Goal: Task Accomplishment & Management: Manage account settings

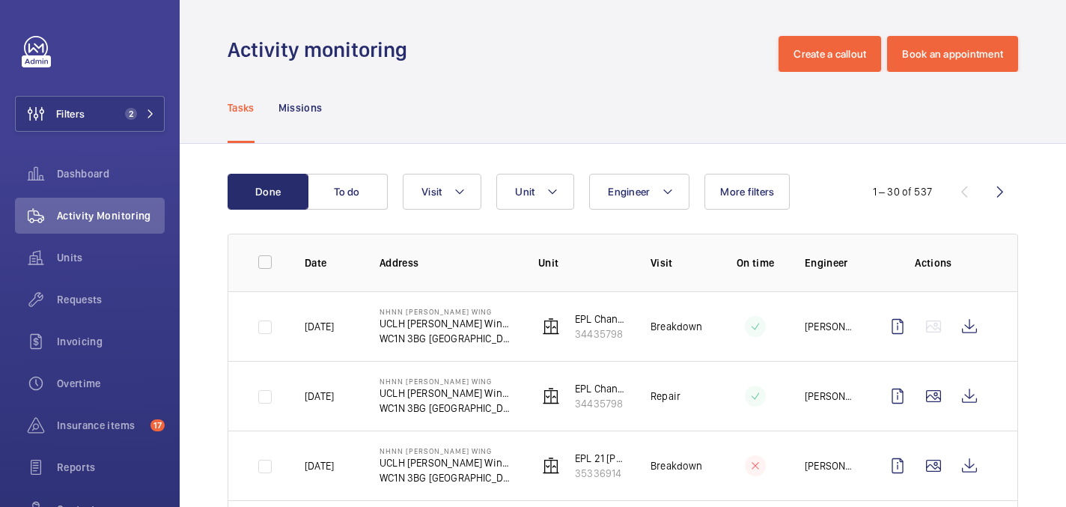
scroll to position [88, 0]
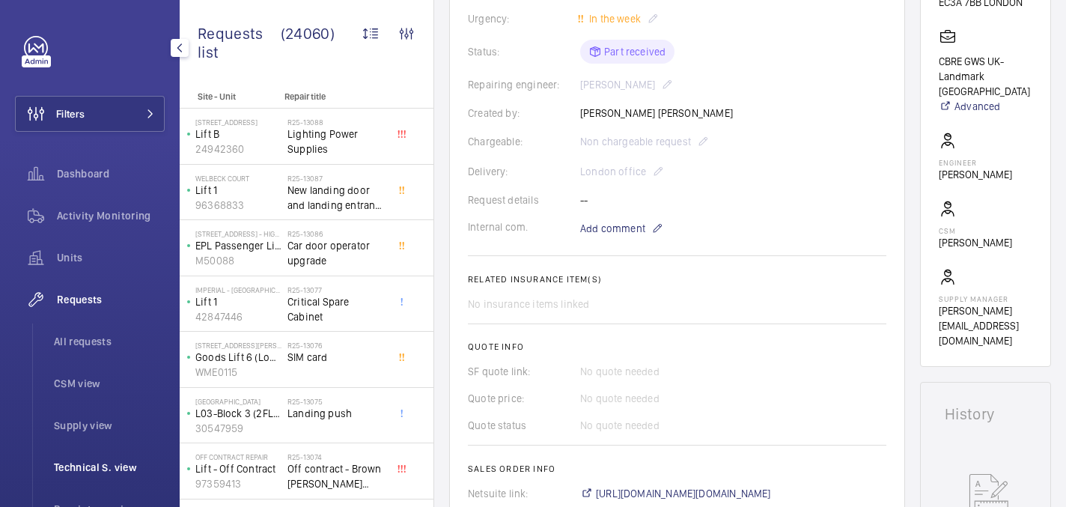
scroll to position [337, 0]
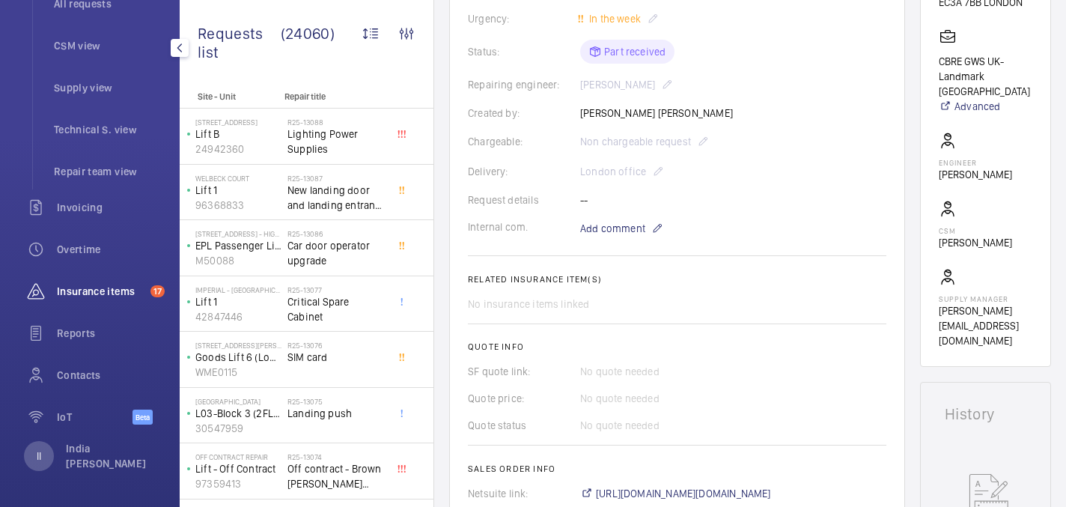
click at [108, 295] on span "Insurance items" at bounding box center [101, 291] width 88 height 15
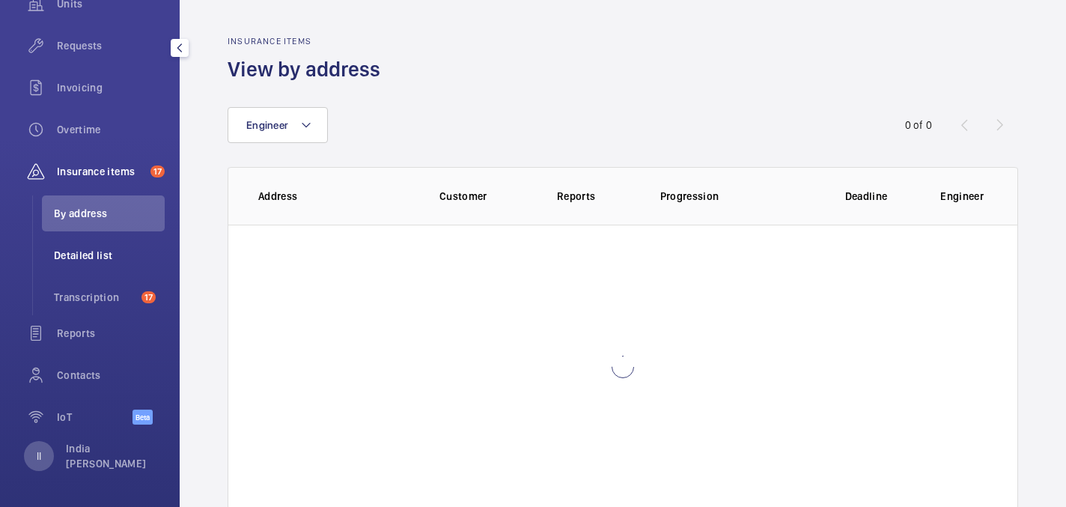
scroll to position [254, 0]
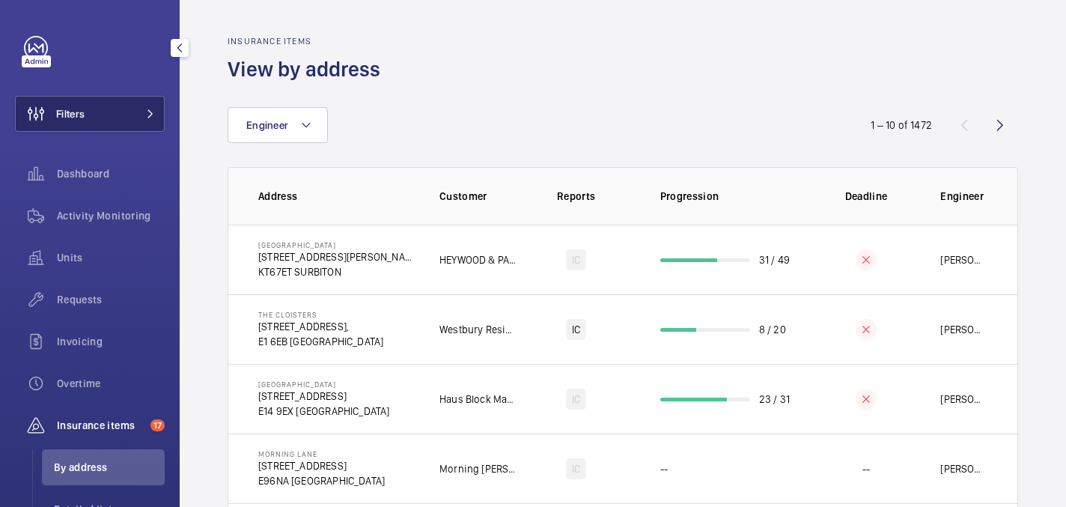
click at [134, 103] on button "Filters" at bounding box center [90, 114] width 150 height 36
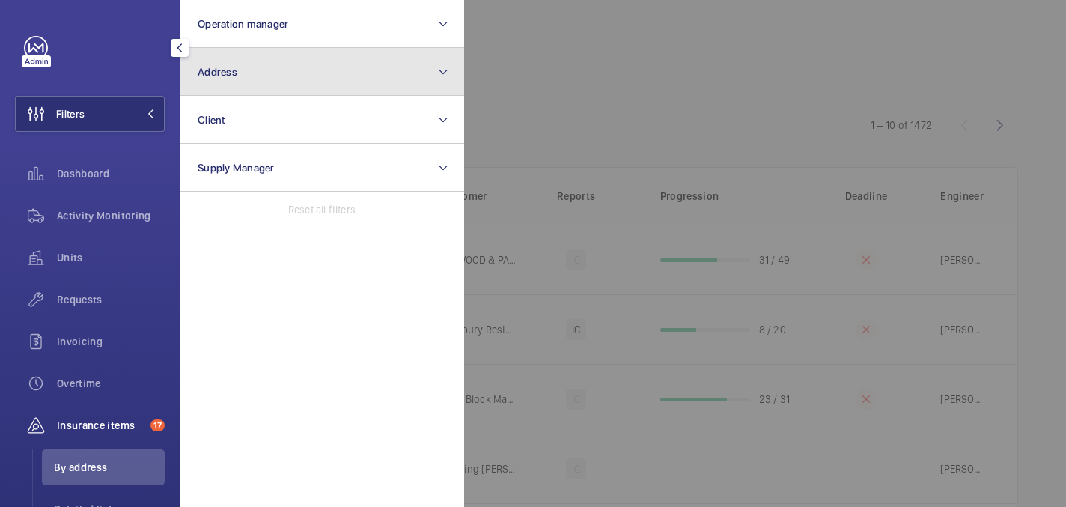
click at [260, 84] on button "Address" at bounding box center [322, 72] width 284 height 48
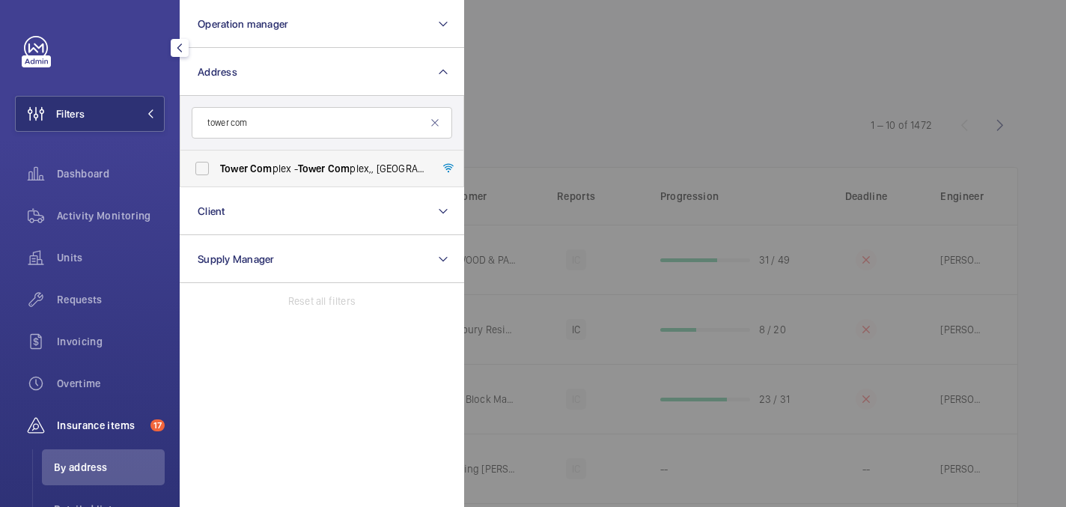
type input "tower com"
click at [275, 168] on span "Tower Com plex - Tower Com plex,, LONDON N7 8DB" at bounding box center [323, 168] width 206 height 15
click at [217, 168] on input "Tower Com plex - Tower Com plex,, LONDON N7 8DB" at bounding box center [202, 168] width 30 height 30
checkbox input "true"
click at [650, 119] on div at bounding box center [997, 253] width 1066 height 507
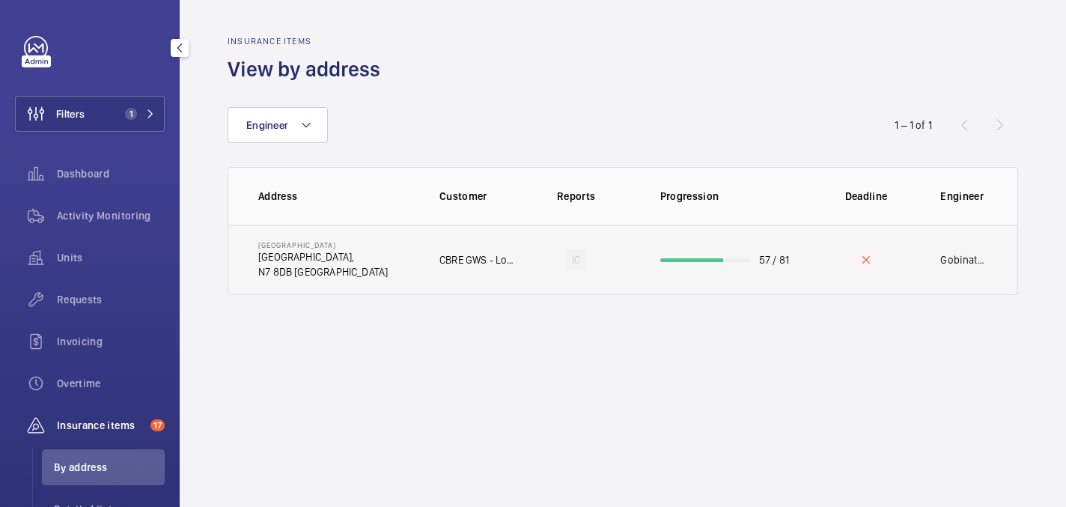
click at [333, 261] on p "Tower Complex," at bounding box center [322, 256] width 129 height 15
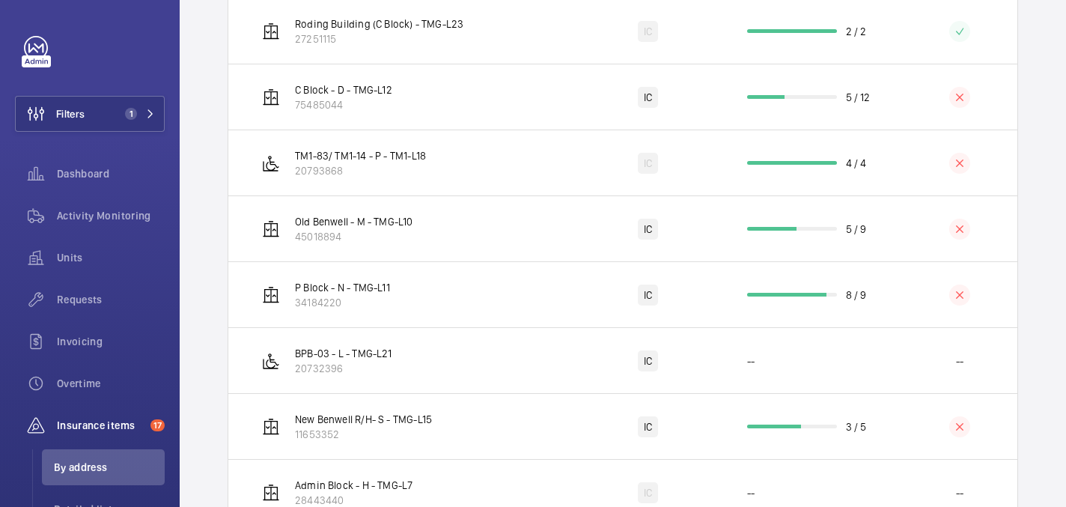
scroll to position [1525, 0]
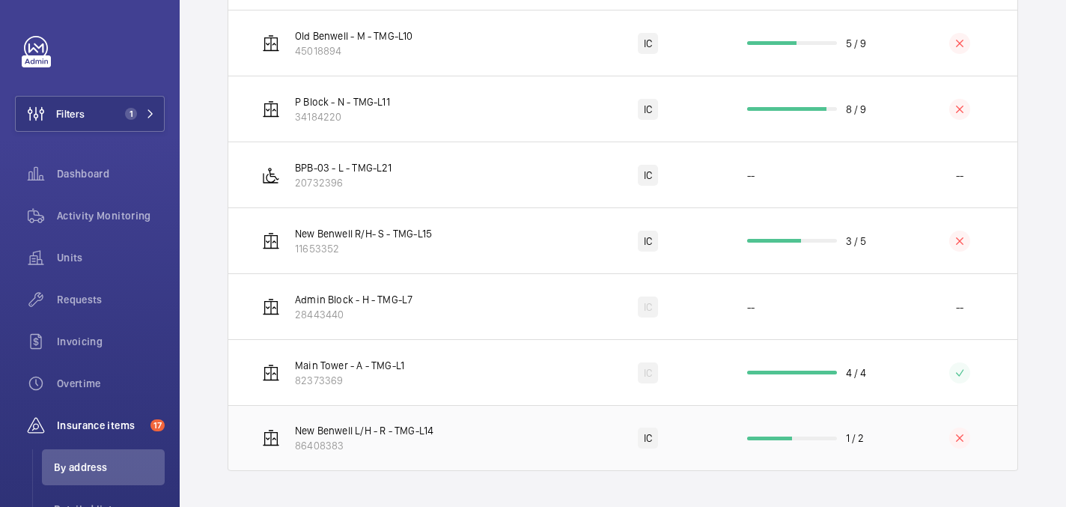
click at [453, 438] on td "New Benwell L/H - R - TMG-L14 86408383" at bounding box center [400, 438] width 345 height 66
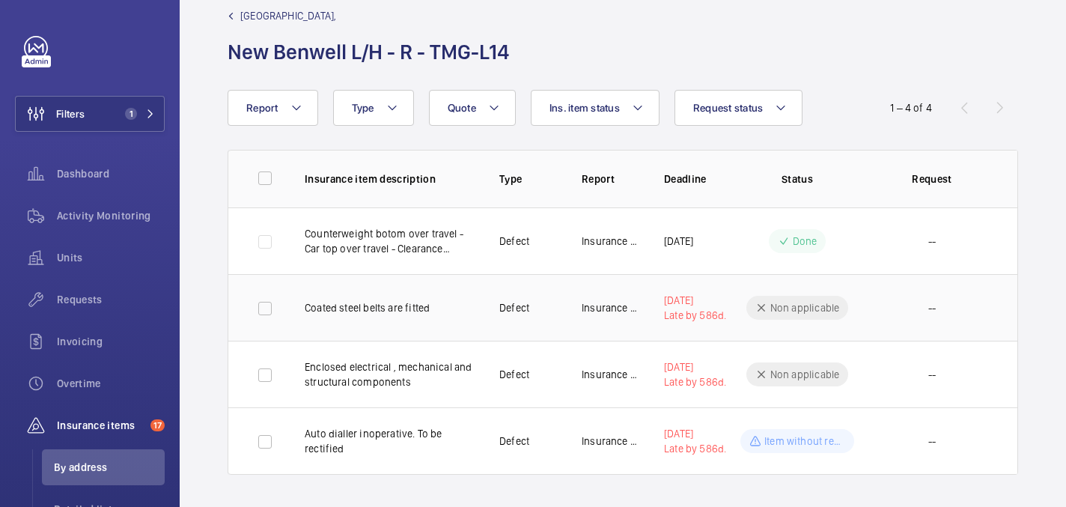
scroll to position [31, 0]
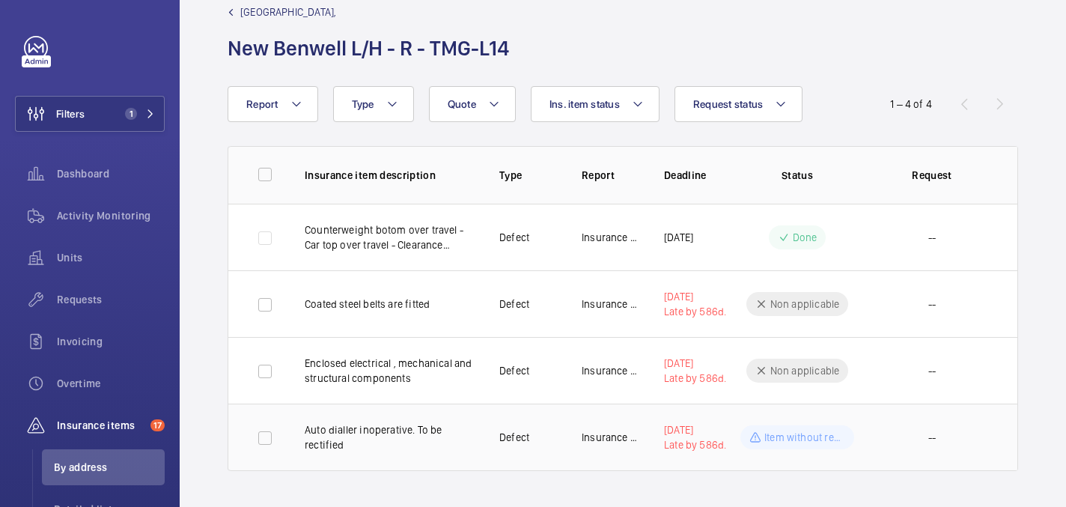
click at [424, 445] on p "Auto dialler inoperative. To be rectified" at bounding box center [390, 437] width 171 height 30
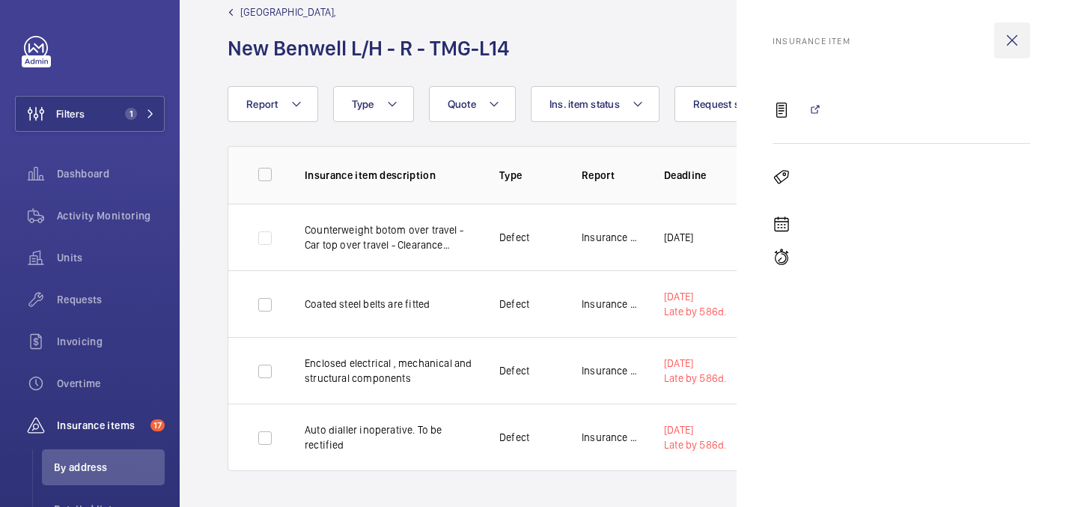
click at [1011, 40] on wm-front-icon-button at bounding box center [1012, 40] width 36 height 36
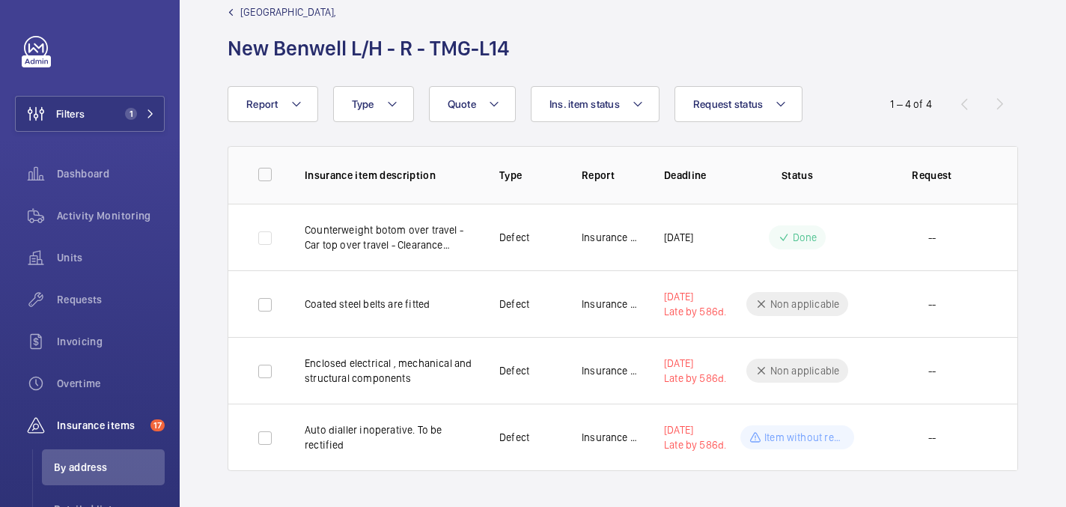
click at [759, 78] on wm-front-admin-header "Tower Complex - Tower Complex, New Benwell L/H - R - TMG-L14" at bounding box center [623, 27] width 886 height 117
click at [759, 105] on span "Request status" at bounding box center [728, 104] width 70 height 12
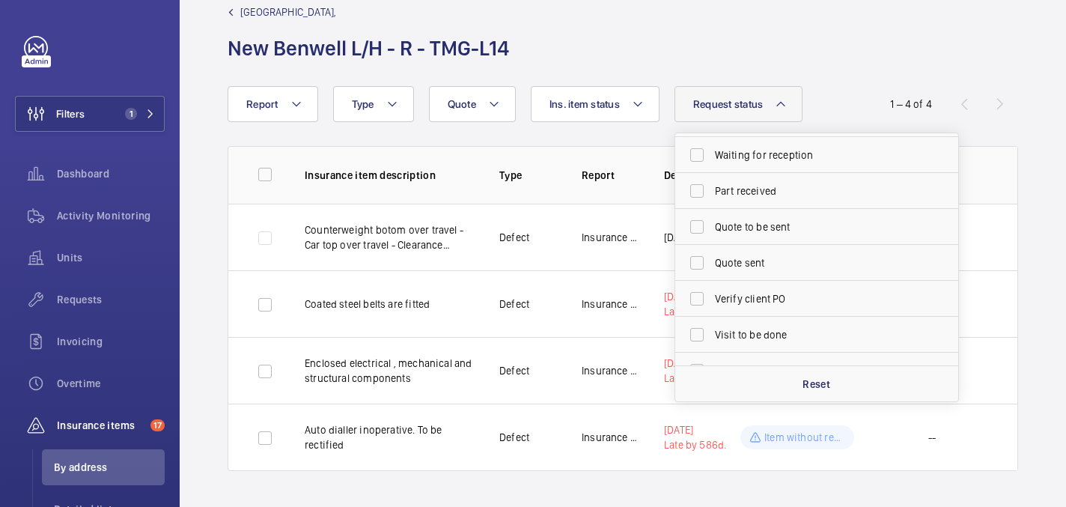
scroll to position [307, 0]
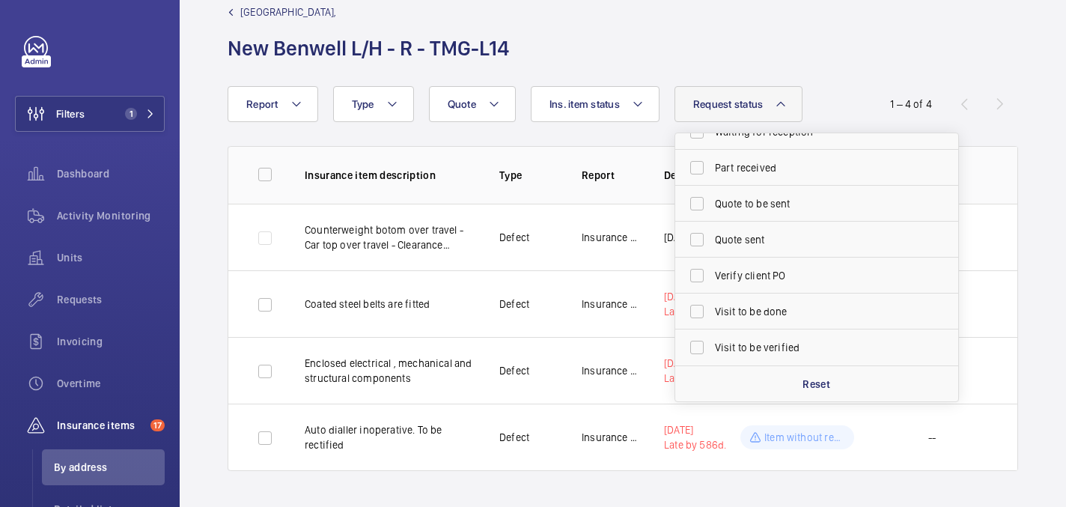
click at [836, 97] on div "Report Request status Cancelled Quote denied Done Cost to be estimated Identify…" at bounding box center [532, 104] width 611 height 36
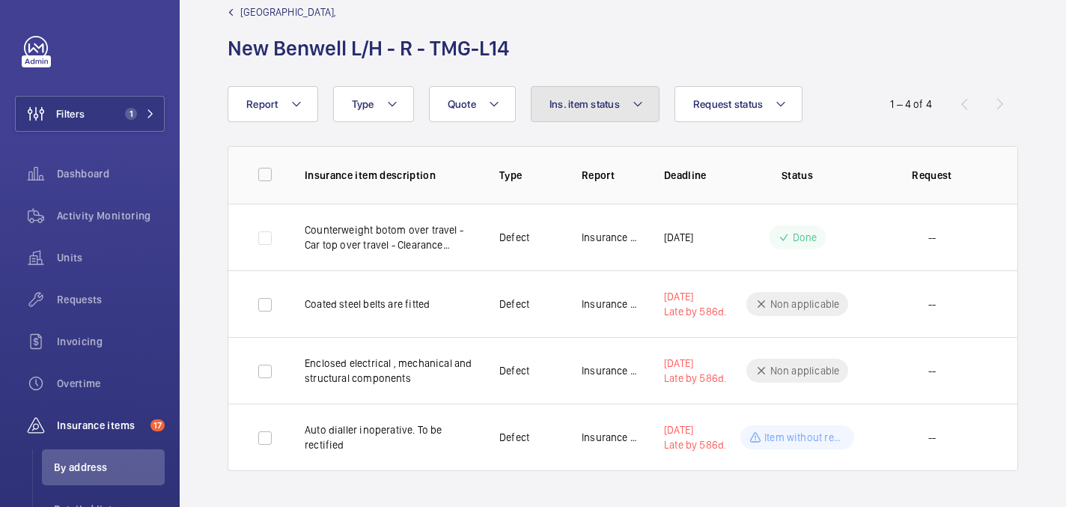
click at [621, 97] on button "Ins. item status" at bounding box center [595, 104] width 129 height 36
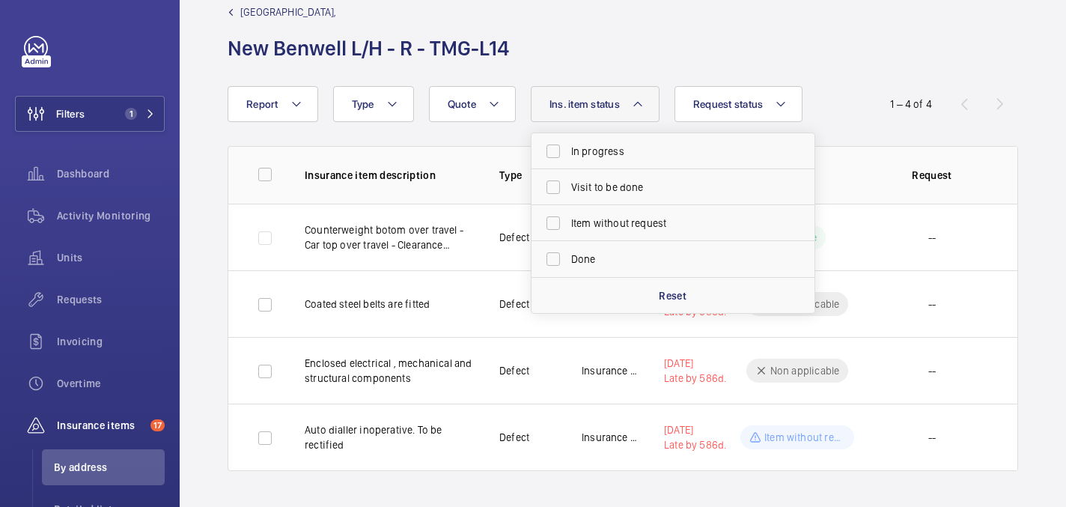
click at [840, 91] on div "Report Request status Ins. item status In progress Visit to be done Item withou…" at bounding box center [622, 104] width 790 height 36
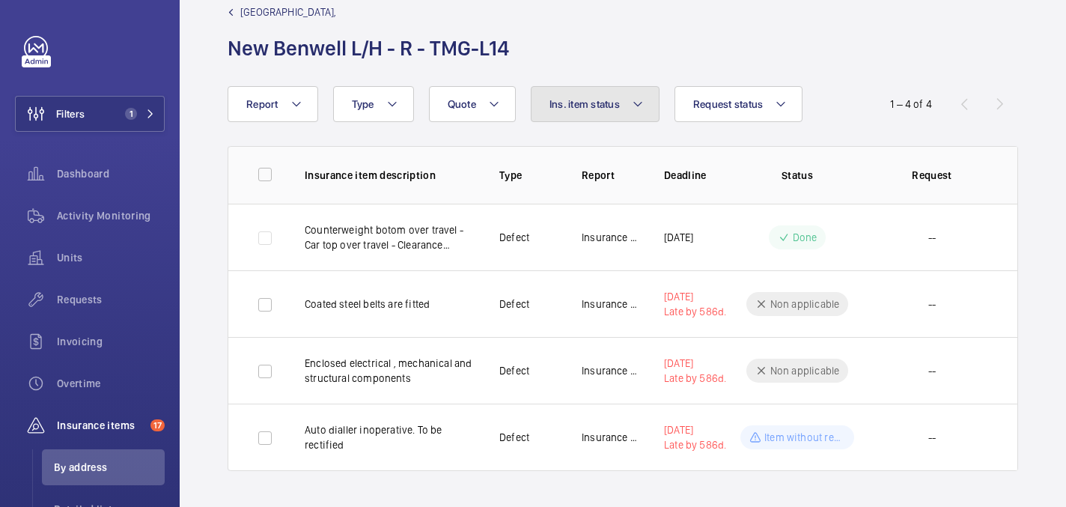
click at [622, 111] on button "Ins. item status" at bounding box center [595, 104] width 129 height 36
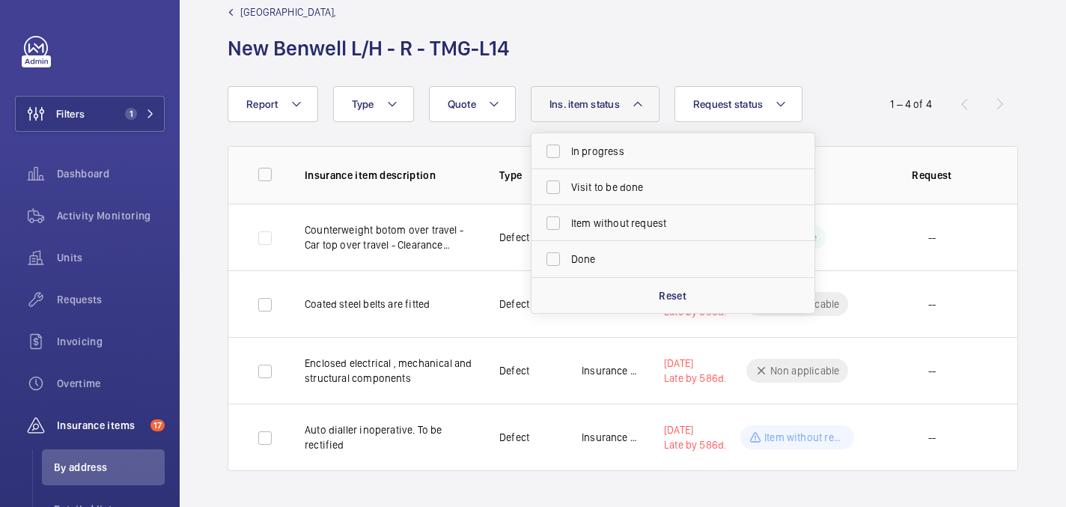
click at [590, 54] on div "Tower Complex - Tower Complex, New Benwell L/H - R - TMG-L14" at bounding box center [622, 33] width 790 height 58
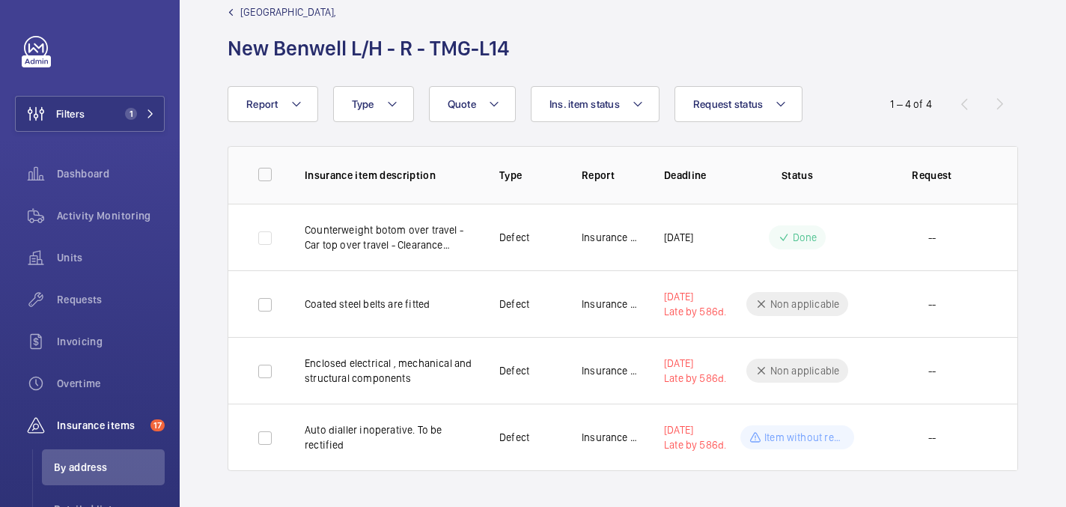
scroll to position [0, 0]
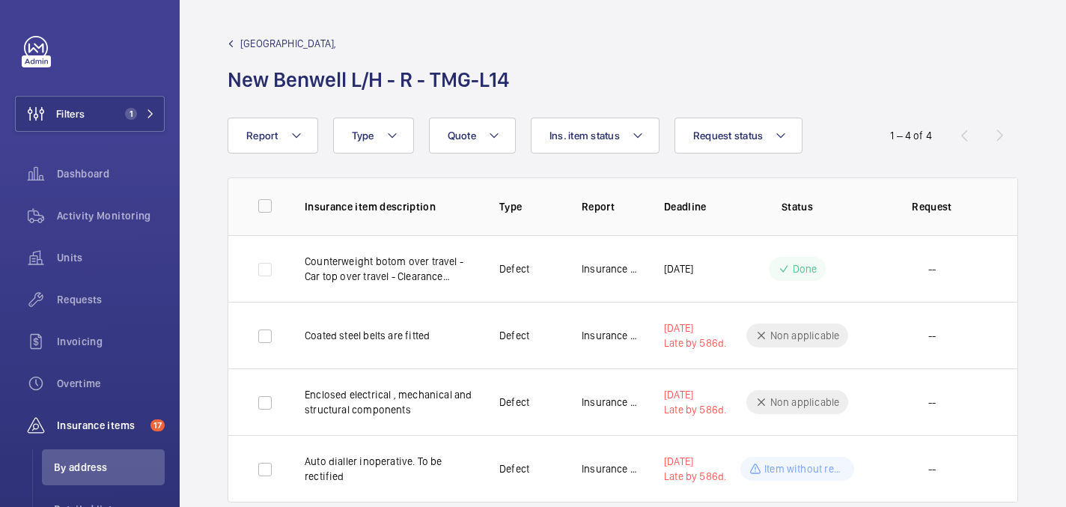
click at [233, 43] on mat-icon at bounding box center [230, 43] width 7 height 7
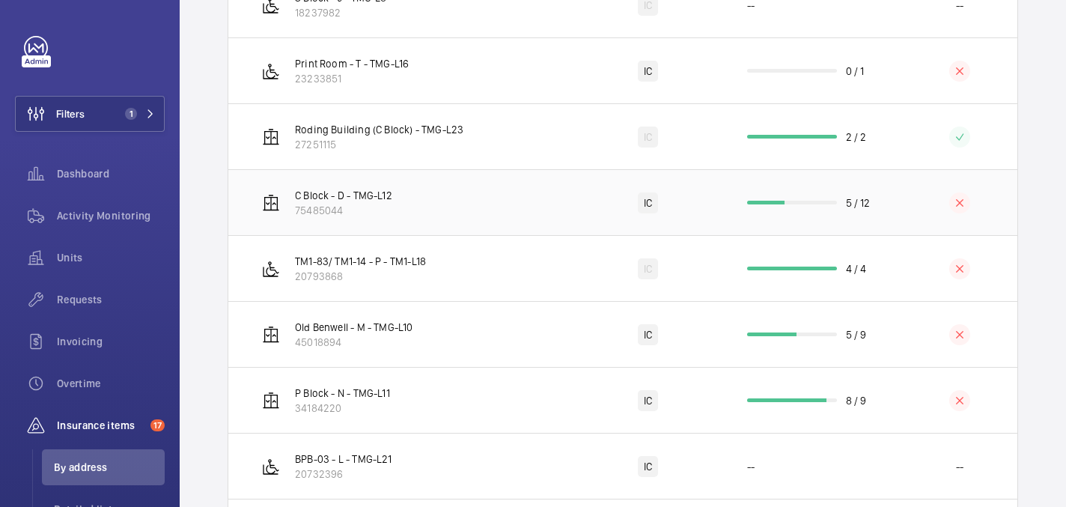
scroll to position [1525, 0]
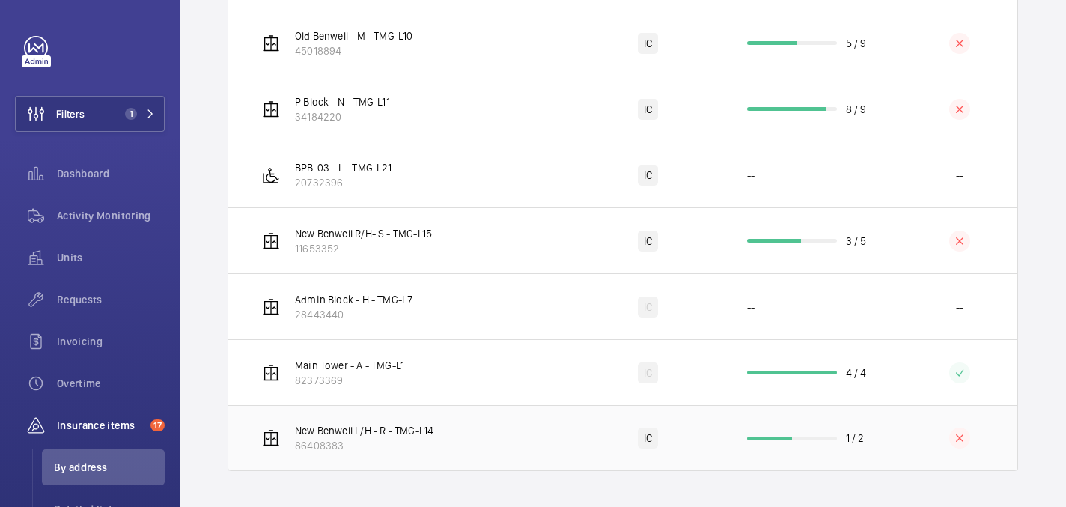
click at [395, 440] on p "86408383" at bounding box center [364, 445] width 138 height 15
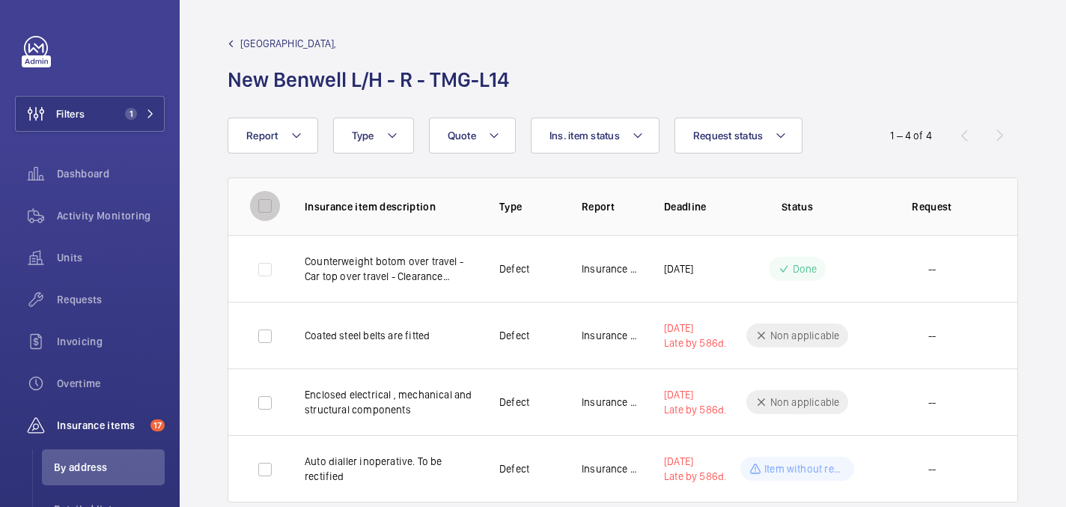
click at [267, 210] on input "checkbox" at bounding box center [265, 206] width 30 height 30
checkbox input "true"
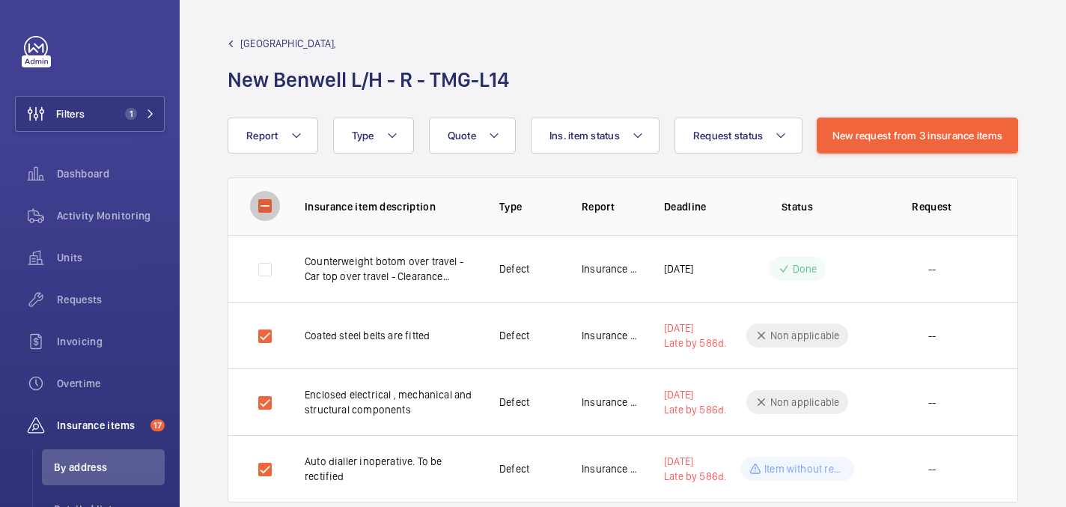
click at [266, 204] on input "checkbox" at bounding box center [265, 206] width 30 height 30
checkbox input "false"
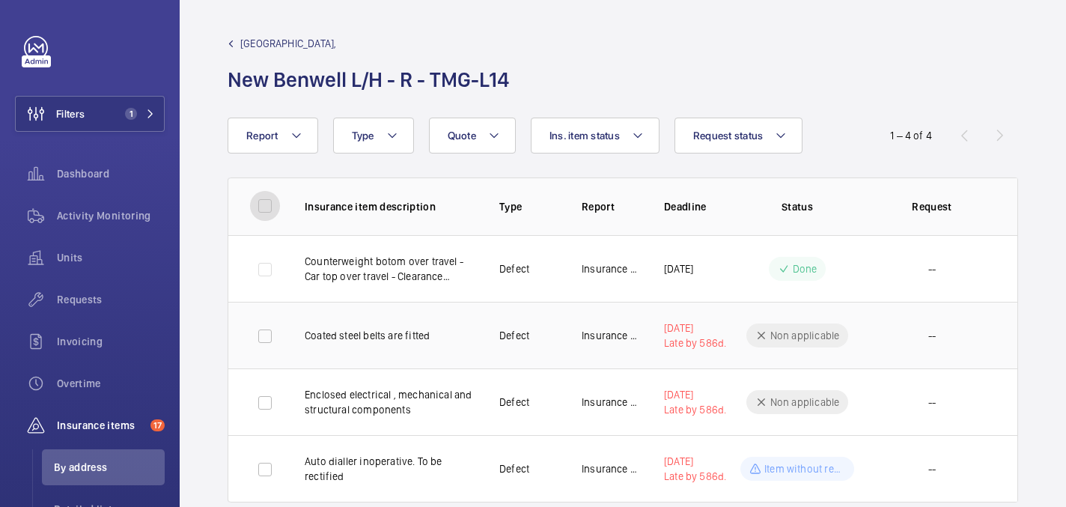
scroll to position [31, 0]
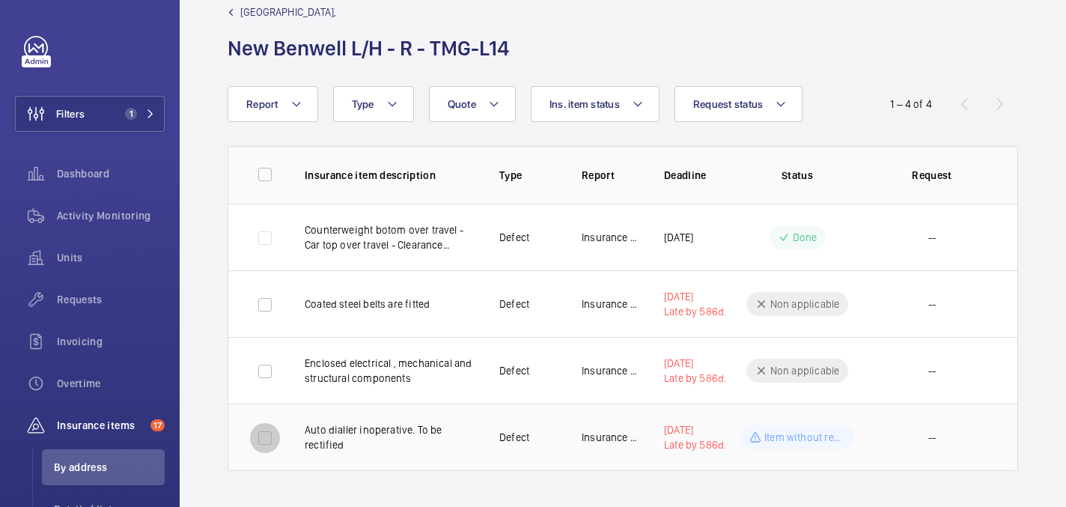
click at [273, 430] on input "checkbox" at bounding box center [265, 438] width 30 height 30
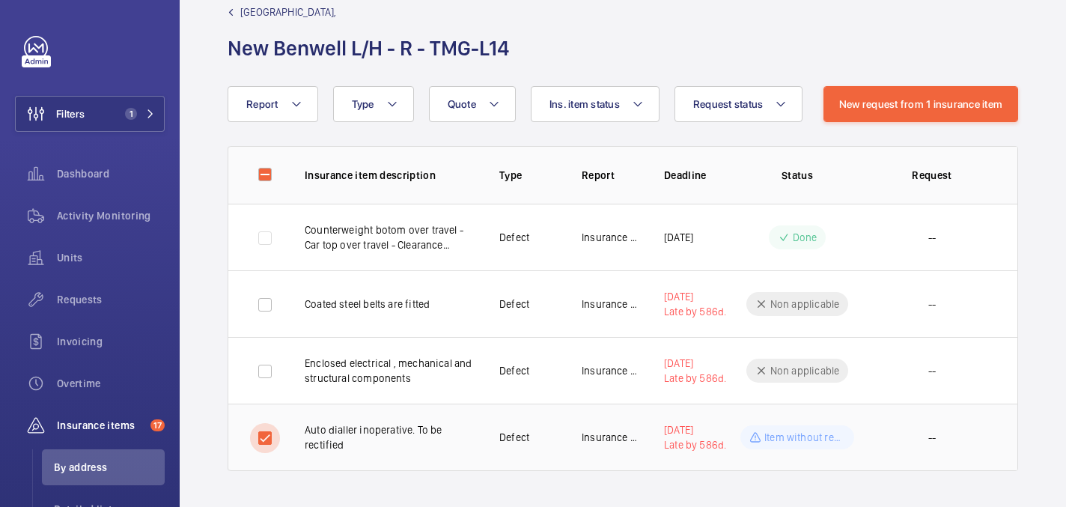
click at [263, 434] on input "checkbox" at bounding box center [265, 438] width 30 height 30
checkbox input "false"
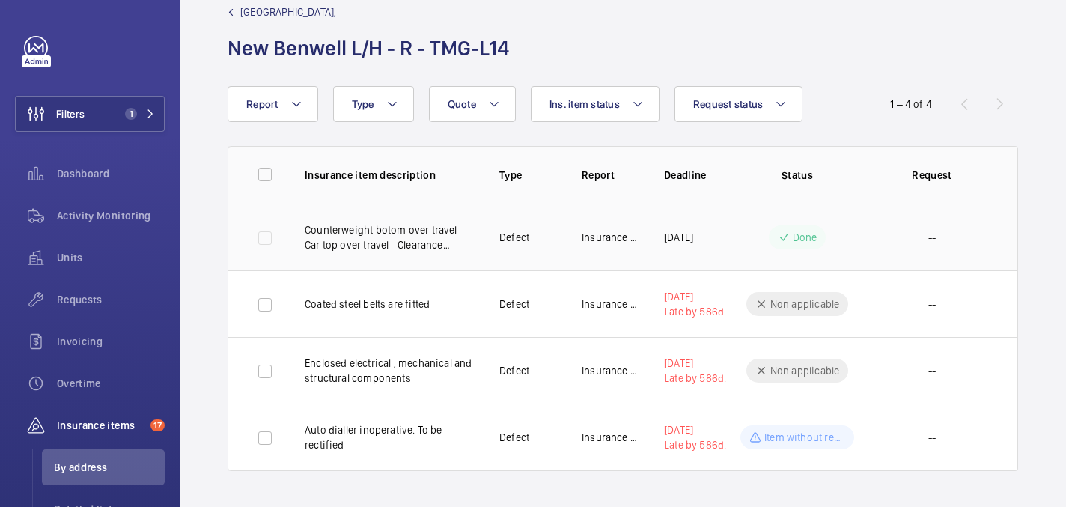
click at [393, 240] on p "Counterweight botom over travel - Car top over travel - Clearance xxxx85 mm-75m…" at bounding box center [390, 237] width 171 height 30
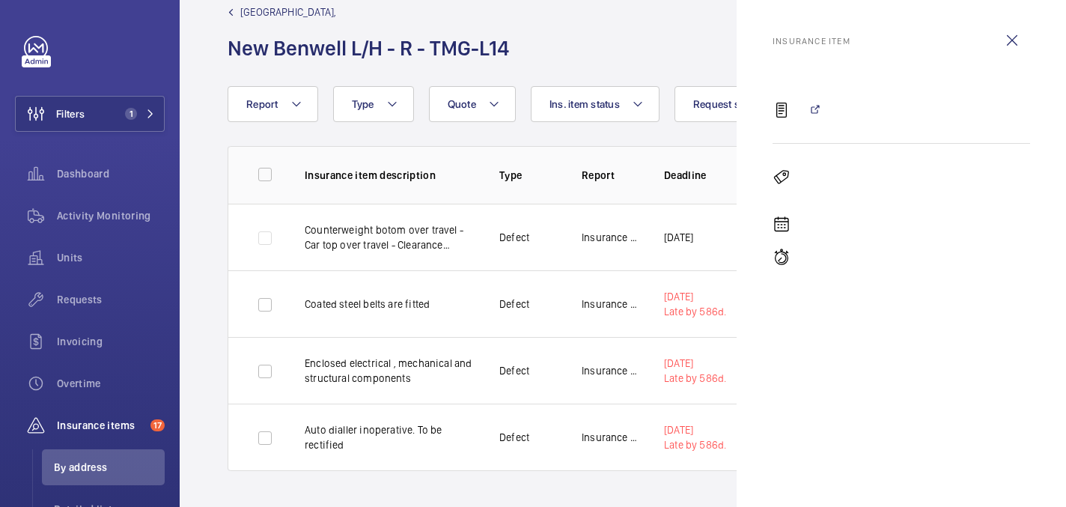
click at [813, 108] on mat-icon at bounding box center [814, 110] width 12 height 12
click at [819, 114] on mat-icon at bounding box center [814, 110] width 12 height 12
click at [1011, 46] on wm-front-icon-button at bounding box center [1012, 40] width 36 height 36
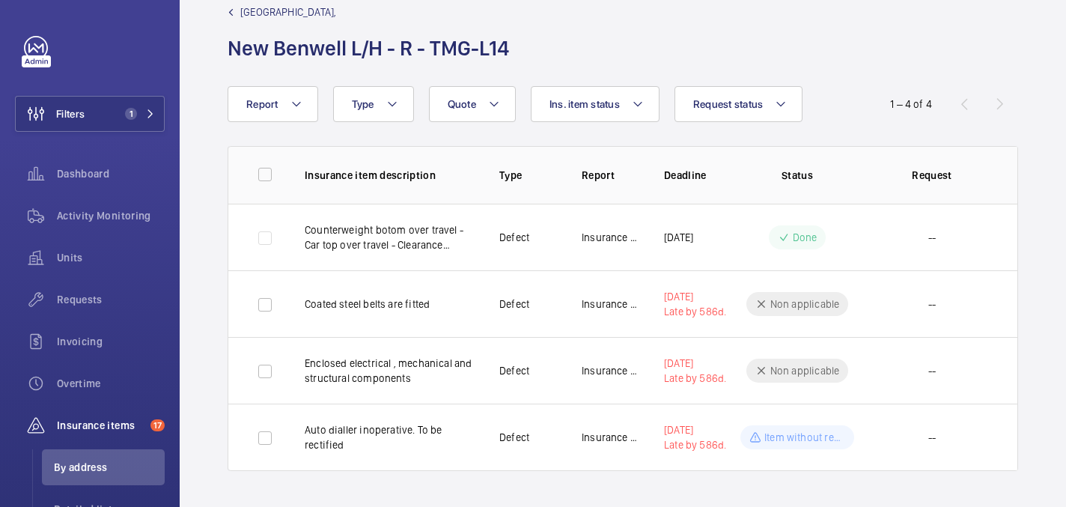
click at [748, 36] on div "Tower Complex - Tower Complex, New Benwell L/H - R - TMG-L14" at bounding box center [622, 33] width 790 height 58
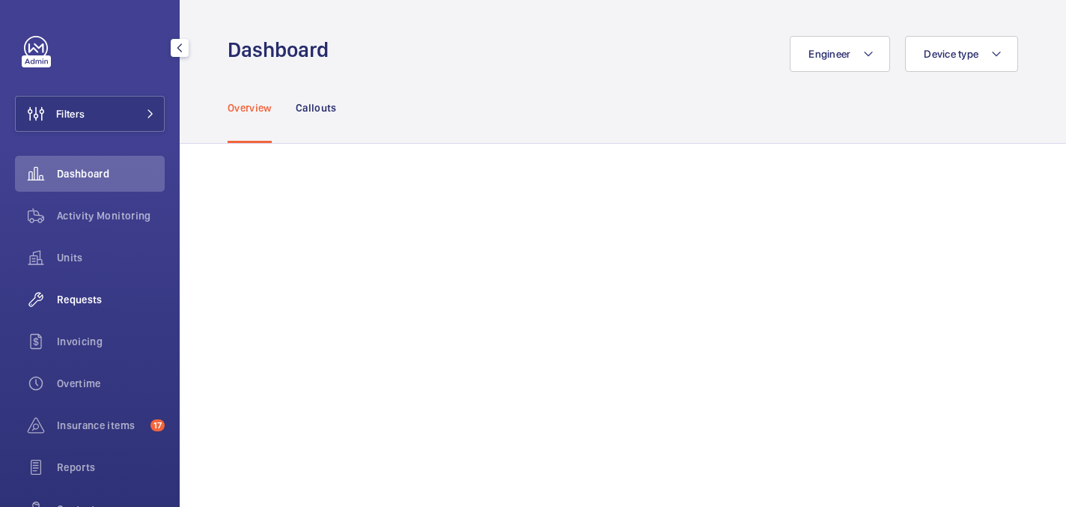
click at [89, 299] on span "Requests" at bounding box center [111, 299] width 108 height 15
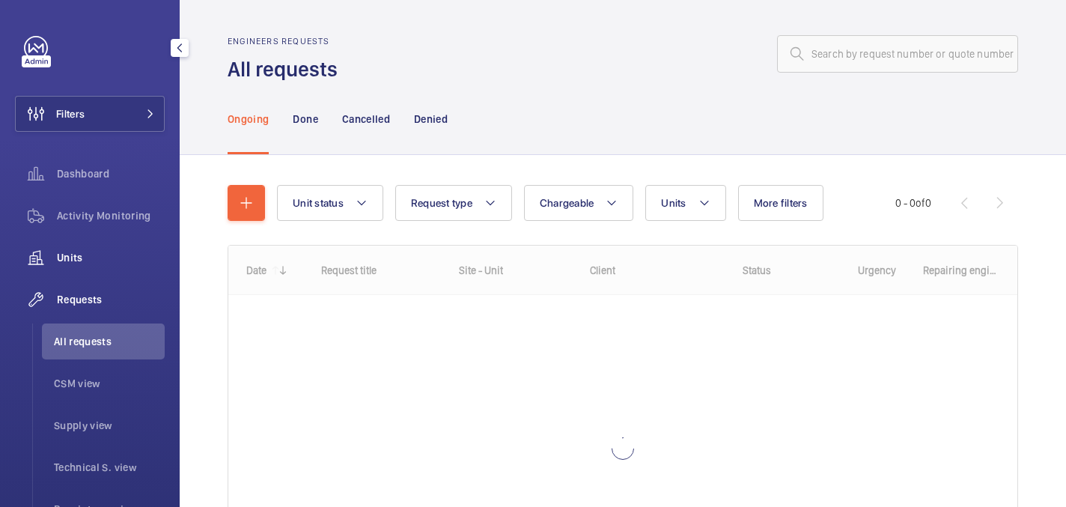
click at [90, 256] on span "Units" at bounding box center [111, 257] width 108 height 15
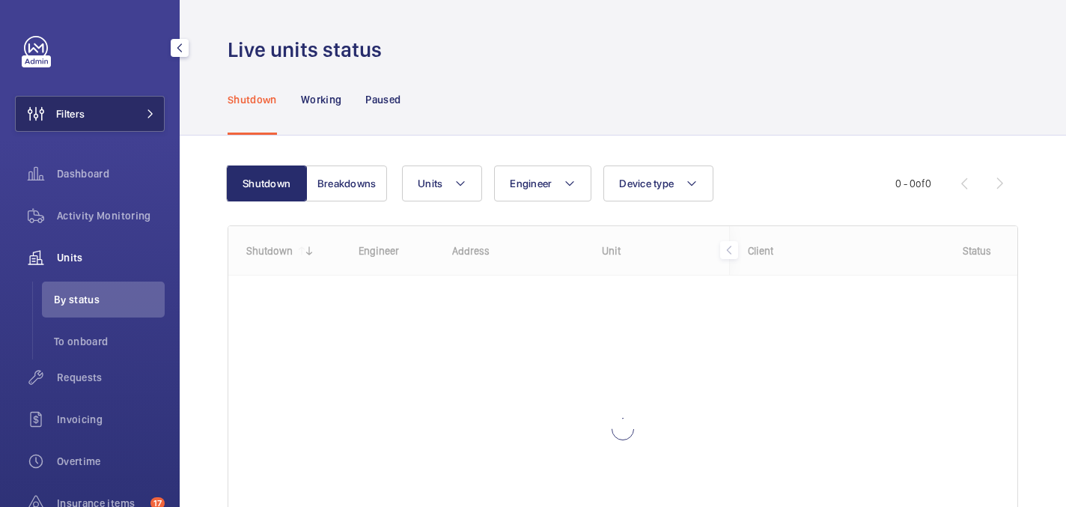
click at [107, 108] on button "Filters" at bounding box center [90, 114] width 150 height 36
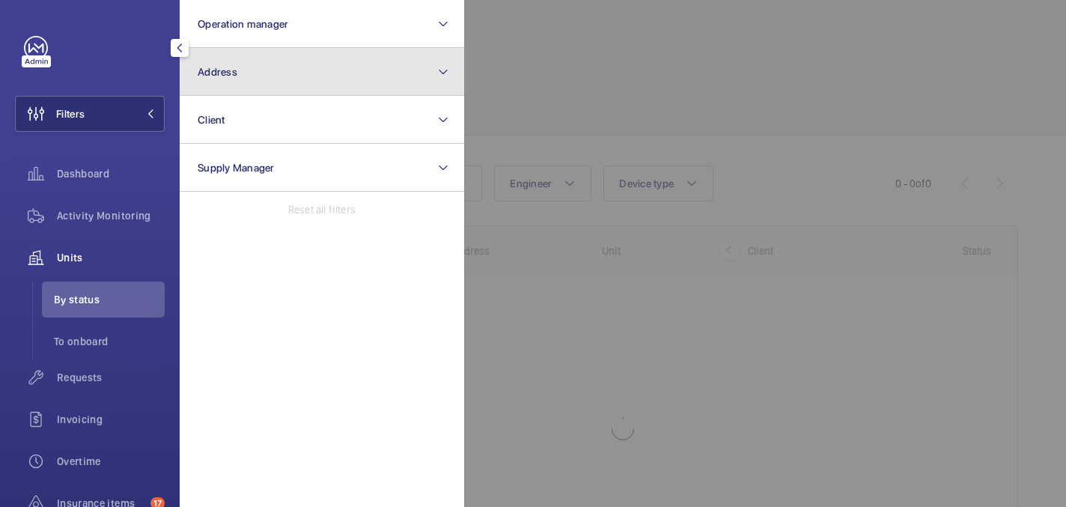
click at [259, 64] on button "Address" at bounding box center [322, 72] width 284 height 48
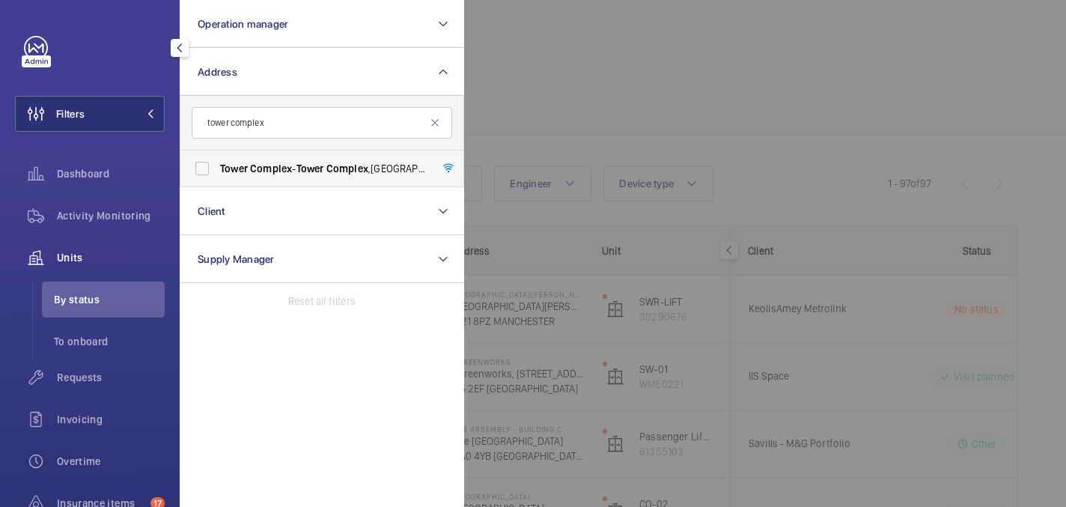
type input "tower complex"
click at [331, 161] on span "Tower Complex - Tower Complex ,, LONDON N7 8DB" at bounding box center [323, 168] width 206 height 15
click at [217, 161] on input "Tower Complex - Tower Complex ,, LONDON N7 8DB" at bounding box center [202, 168] width 30 height 30
checkbox input "true"
click at [694, 101] on div at bounding box center [997, 253] width 1066 height 507
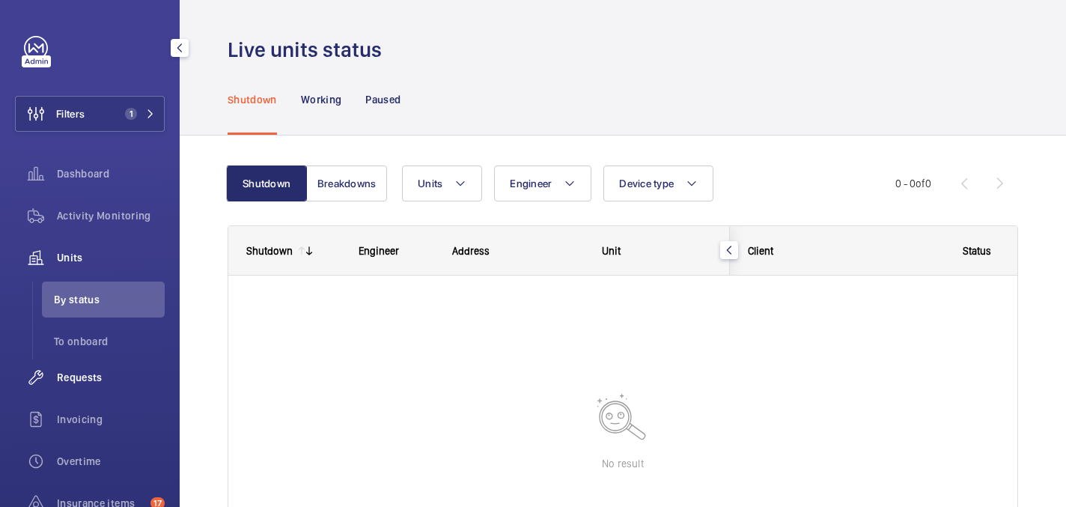
click at [67, 377] on span "Requests" at bounding box center [111, 377] width 108 height 15
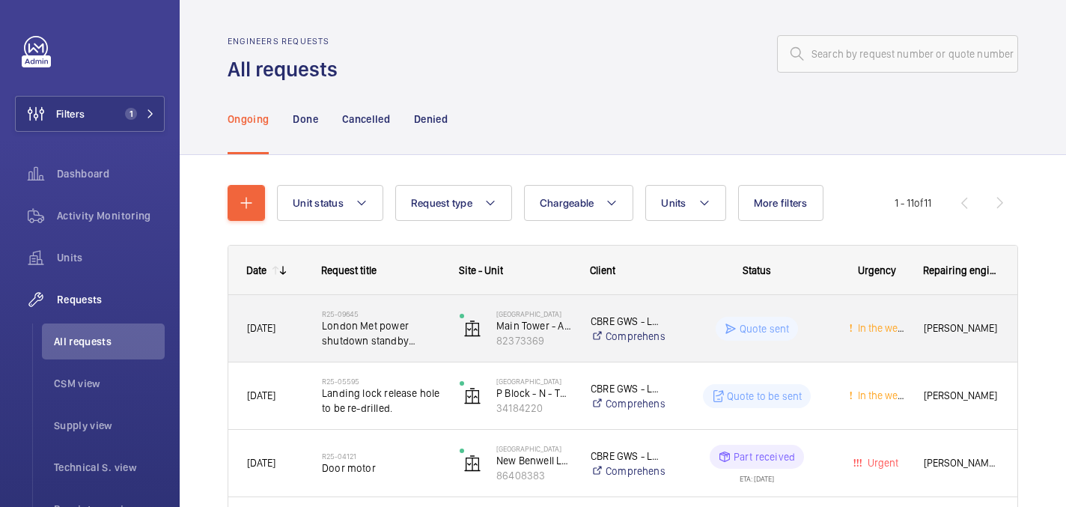
click at [421, 336] on span "London Met power shutdown standby 3rd August" at bounding box center [381, 333] width 118 height 30
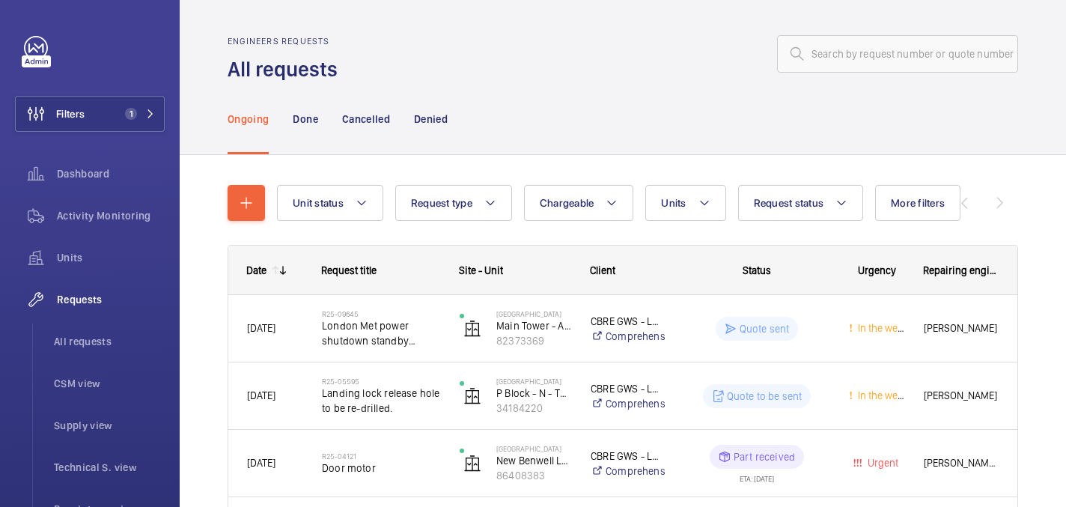
scroll to position [52, 0]
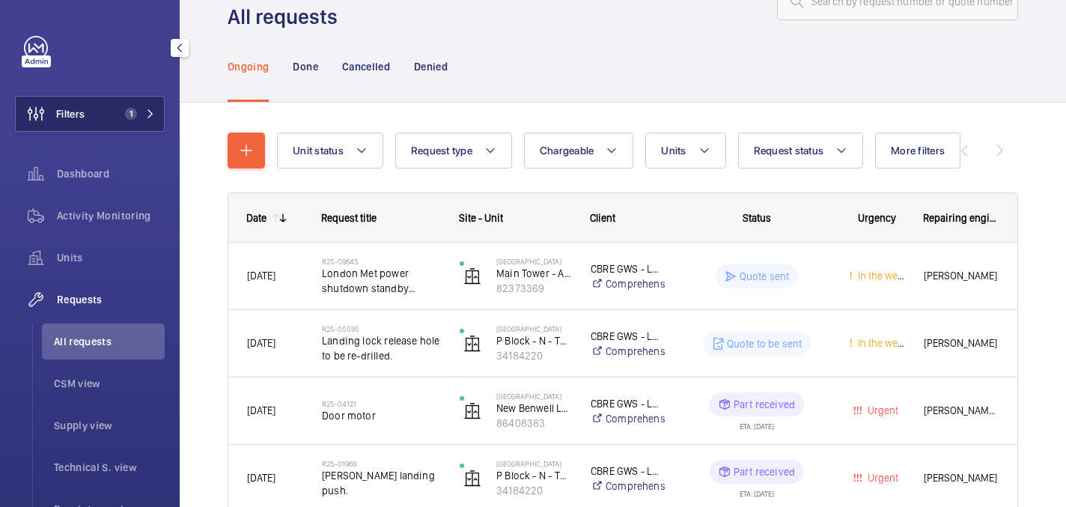
click at [120, 125] on button "Filters 1" at bounding box center [90, 114] width 150 height 36
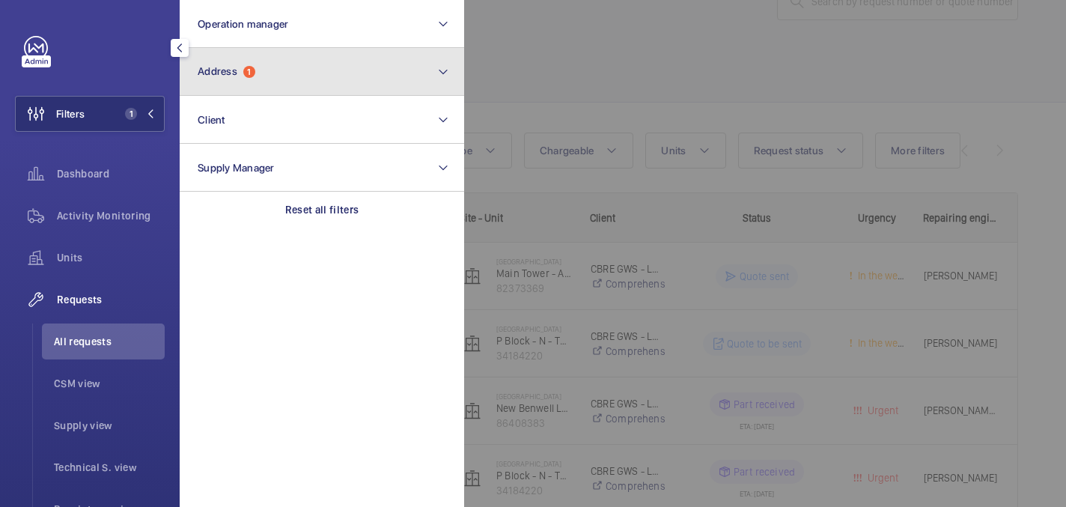
click at [300, 60] on button "Address 1" at bounding box center [322, 72] width 284 height 48
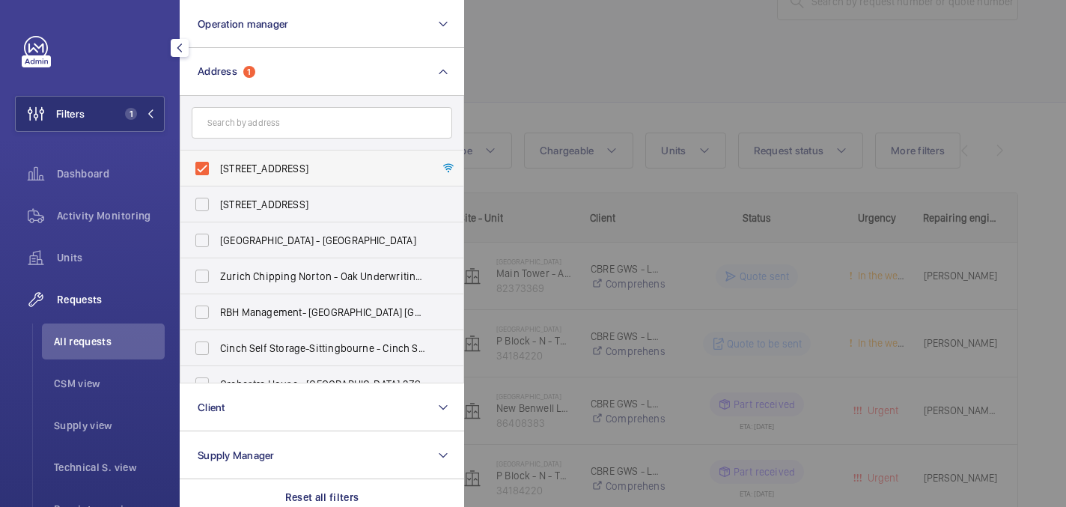
click at [339, 170] on span "Tower Complex - Tower Complex,, LONDON N7 8DB" at bounding box center [323, 168] width 206 height 15
click at [217, 170] on input "Tower Complex - Tower Complex,, LONDON N7 8DB" at bounding box center [202, 168] width 30 height 30
checkbox input "false"
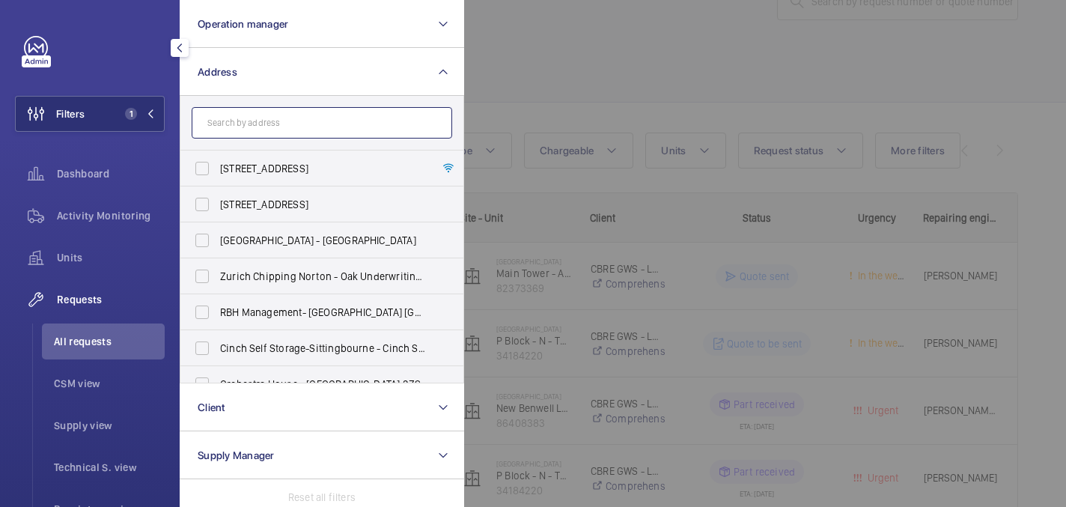
click at [299, 123] on input "text" at bounding box center [322, 122] width 260 height 31
click at [271, 126] on input "text" at bounding box center [322, 122] width 260 height 31
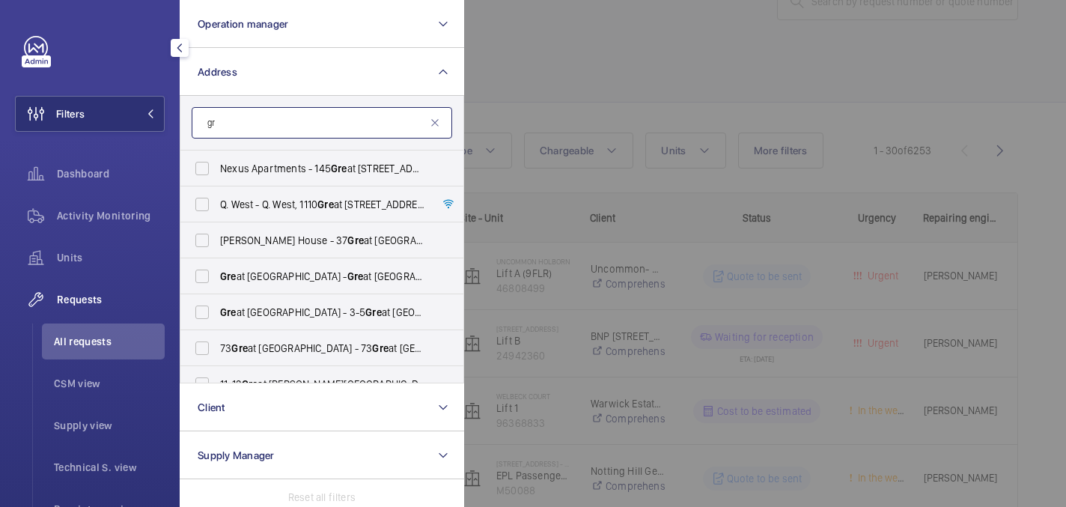
type input "g"
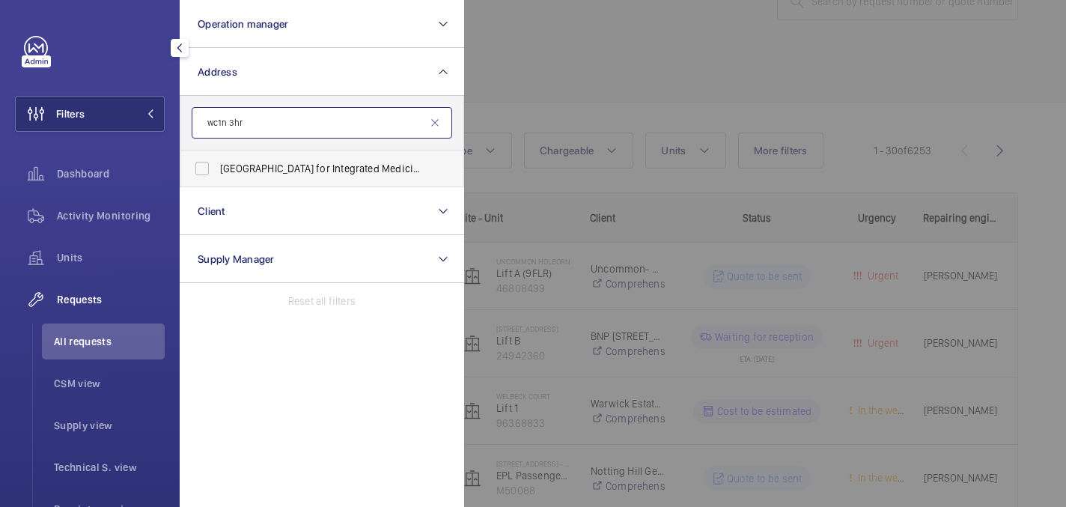
type input "wc1n 3hr"
click at [346, 171] on span "Royal London Hospital for Integrated Medicine (UCLH) - 60 Great Ormond Street, …" at bounding box center [323, 168] width 206 height 15
click at [217, 171] on input "Royal London Hospital for Integrated Medicine (UCLH) - 60 Great Ormond Street, …" at bounding box center [202, 168] width 30 height 30
checkbox input "true"
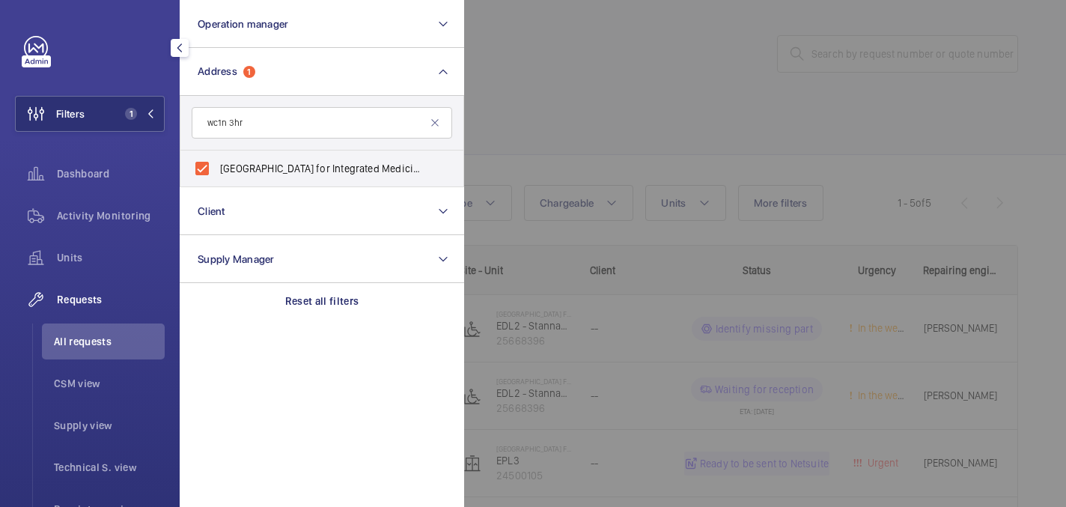
click at [518, 91] on div at bounding box center [997, 253] width 1066 height 507
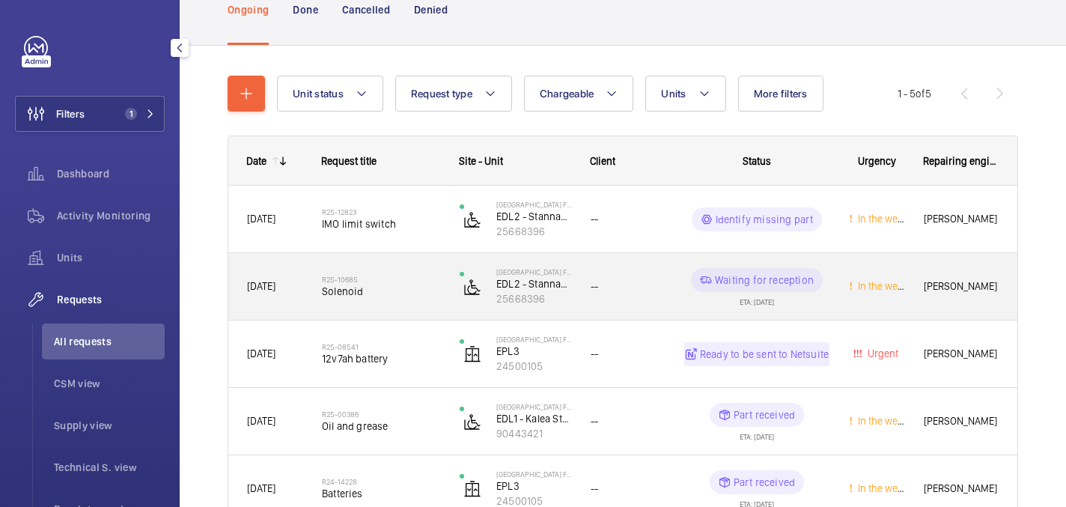
scroll to position [198, 0]
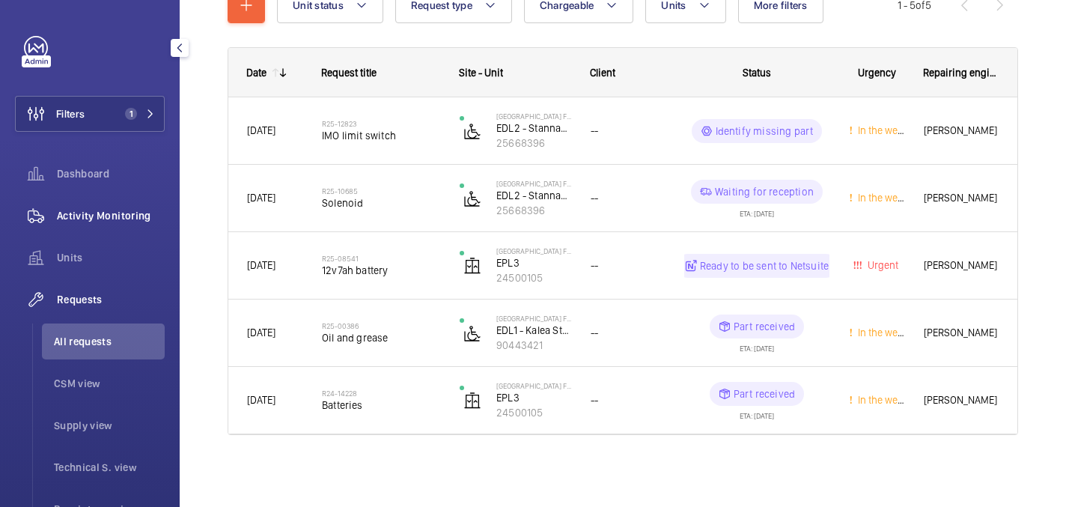
click at [80, 208] on span "Activity Monitoring" at bounding box center [111, 215] width 108 height 15
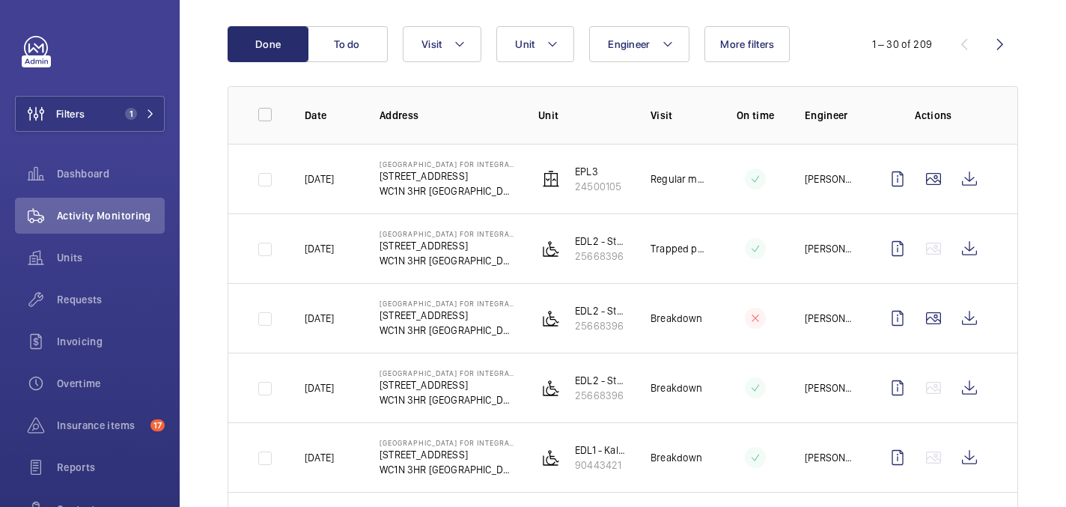
scroll to position [148, 0]
click at [531, 52] on button "Unit" at bounding box center [535, 43] width 78 height 36
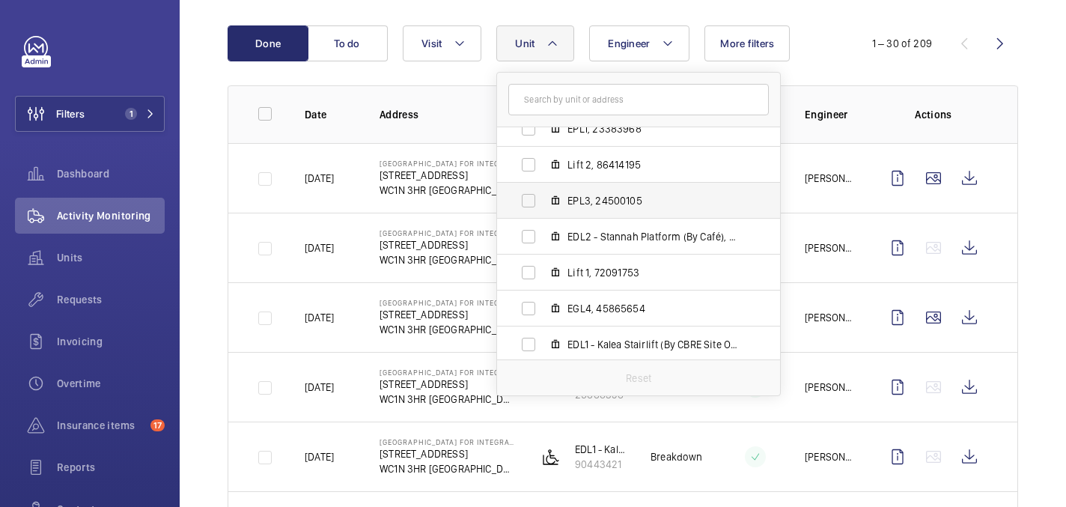
scroll to position [91, 0]
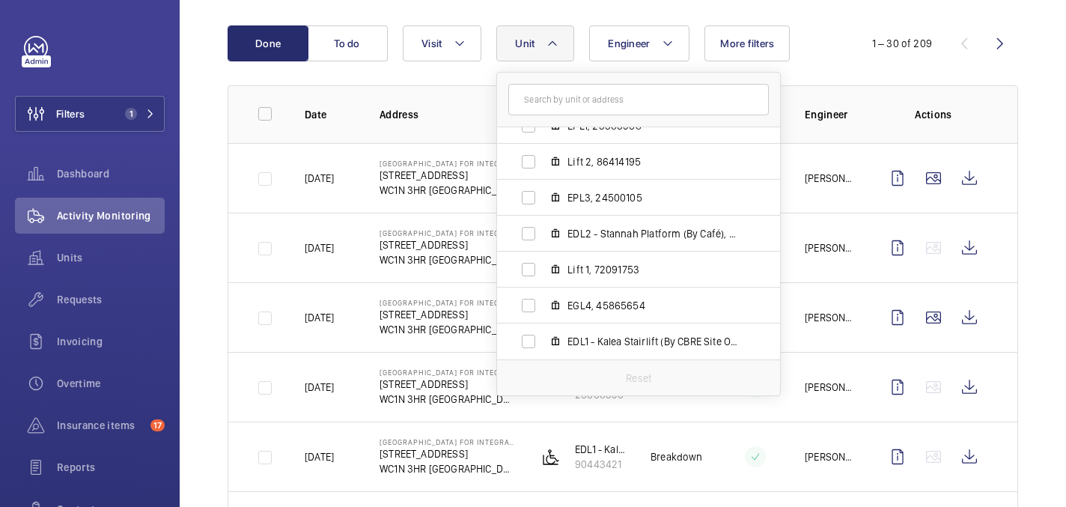
click at [822, 32] on div "Engineer Unit Royal London Hospital for Integrated Medicine (UCLH) - 60 Great O…" at bounding box center [620, 43] width 435 height 36
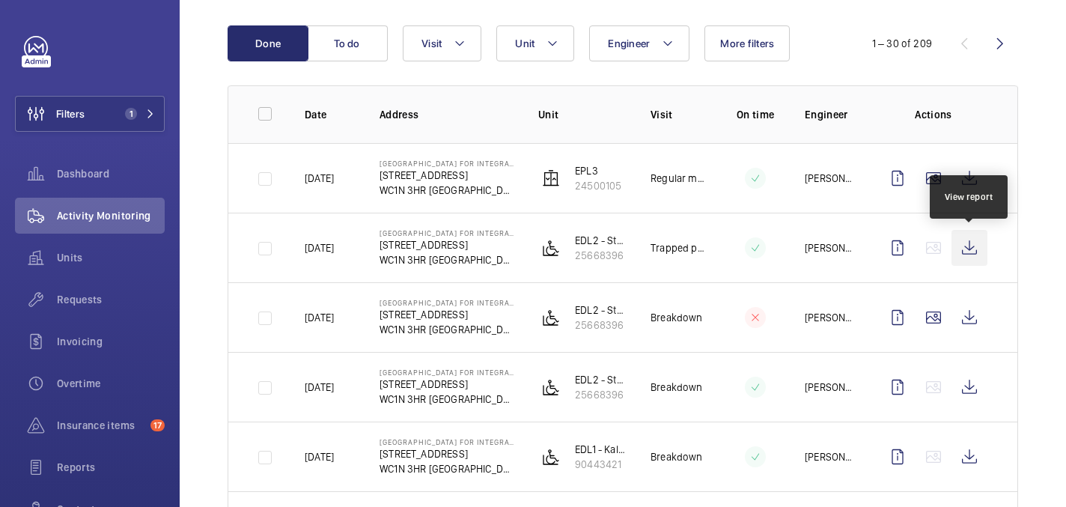
click at [965, 248] on wm-front-icon-button at bounding box center [969, 248] width 36 height 36
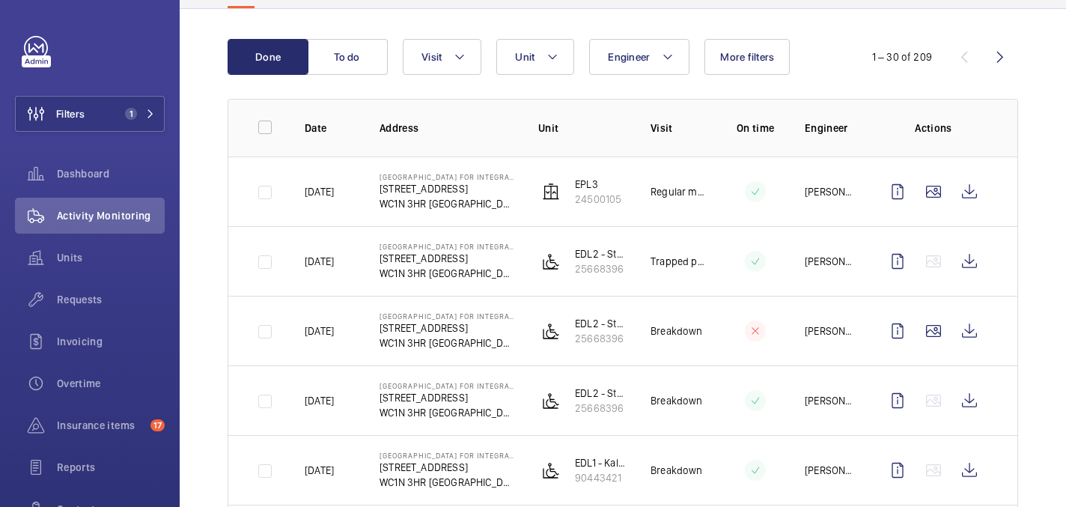
scroll to position [135, 0]
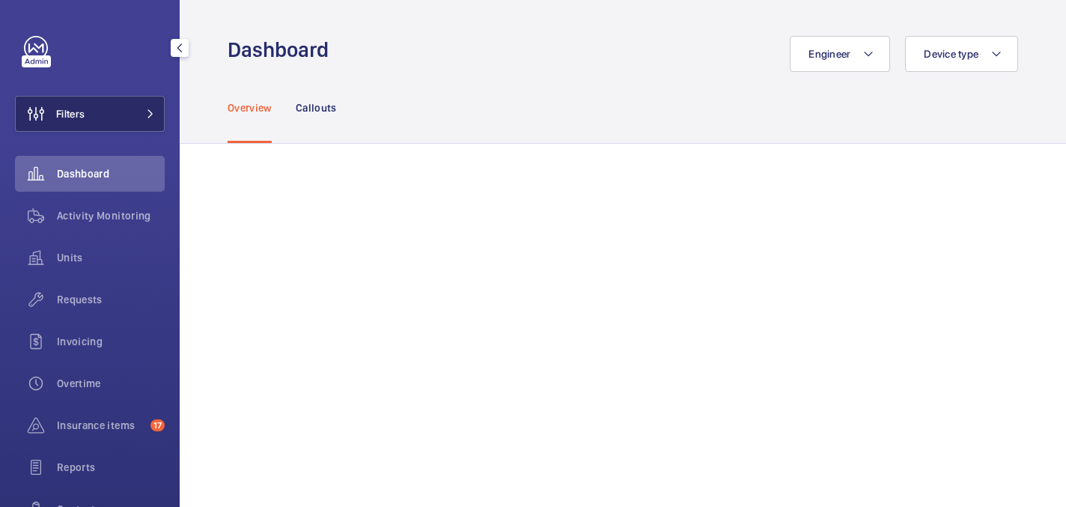
click at [103, 126] on button "Filters" at bounding box center [90, 114] width 150 height 36
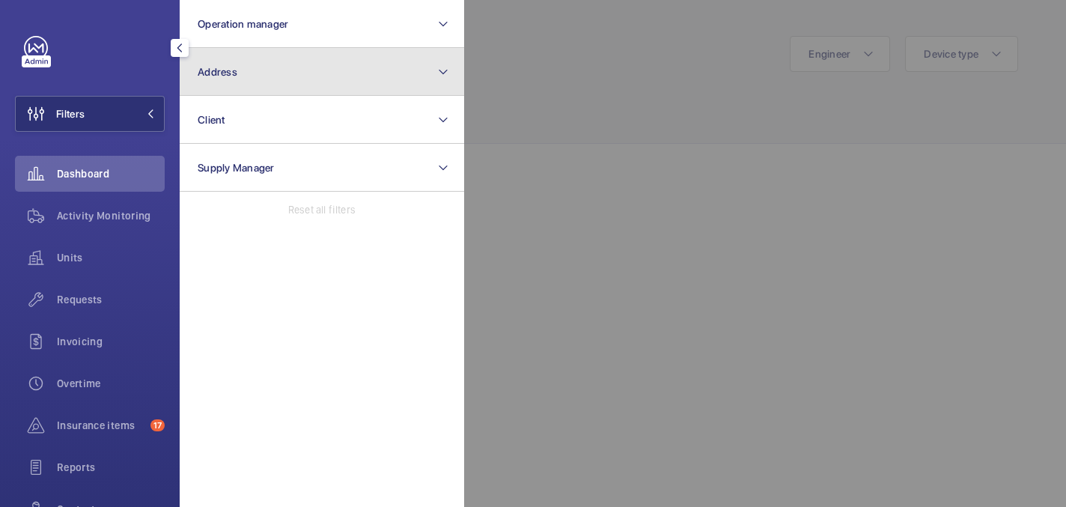
click at [283, 74] on button "Address" at bounding box center [322, 72] width 284 height 48
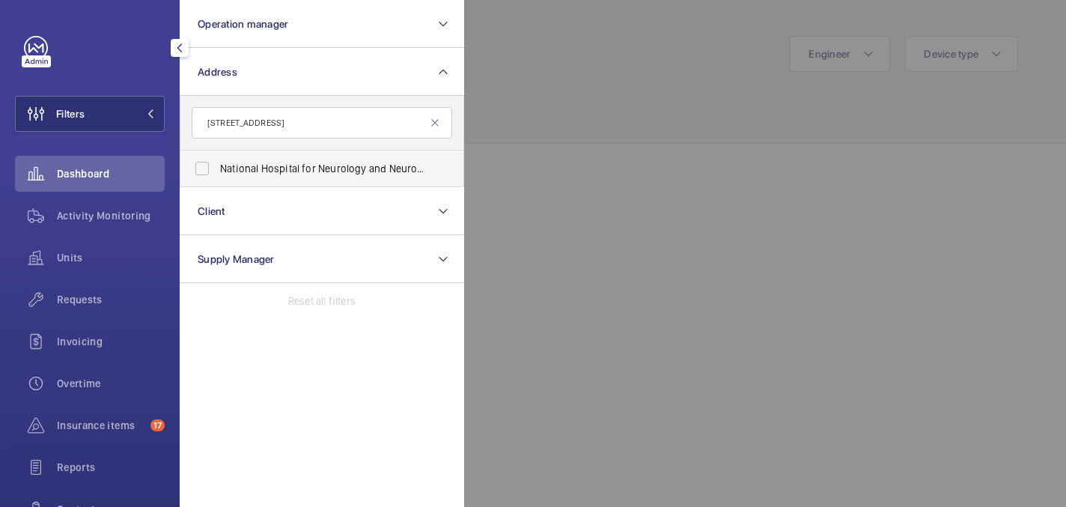
type input "23 queen square"
click at [290, 162] on span "National Hospital for Neurology and Neurosurgery - 23 Queen Square , LONDON WC1…" at bounding box center [323, 168] width 206 height 15
click at [217, 162] on input "National Hospital for Neurology and Neurosurgery - 23 Queen Square , LONDON WC1…" at bounding box center [202, 168] width 30 height 30
checkbox input "true"
click at [563, 93] on div at bounding box center [997, 253] width 1066 height 507
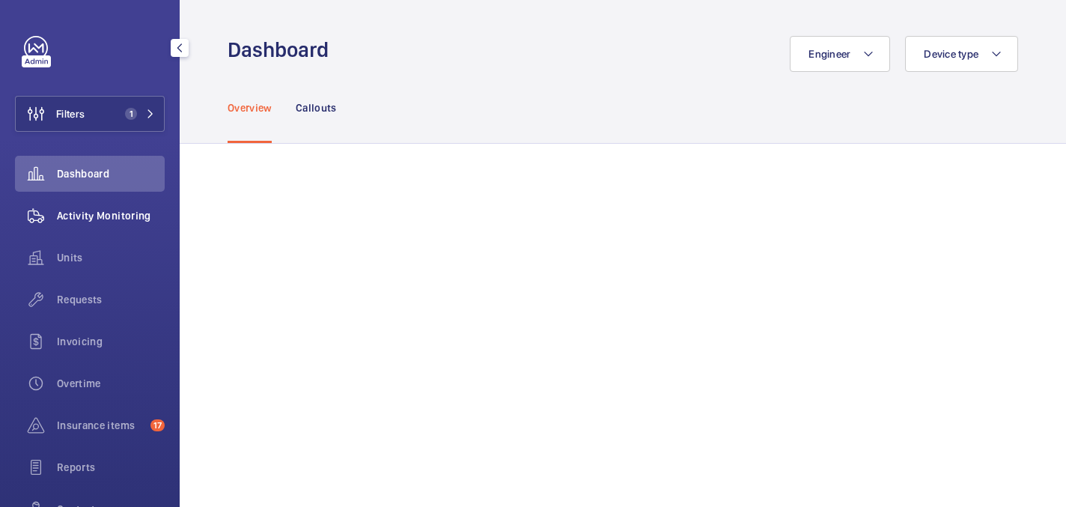
click at [79, 211] on span "Activity Monitoring" at bounding box center [111, 215] width 108 height 15
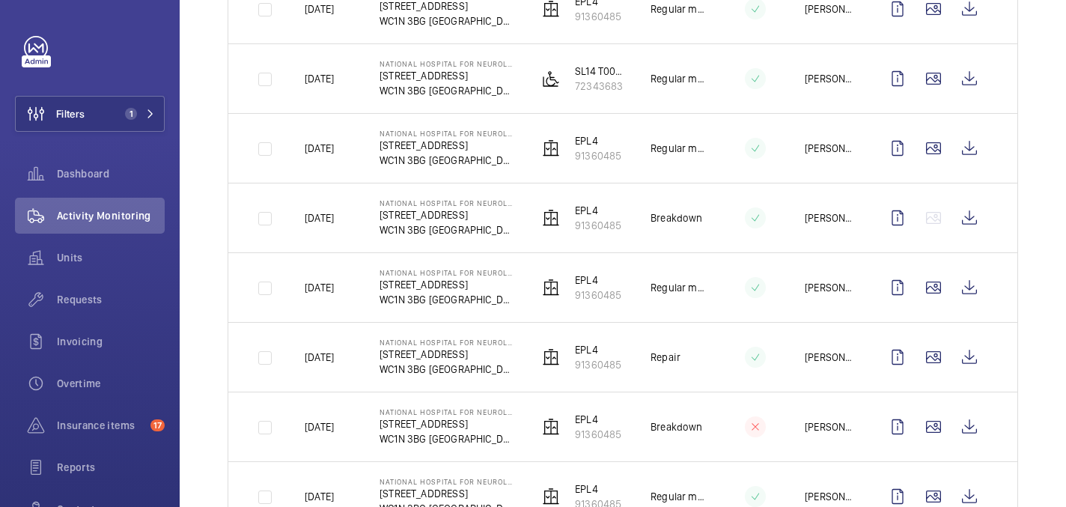
scroll to position [320, 0]
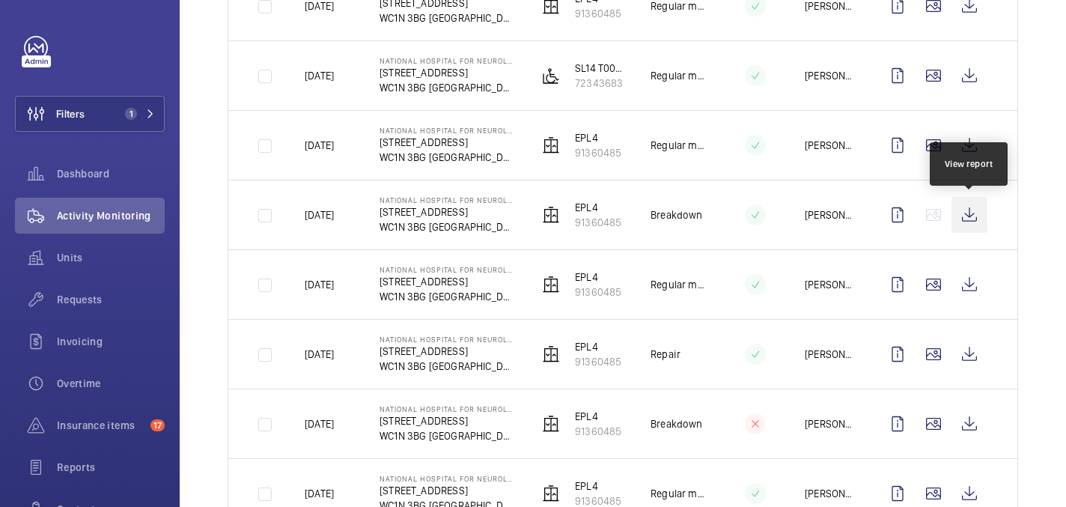
click at [970, 212] on wm-front-icon-button at bounding box center [969, 215] width 36 height 36
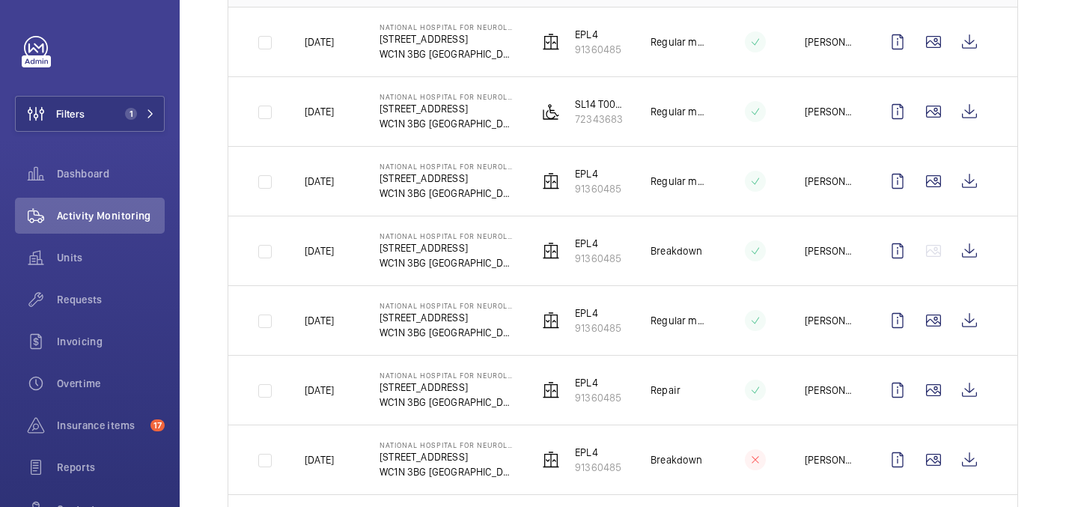
scroll to position [278, 0]
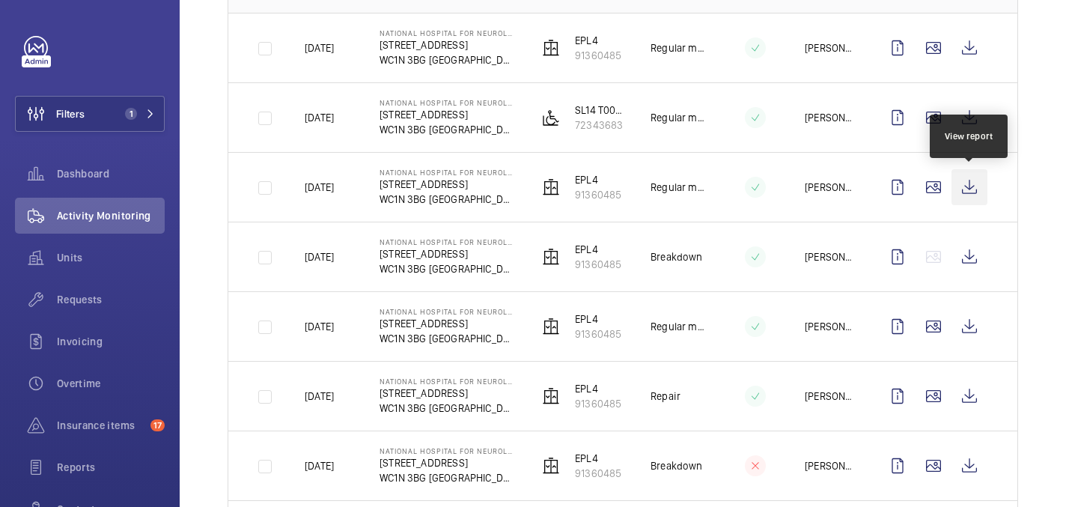
click at [964, 182] on wm-front-icon-button at bounding box center [969, 187] width 36 height 36
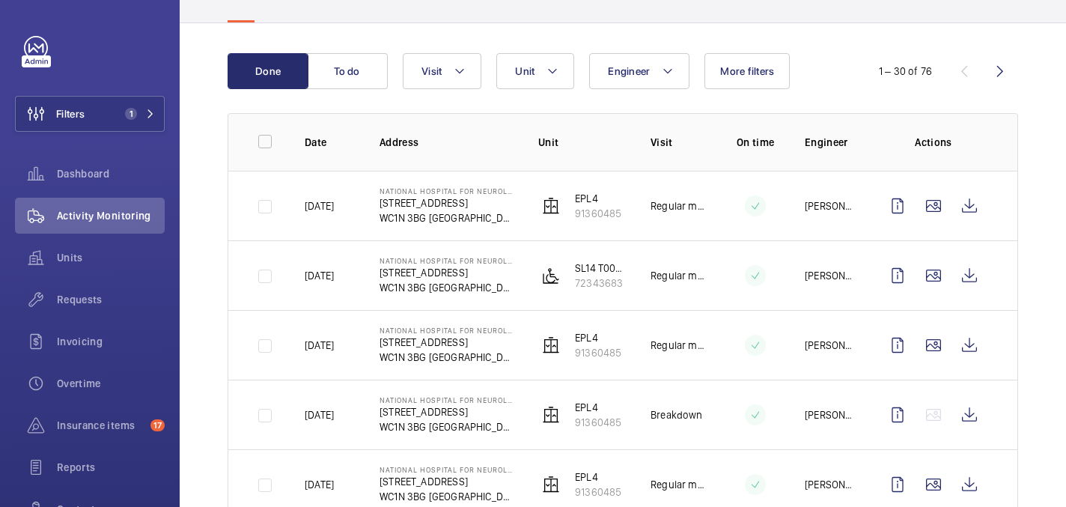
scroll to position [114, 0]
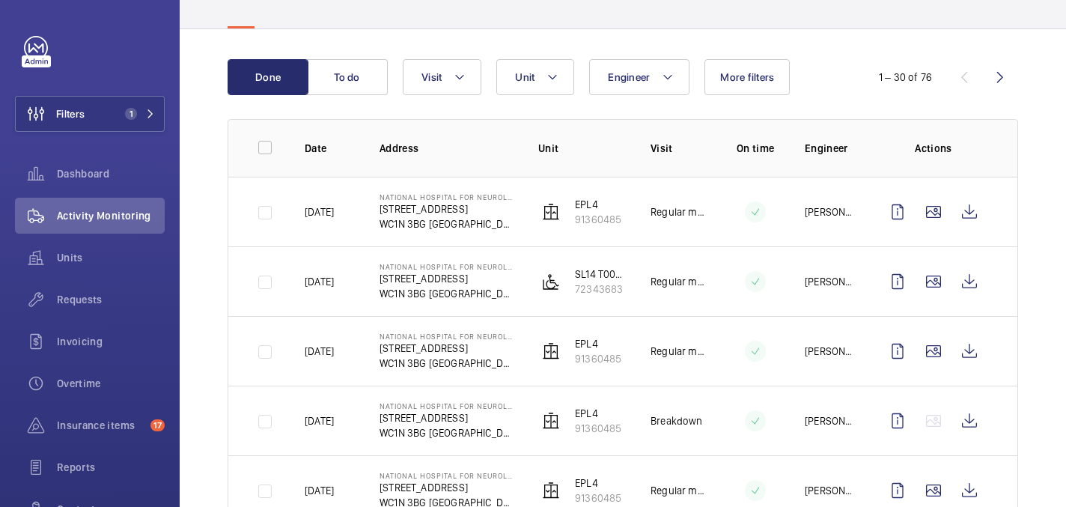
click at [477, 143] on p "Address" at bounding box center [446, 148] width 135 height 15
click at [507, 139] on th "Address" at bounding box center [434, 148] width 159 height 58
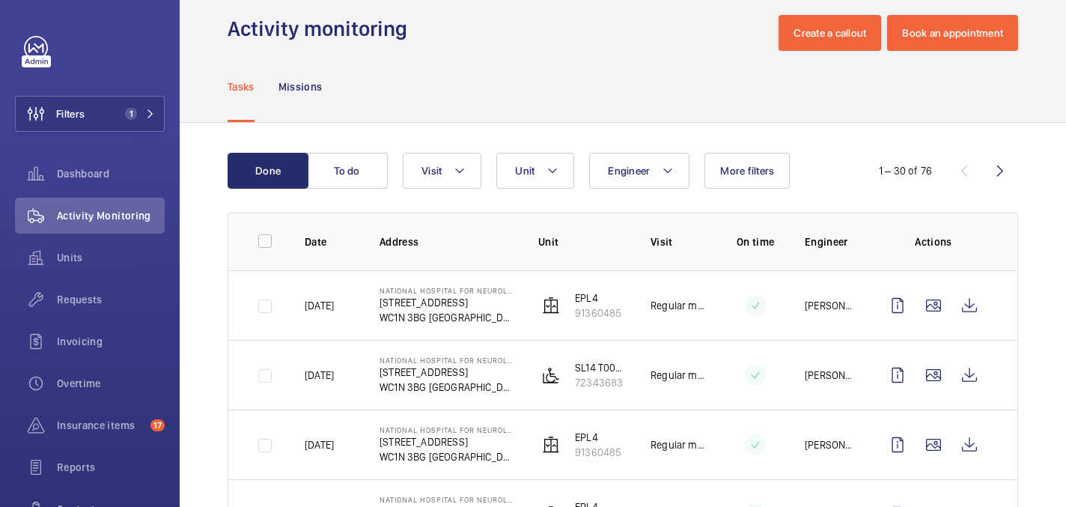
scroll to position [9, 0]
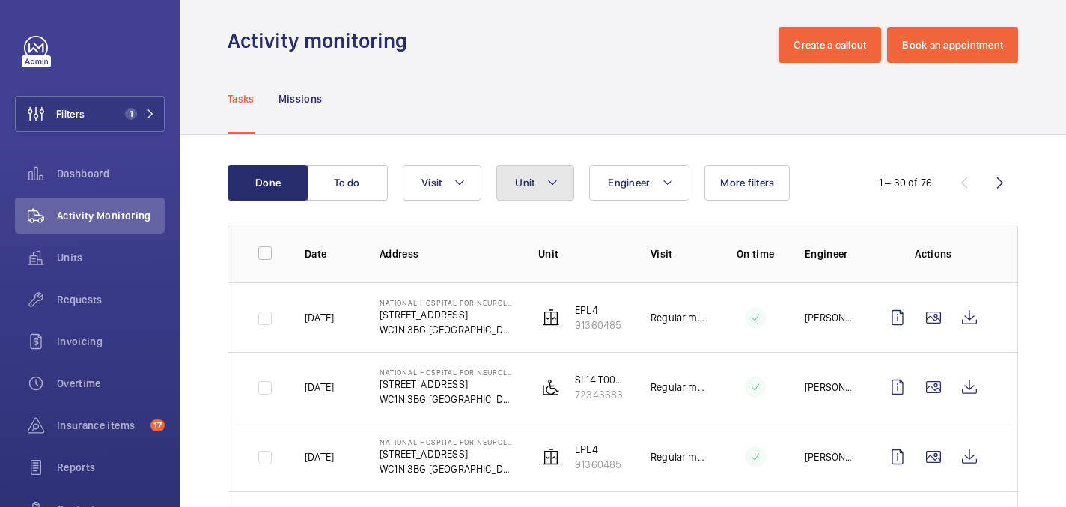
click at [561, 174] on button "Unit" at bounding box center [535, 183] width 78 height 36
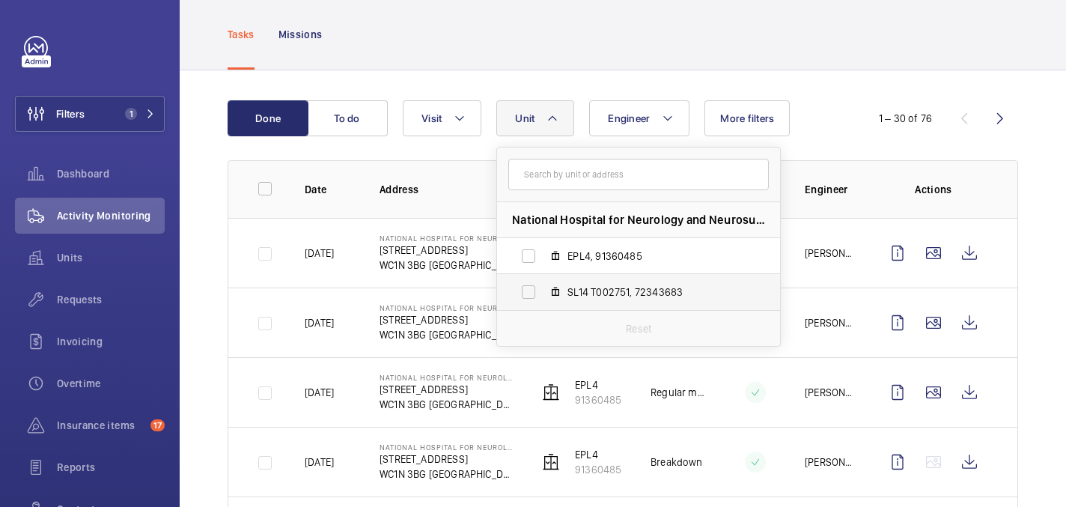
scroll to position [76, 0]
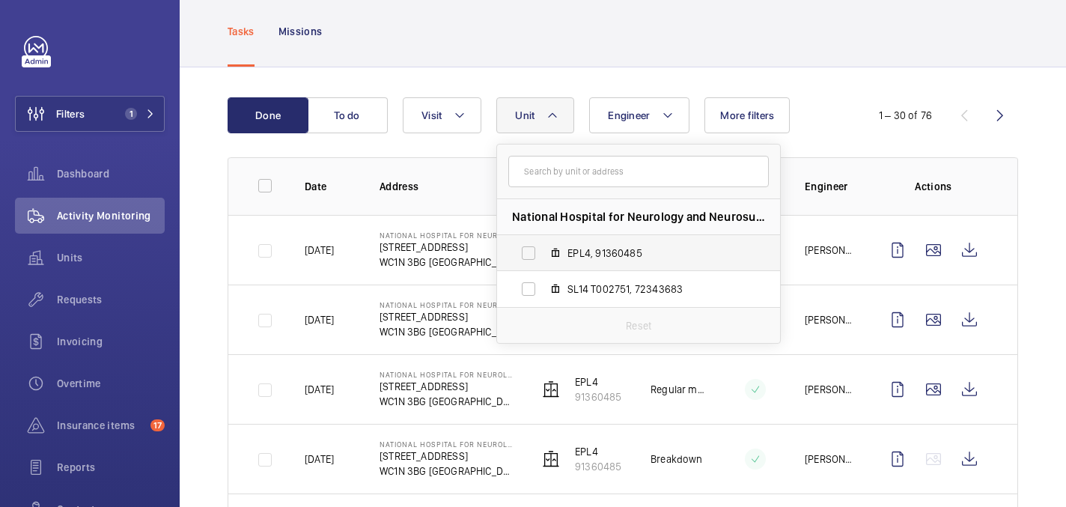
click at [614, 246] on span "EPL4, 91360485" at bounding box center [654, 252] width 174 height 15
click at [543, 246] on input "EPL4, 91360485" at bounding box center [528, 253] width 30 height 30
checkbox input "true"
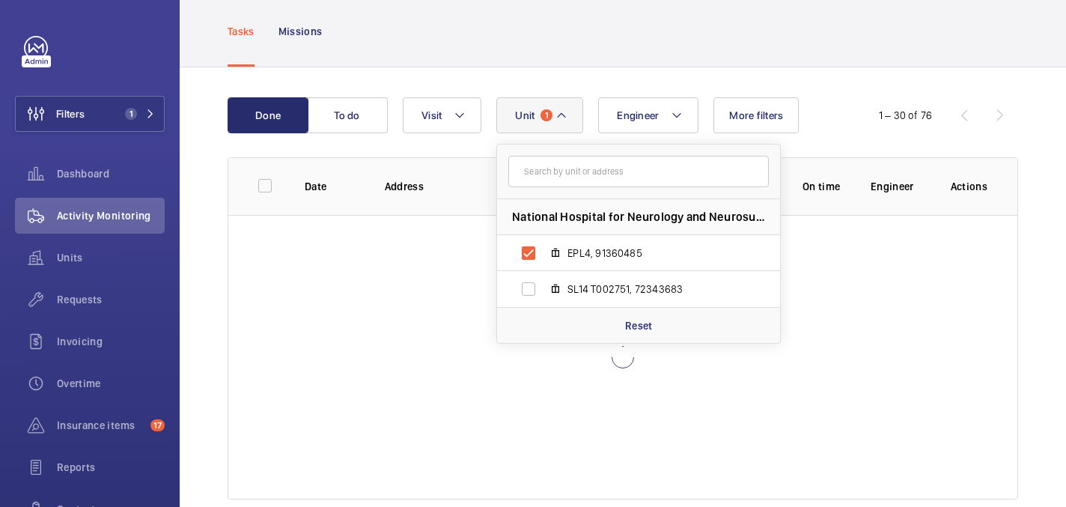
click at [846, 93] on div "Done To do Engineer Unit 1 National Hospital for Neurology and Neurosurgery - 2…" at bounding box center [623, 301] width 886 height 468
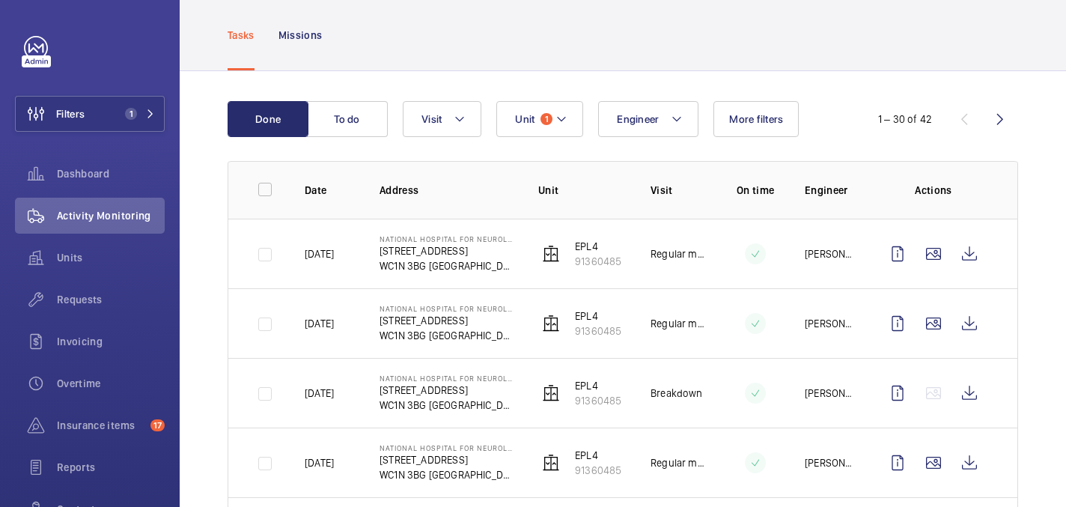
scroll to position [28, 0]
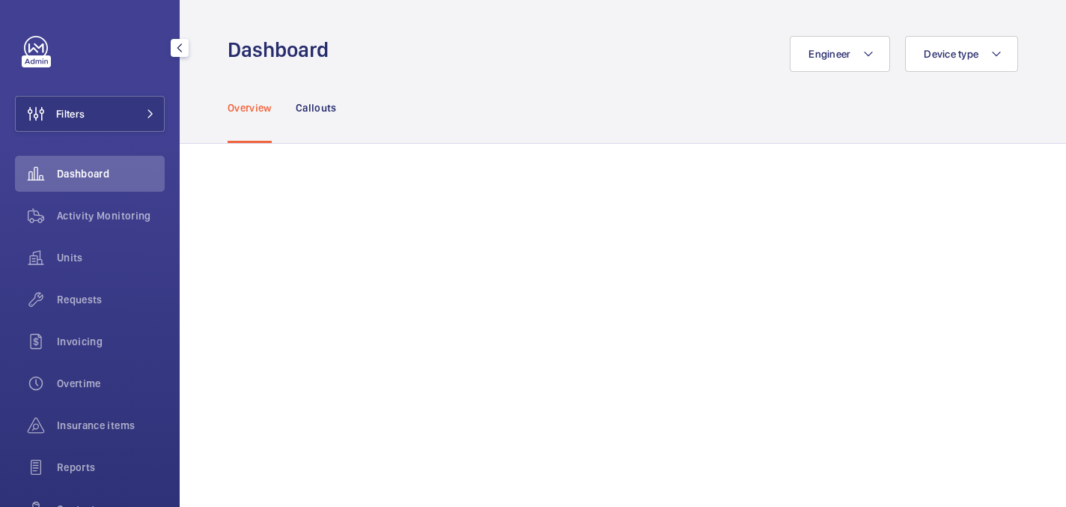
click at [82, 135] on div "Filters Dashboard Activity Monitoring Units Requests Invoicing Overtime Insuran…" at bounding box center [90, 305] width 150 height 539
click at [82, 120] on span "Filters" at bounding box center [70, 113] width 28 height 15
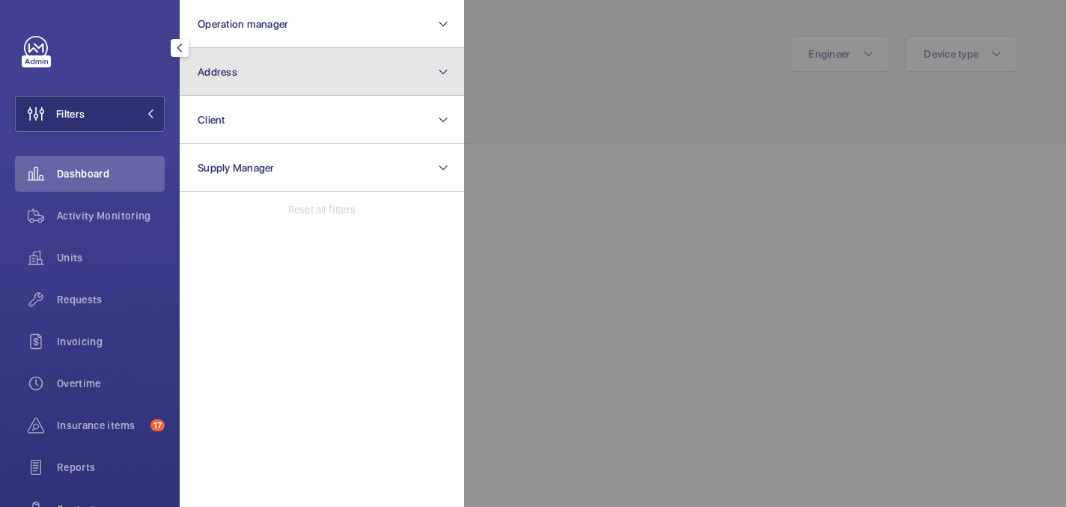
click at [236, 79] on button "Address" at bounding box center [322, 72] width 284 height 48
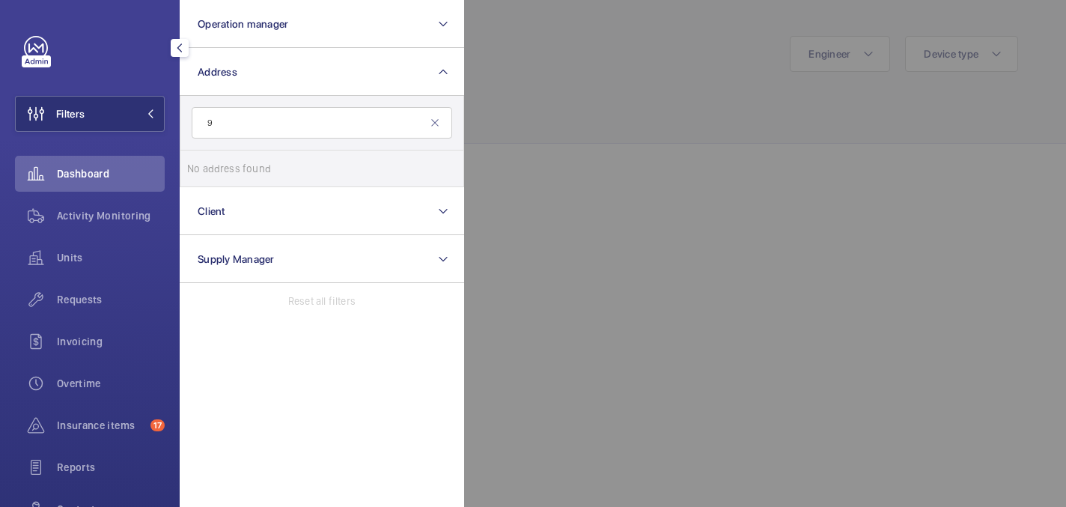
type input "9"
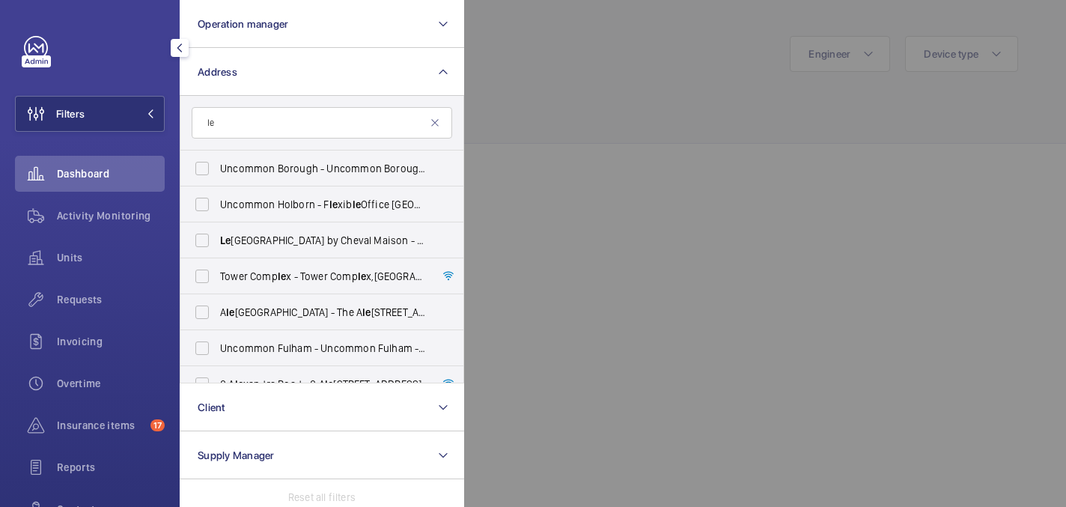
type input "l"
click at [305, 129] on input "text" at bounding box center [322, 122] width 260 height 31
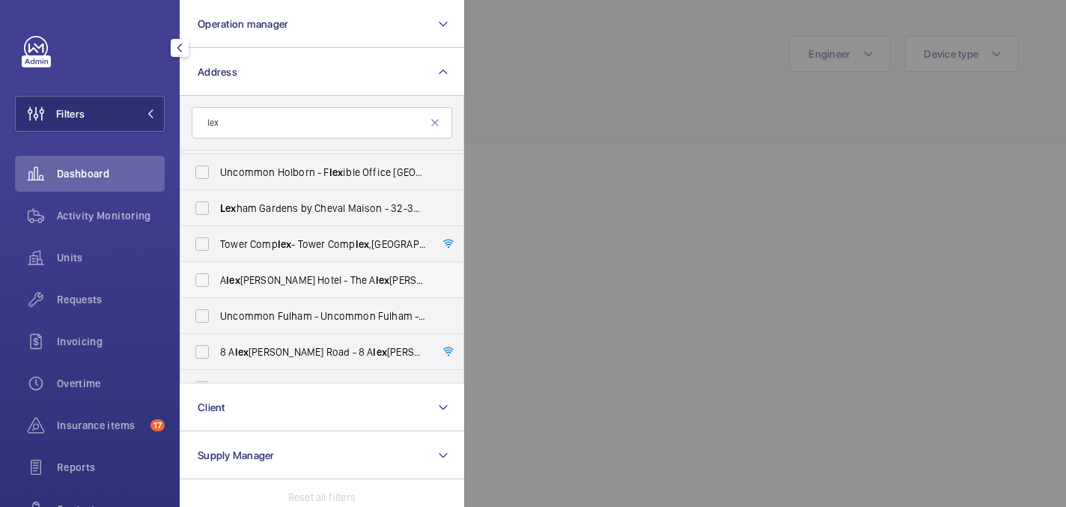
scroll to position [34, 0]
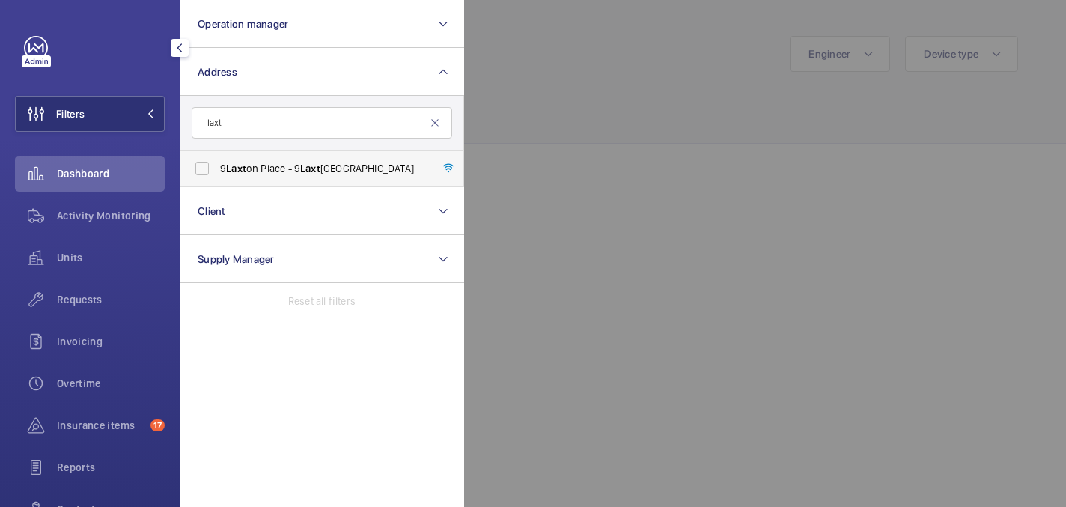
type input "laxt"
click at [307, 170] on span "Laxt" at bounding box center [310, 168] width 20 height 12
click at [217, 170] on input "[STREET_ADDRESS]" at bounding box center [202, 168] width 30 height 30
checkbox input "true"
click at [694, 56] on div at bounding box center [997, 253] width 1066 height 507
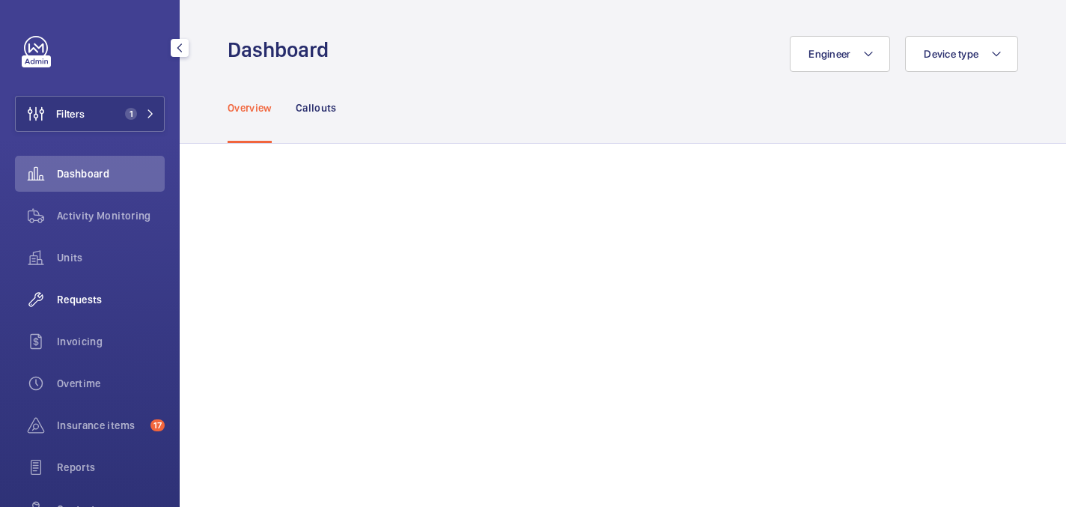
click at [71, 303] on span "Requests" at bounding box center [111, 299] width 108 height 15
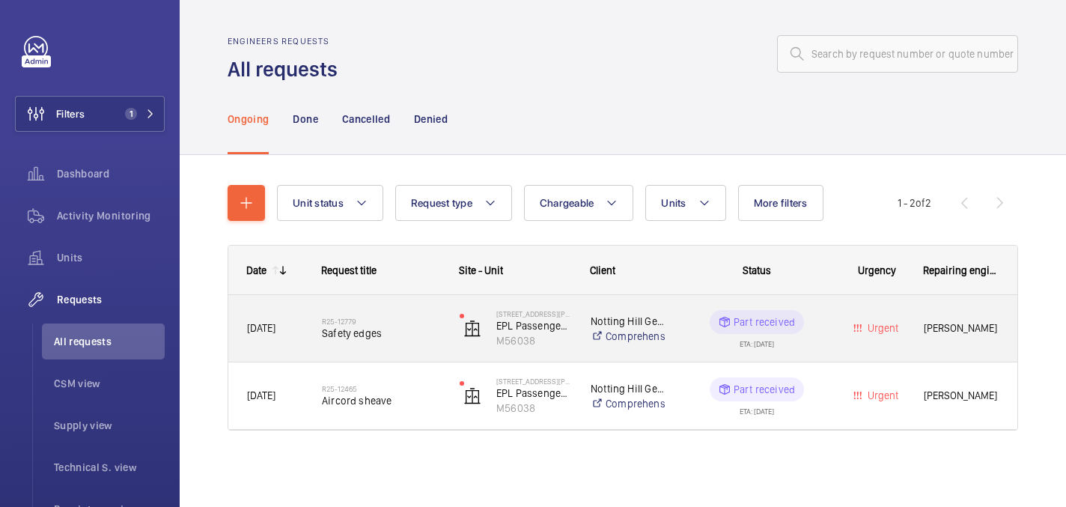
click at [409, 316] on div "R25-12779 Safety edges" at bounding box center [381, 328] width 118 height 43
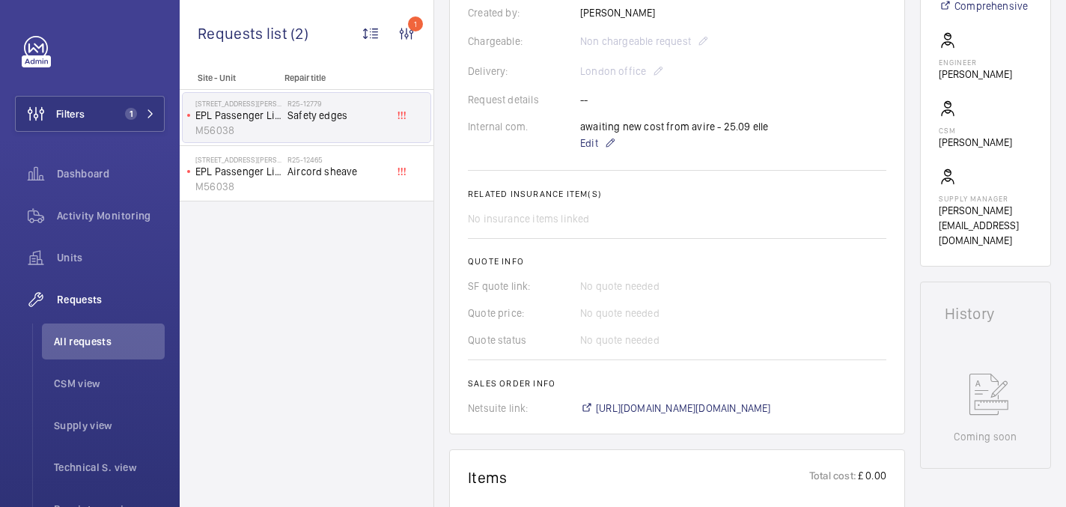
scroll to position [605, 0]
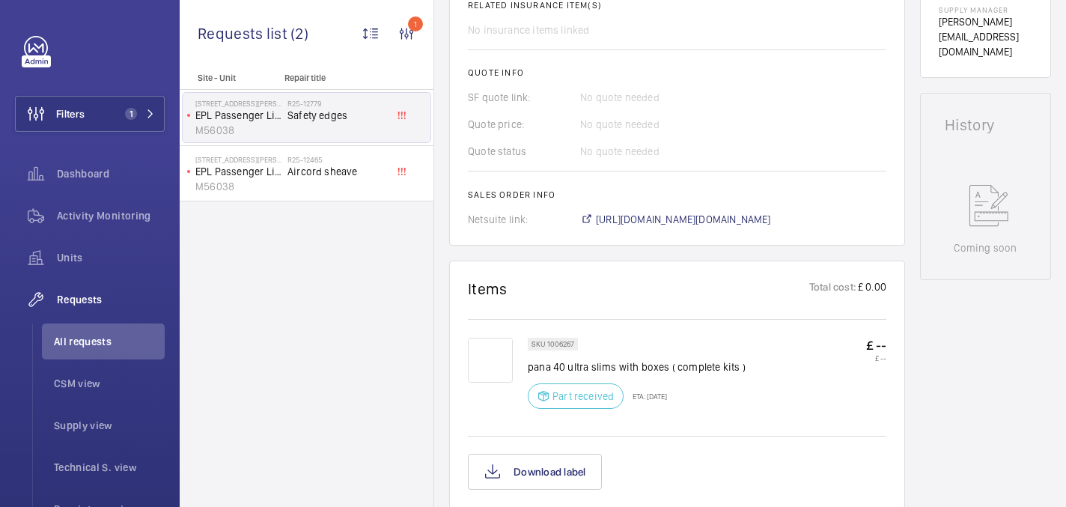
click at [693, 224] on span "[URL][DOMAIN_NAME][DOMAIN_NAME]" at bounding box center [683, 219] width 175 height 15
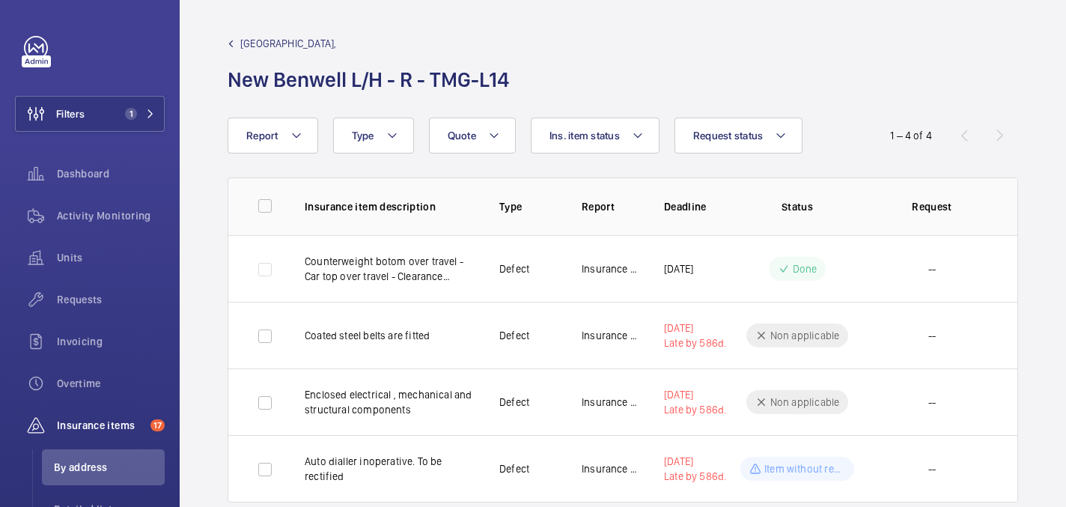
click at [237, 42] on link "[GEOGRAPHIC_DATA]," at bounding box center [372, 43] width 290 height 15
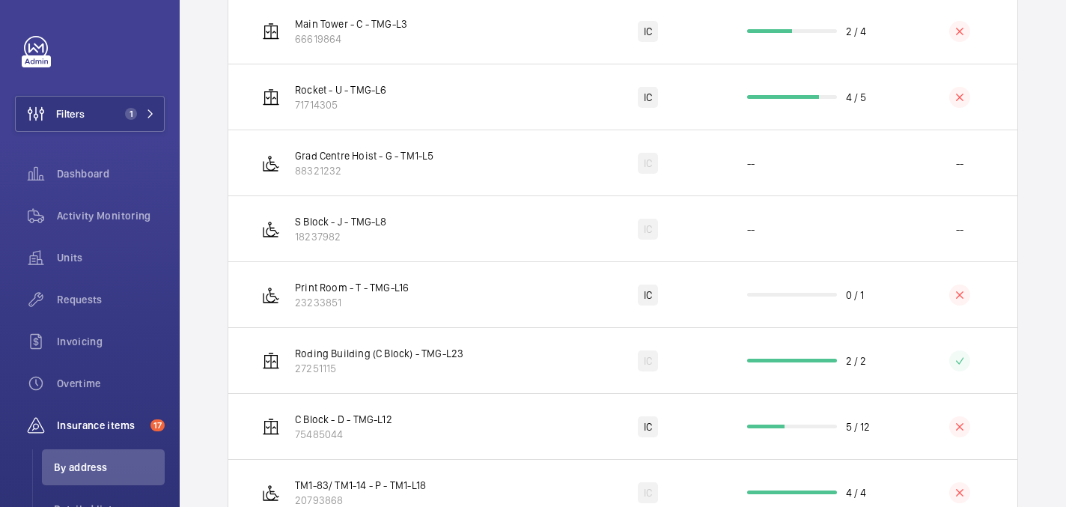
scroll to position [1014, 0]
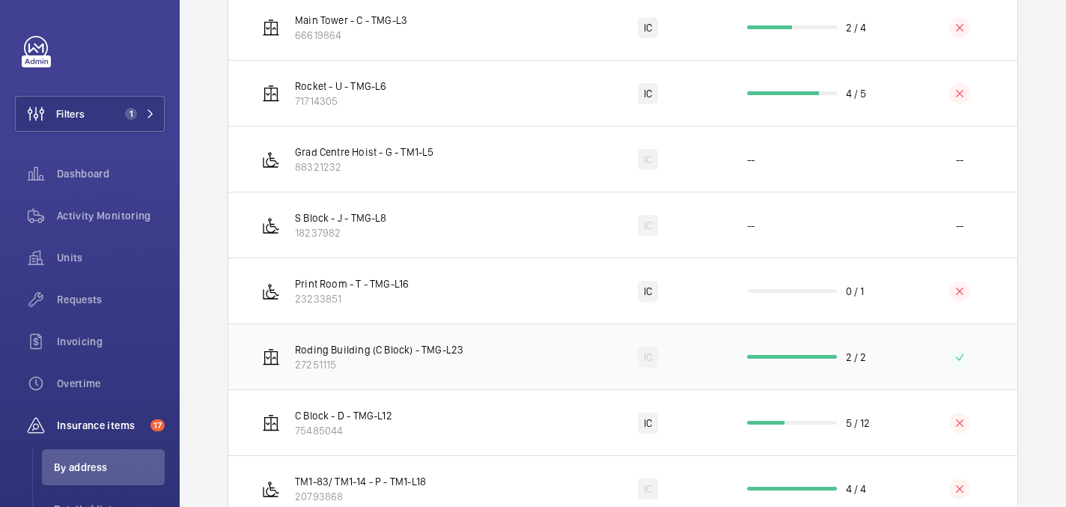
click at [463, 367] on td "Roding Building (C Block) - TMG-L23 27251115" at bounding box center [400, 356] width 345 height 66
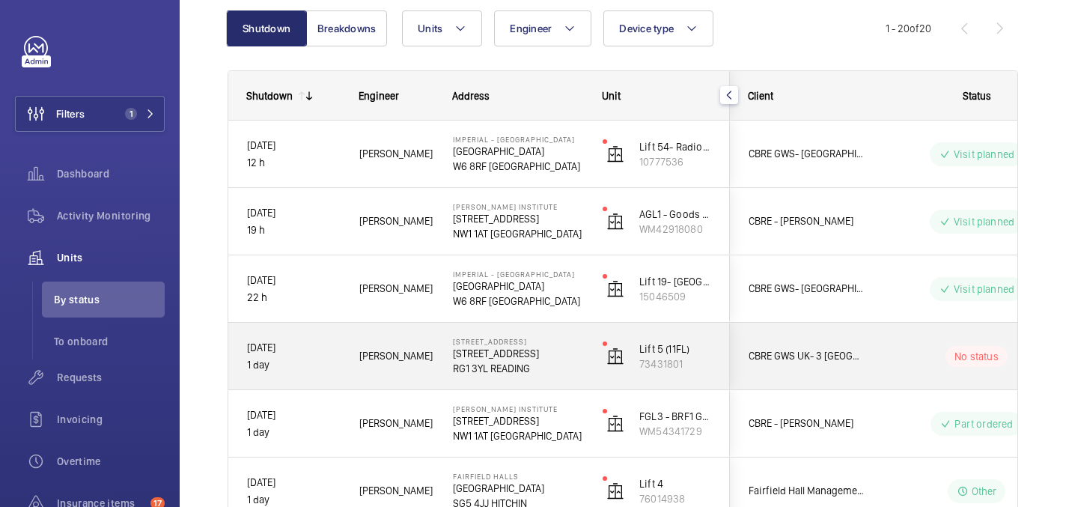
scroll to position [144, 0]
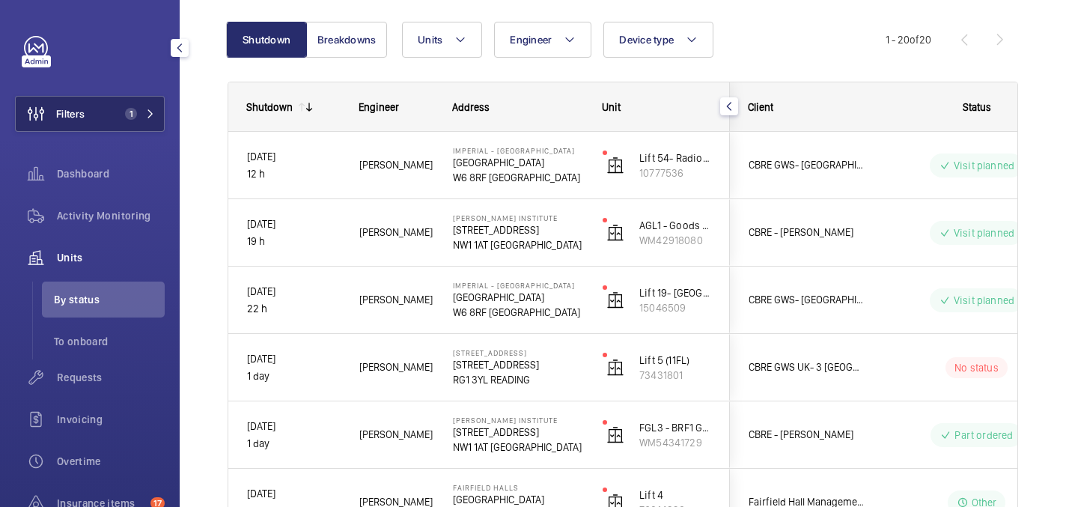
click at [62, 114] on span "Filters" at bounding box center [70, 113] width 28 height 15
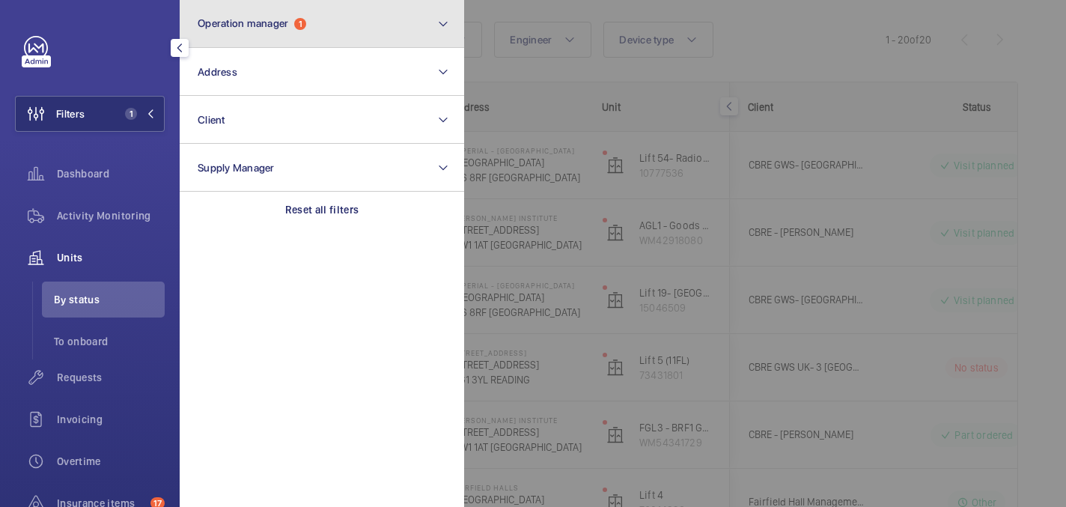
click at [301, 26] on span "1" at bounding box center [300, 24] width 12 height 12
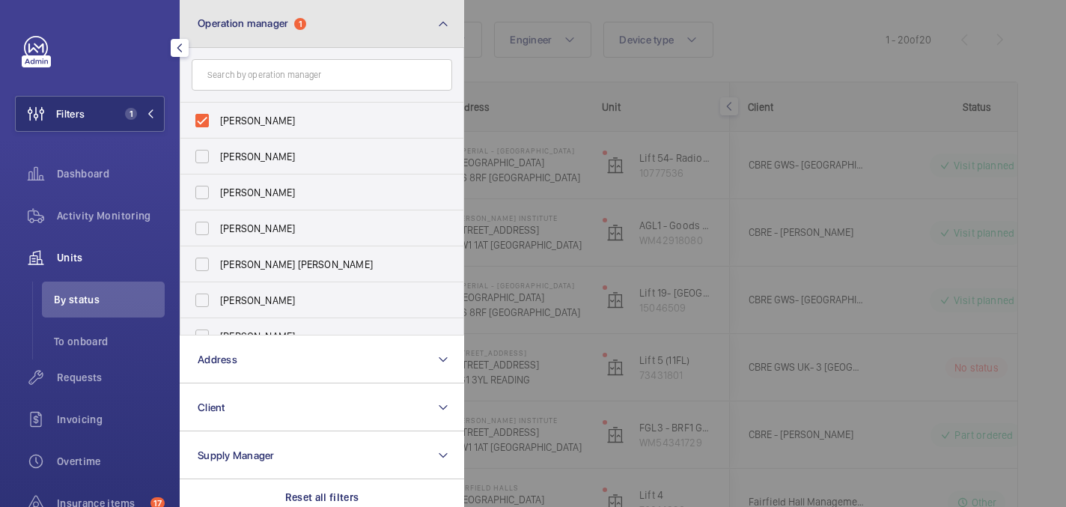
click at [301, 26] on span "1" at bounding box center [300, 24] width 12 height 12
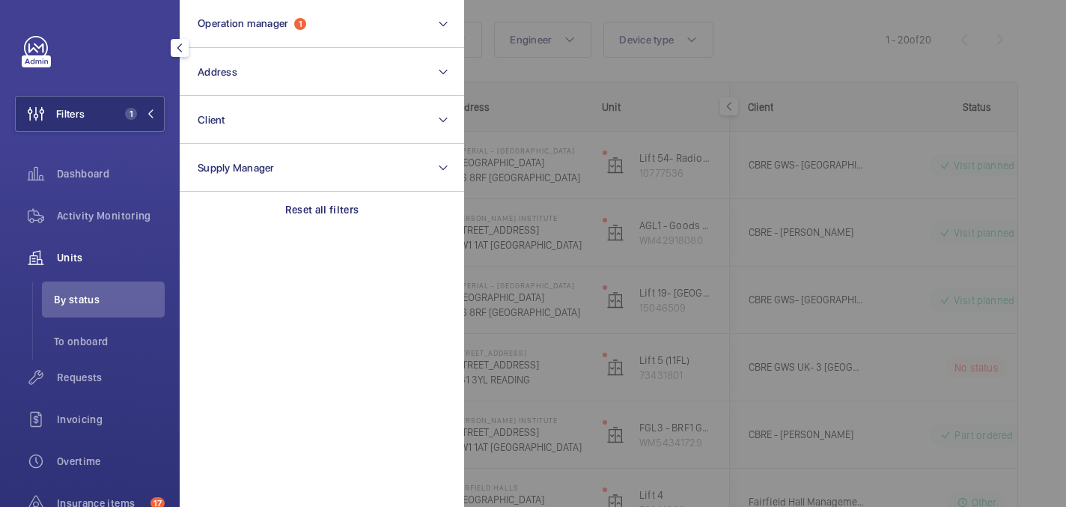
click at [786, 106] on div at bounding box center [997, 253] width 1066 height 507
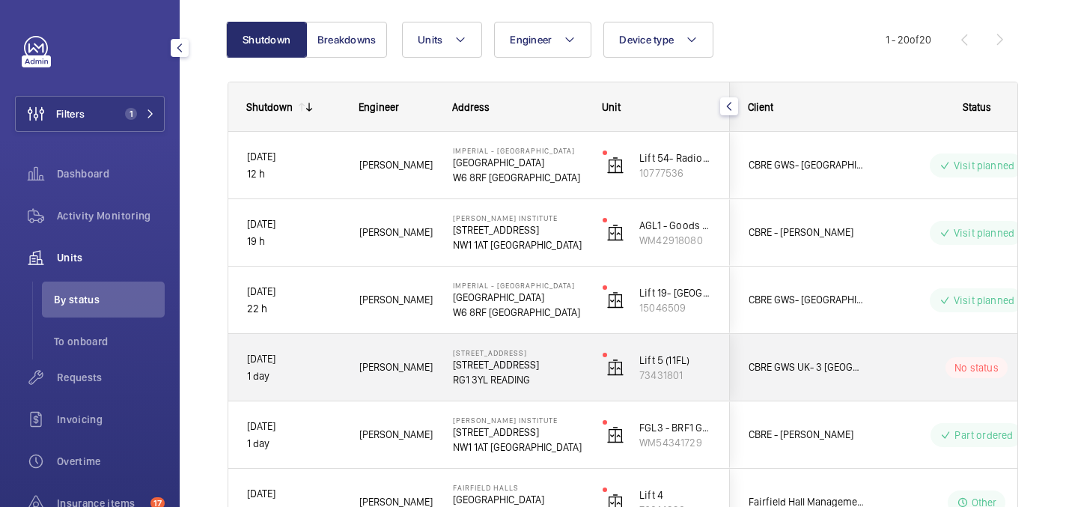
click at [428, 364] on span "[PERSON_NAME]" at bounding box center [396, 366] width 74 height 17
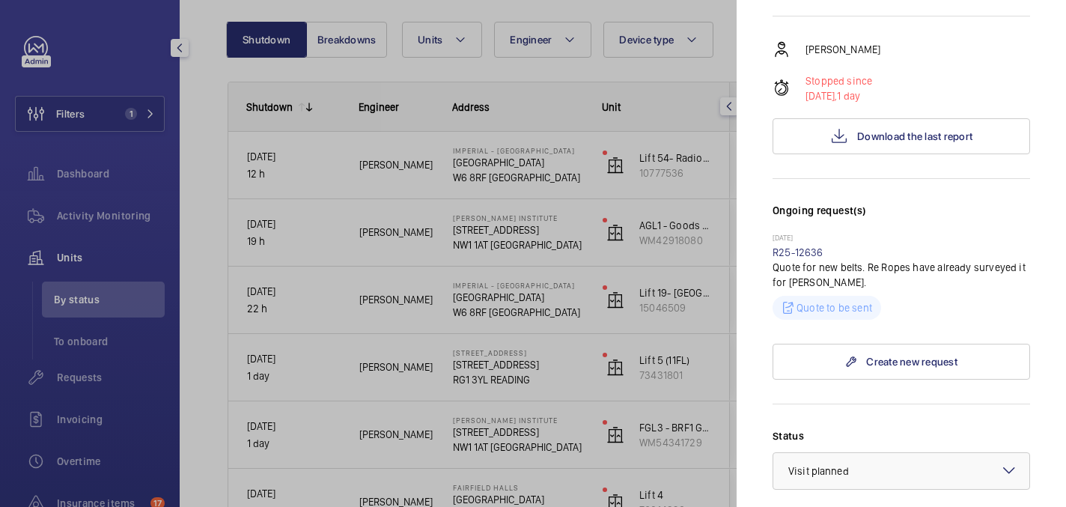
scroll to position [158, 0]
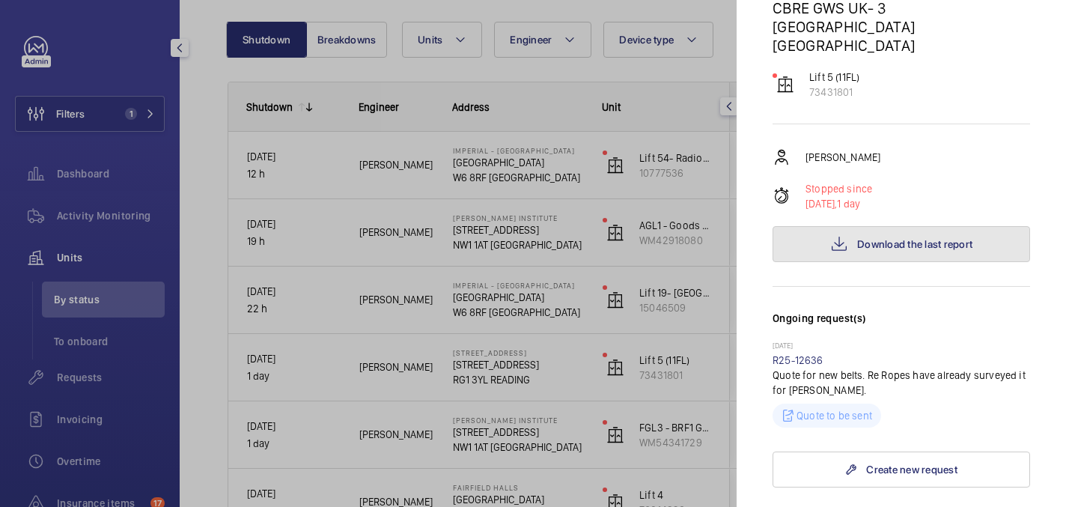
click at [864, 238] on span "Download the last report" at bounding box center [914, 244] width 115 height 12
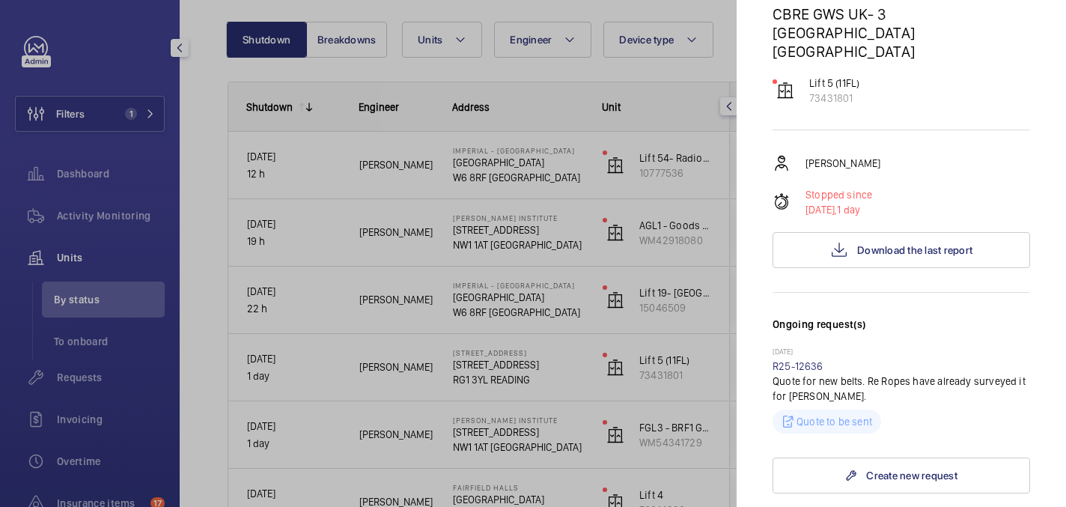
scroll to position [164, 0]
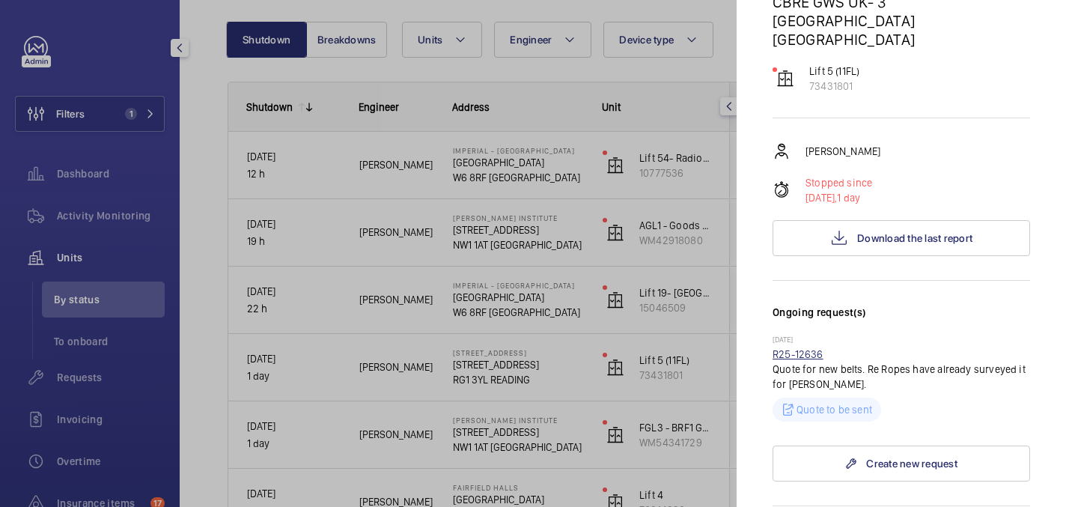
click at [816, 348] on link "R25-12636" at bounding box center [797, 354] width 51 height 12
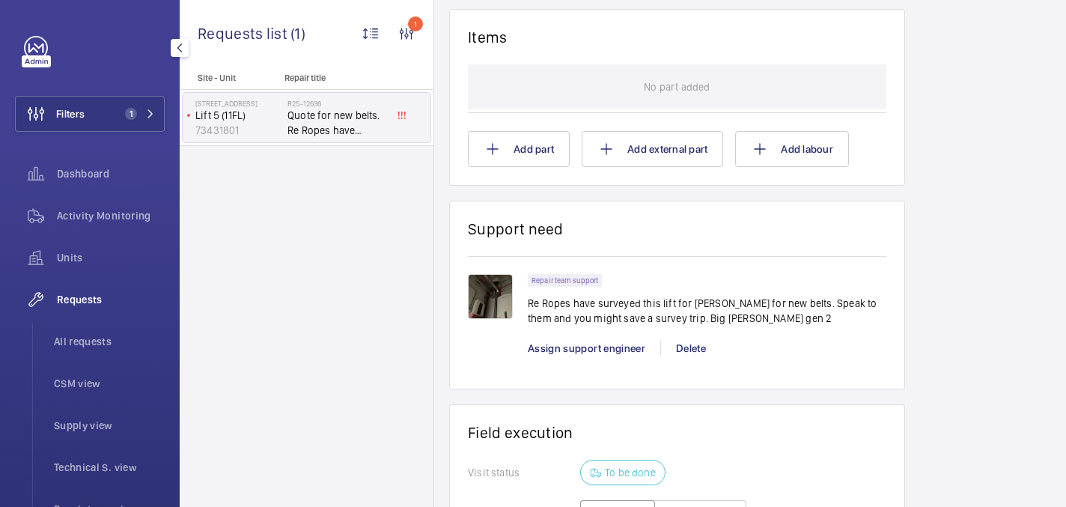
scroll to position [961, 0]
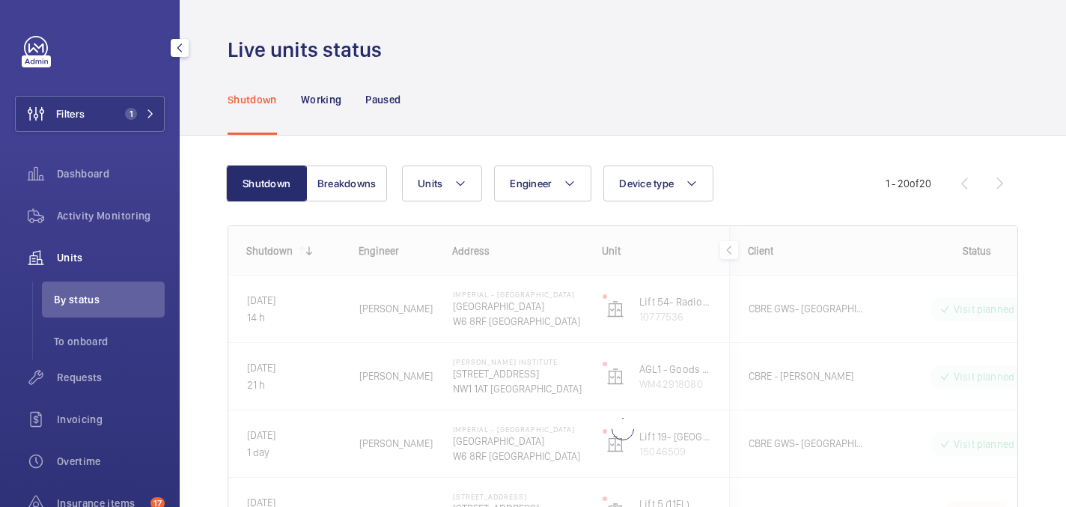
scroll to position [148, 0]
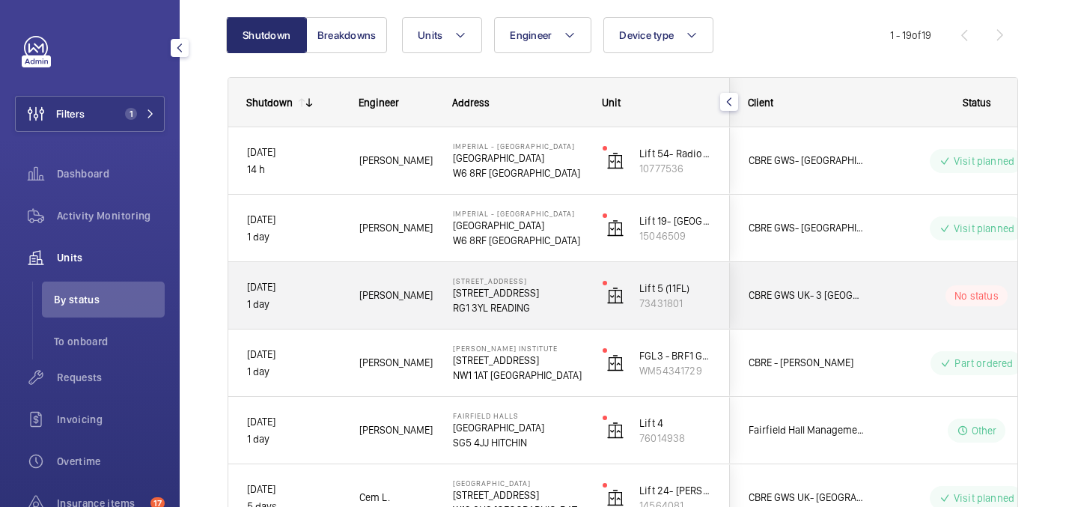
click at [588, 322] on div "Lift 5 (11FL) 73431801" at bounding box center [656, 295] width 144 height 67
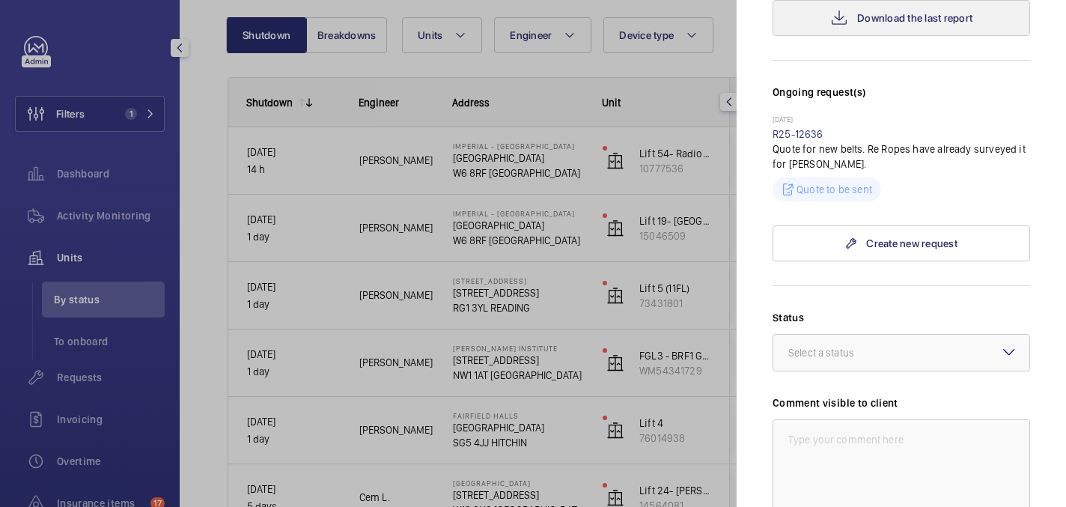
scroll to position [403, 0]
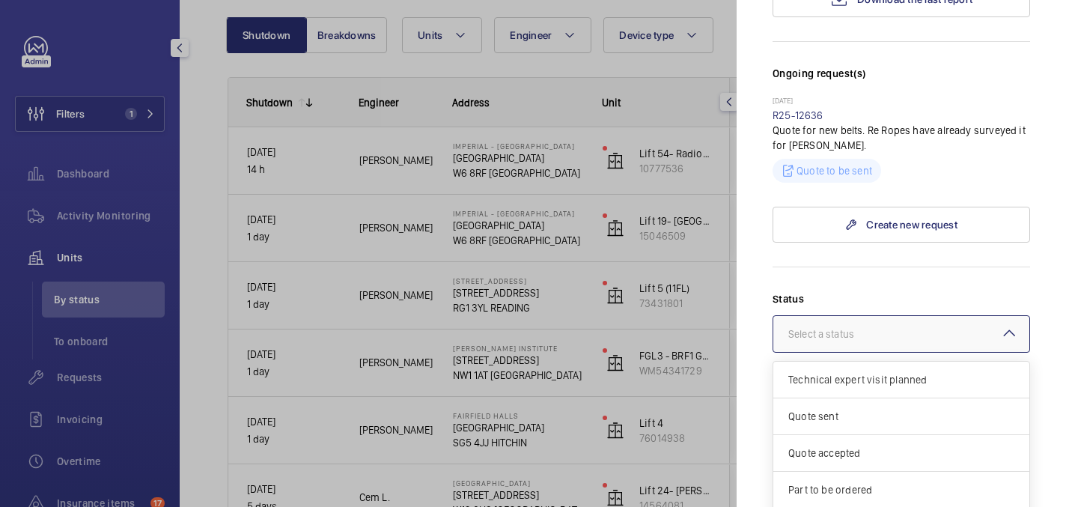
click at [887, 326] on div "Select a status" at bounding box center [839, 333] width 103 height 15
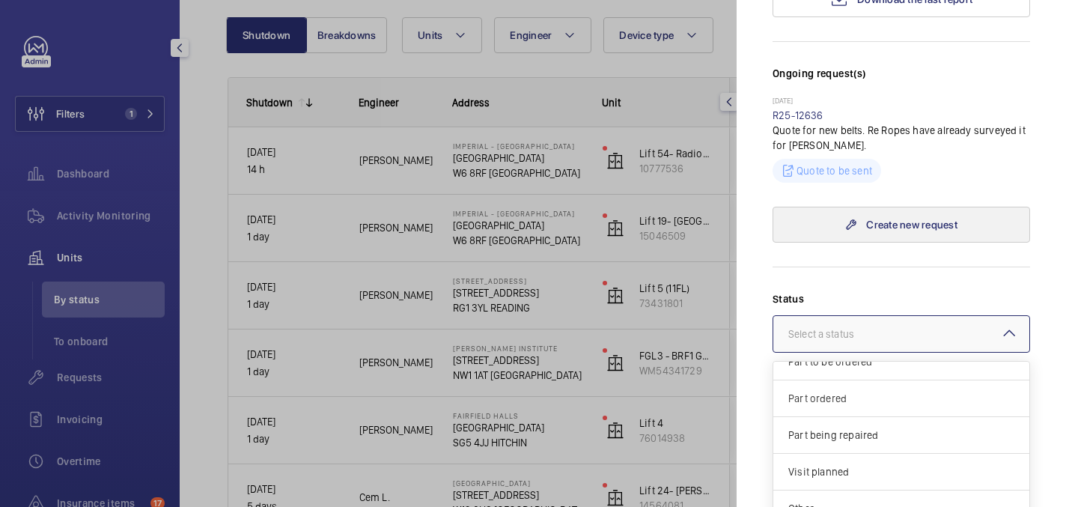
scroll to position [444, 0]
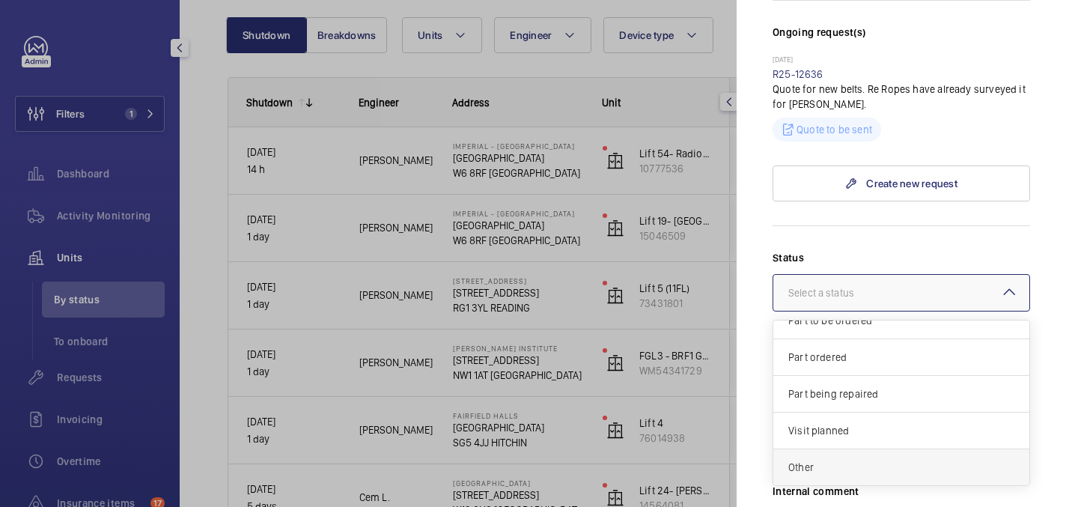
click at [862, 459] on span "Other" at bounding box center [901, 466] width 226 height 15
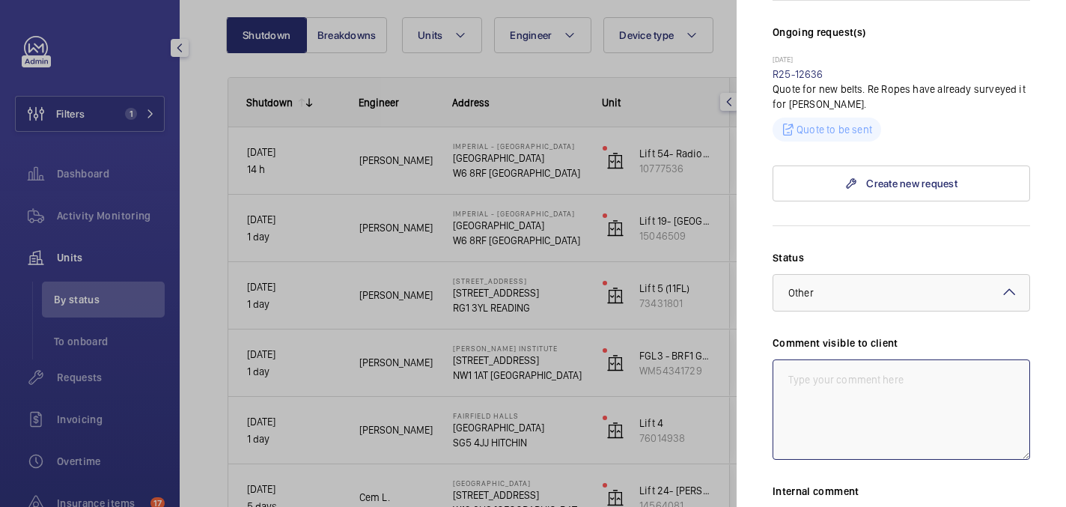
click at [844, 376] on textarea at bounding box center [900, 409] width 257 height 100
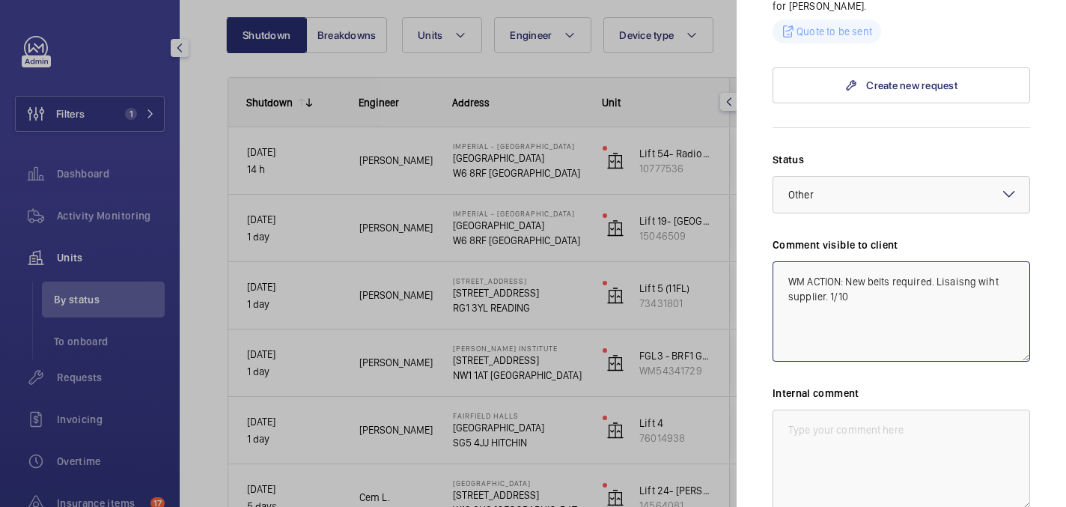
scroll to position [573, 0]
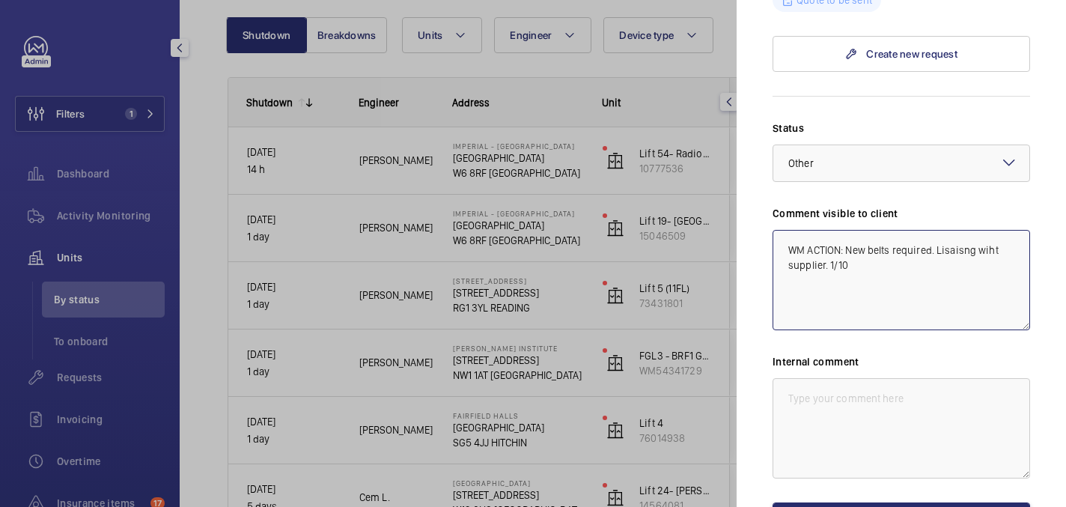
drag, startPoint x: 855, startPoint y: 257, endPoint x: 779, endPoint y: 230, distance: 80.9
click at [779, 230] on textarea "WM ACTION: New belts required. Lisaisng wiht supplier. 1/10" at bounding box center [900, 280] width 257 height 100
type textarea "WM ACTION: New belts required. Lisaisng wiht supplier. 1/10"
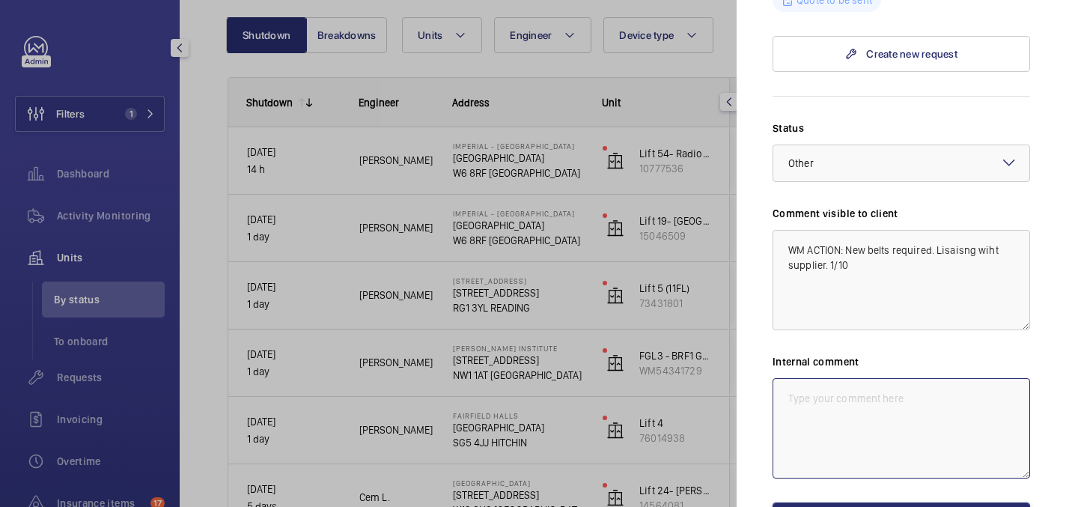
click at [849, 383] on textarea at bounding box center [900, 428] width 257 height 100
paste textarea "WM ACTION: New belts required. Lisaisng wiht supplier. 1/10"
type textarea "WM ACTION: New belts required. Lisaisng wiht supplier. 1/10 india"
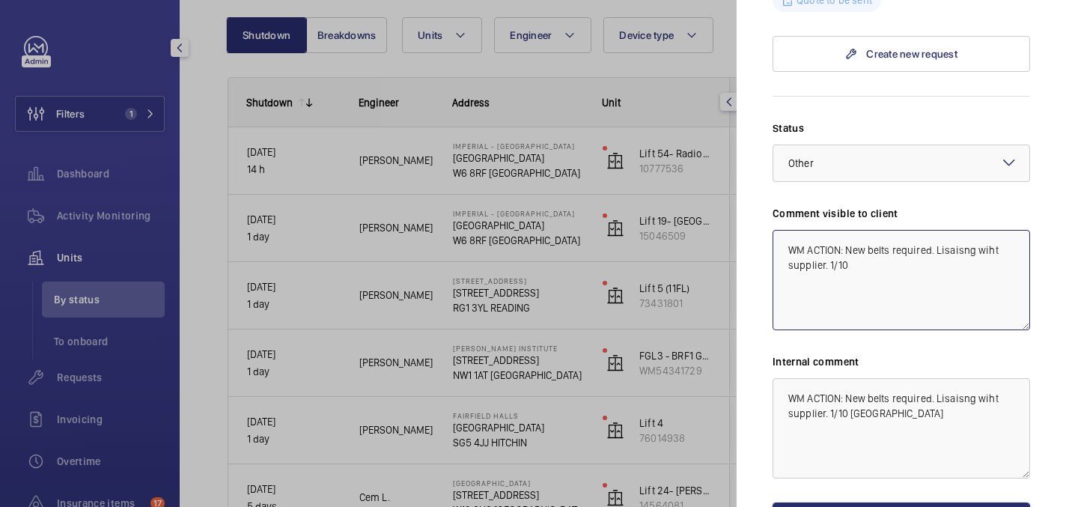
click at [968, 233] on textarea "WM ACTION: New belts required. Lisaisng wiht supplier. 1/10" at bounding box center [900, 280] width 257 height 100
paste textarea "liaising"
click at [990, 235] on textarea "WM ACTION: New belts required liaising wiht supplier. 1/10" at bounding box center [900, 280] width 257 height 100
type textarea "WM ACTION: New belts required liaising with supplier. 1/10"
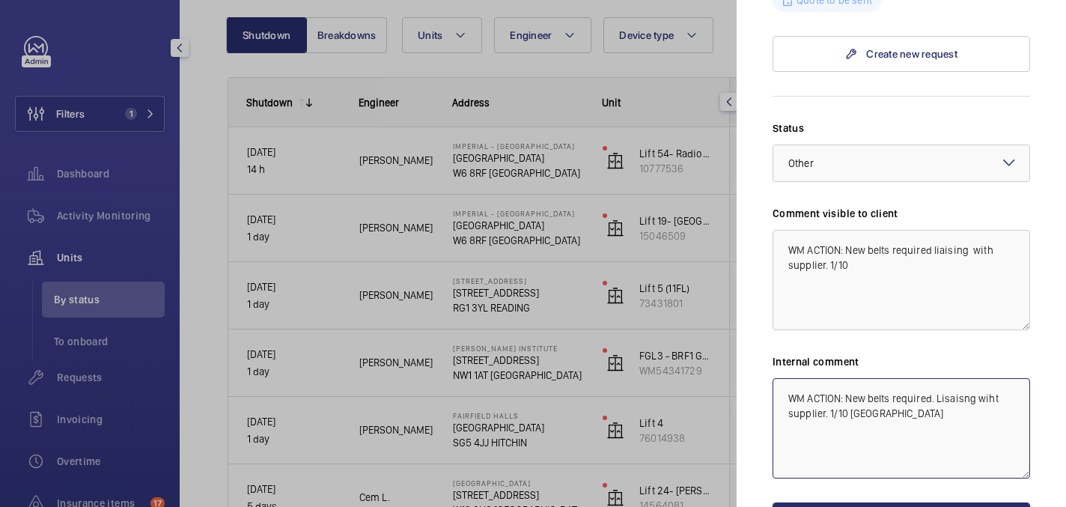
drag, startPoint x: 1000, startPoint y: 379, endPoint x: 944, endPoint y: 379, distance: 55.4
click at [944, 379] on textarea "WM ACTION: New belts required. Lisaisng wiht supplier. 1/10 india" at bounding box center [900, 428] width 257 height 100
paste textarea "liaising"
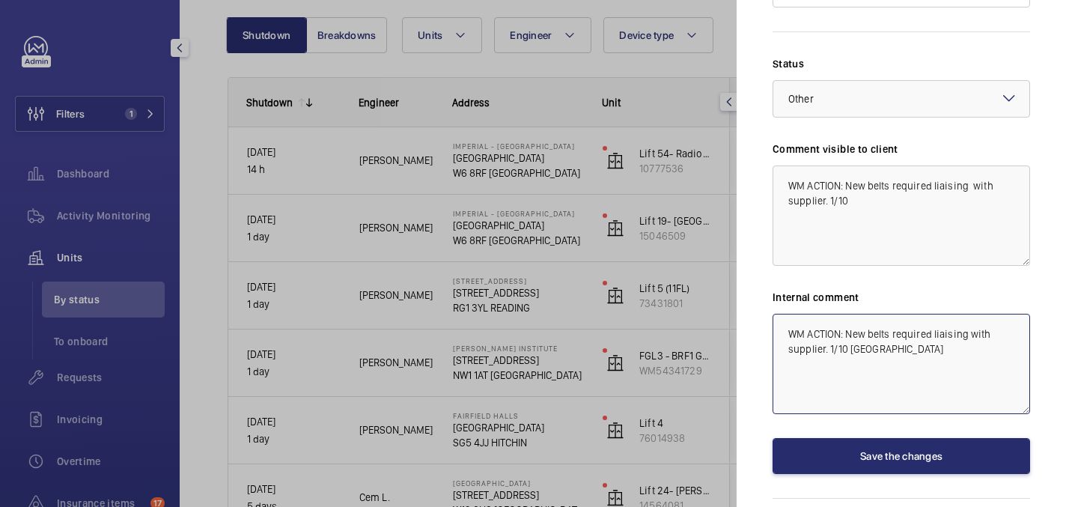
scroll to position [646, 0]
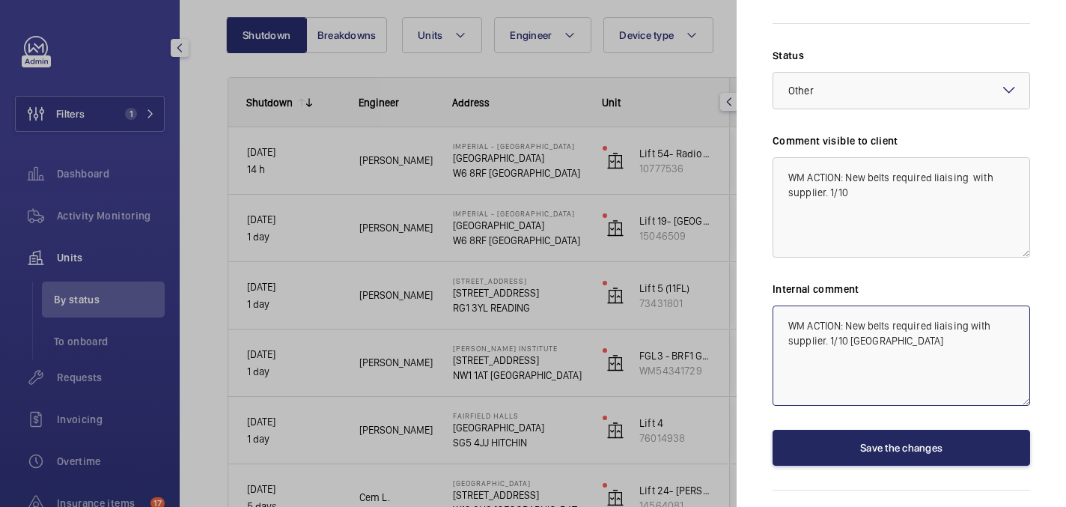
type textarea "WM ACTION: New belts required liaising with supplier. 1/10 india"
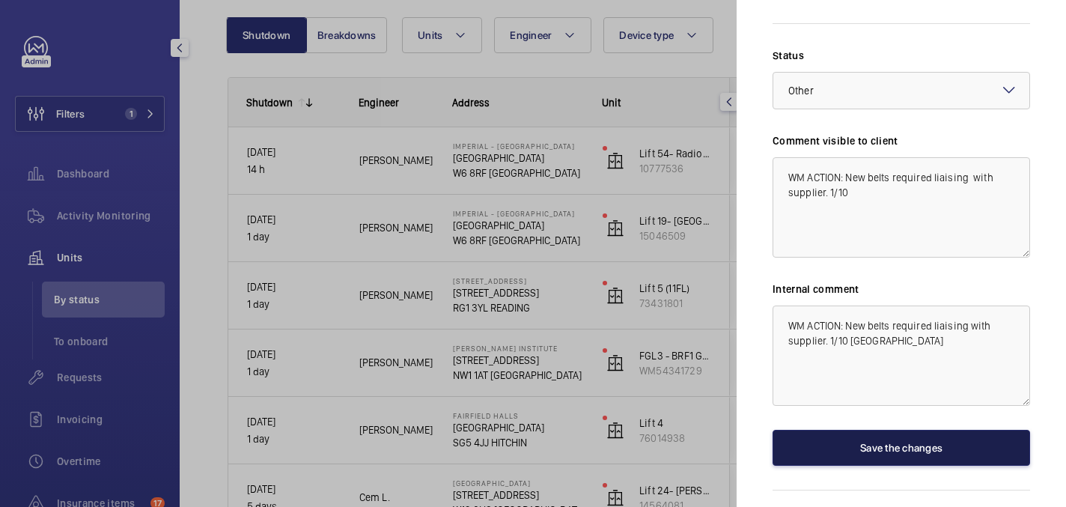
click at [891, 430] on button "Save the changes" at bounding box center [900, 448] width 257 height 36
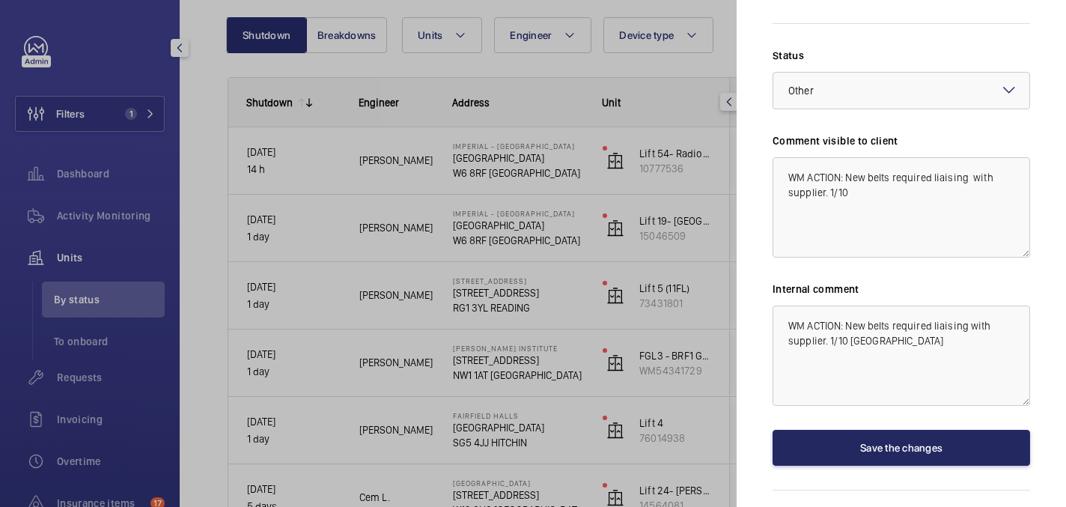
scroll to position [0, 0]
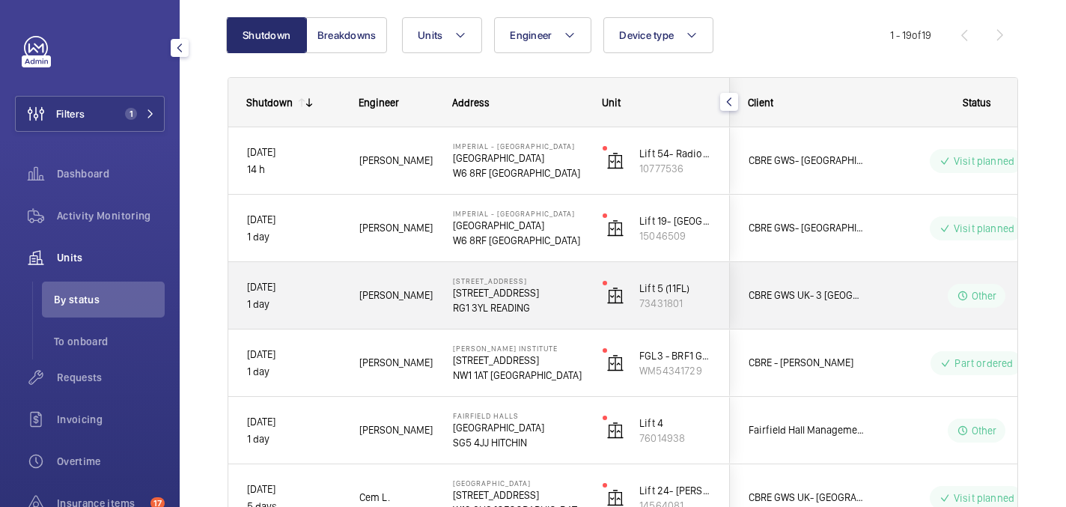
click at [561, 290] on p "No.3 Forbury Place" at bounding box center [518, 292] width 130 height 15
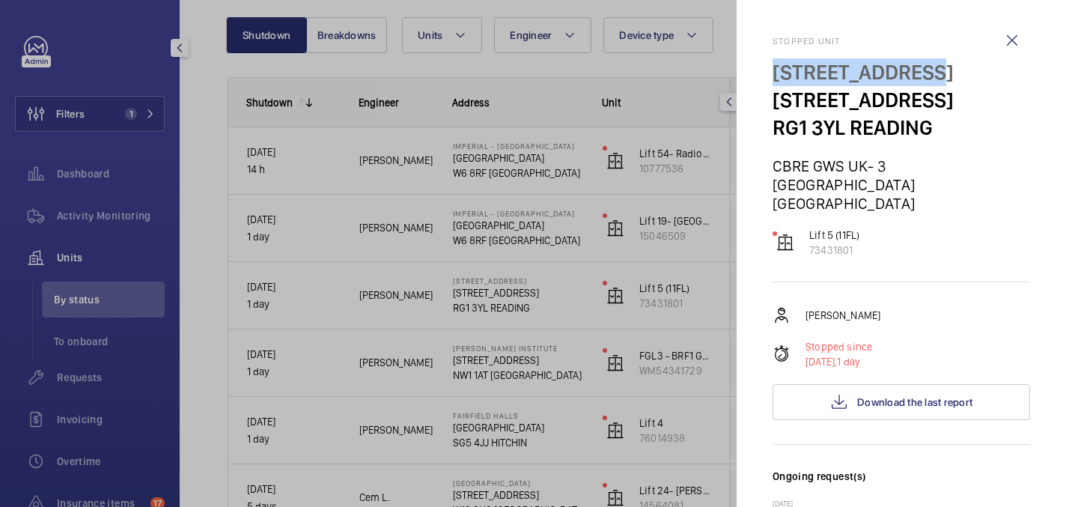
drag, startPoint x: 770, startPoint y: 74, endPoint x: 935, endPoint y: 62, distance: 165.8
click at [935, 62] on mat-sidenav "Stopped unit 3 Forbury Place No.3 Forbury Place RG1 3YL READING CBRE GWS UK- 3 …" at bounding box center [900, 253] width 329 height 507
copy p "3 Forbury Place"
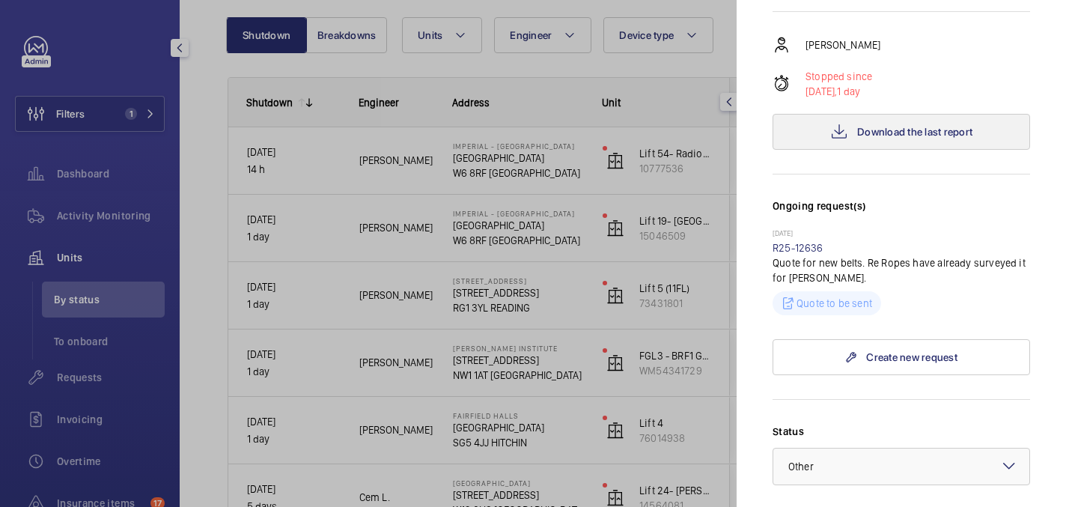
scroll to position [249, 0]
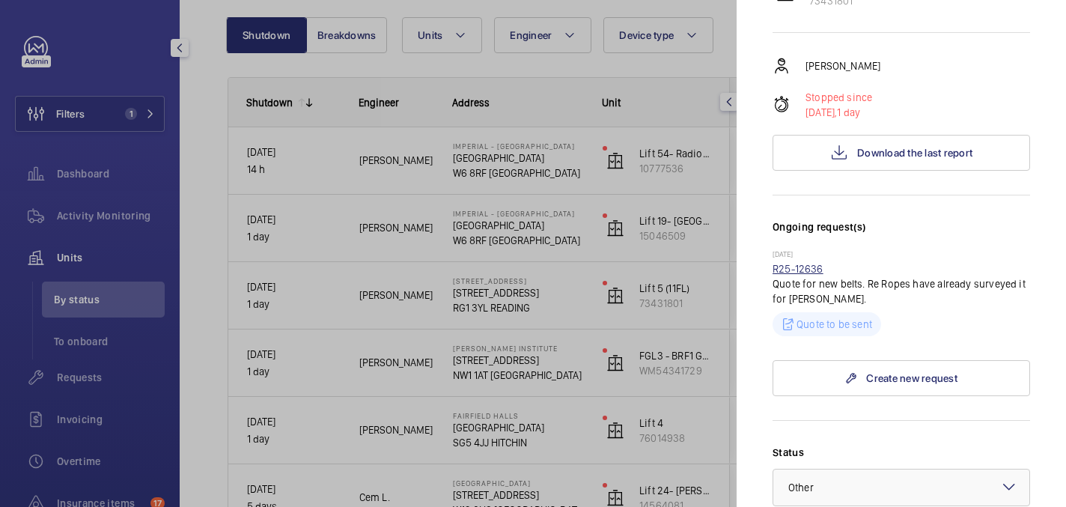
click at [789, 263] on link "R25-12636" at bounding box center [797, 269] width 51 height 12
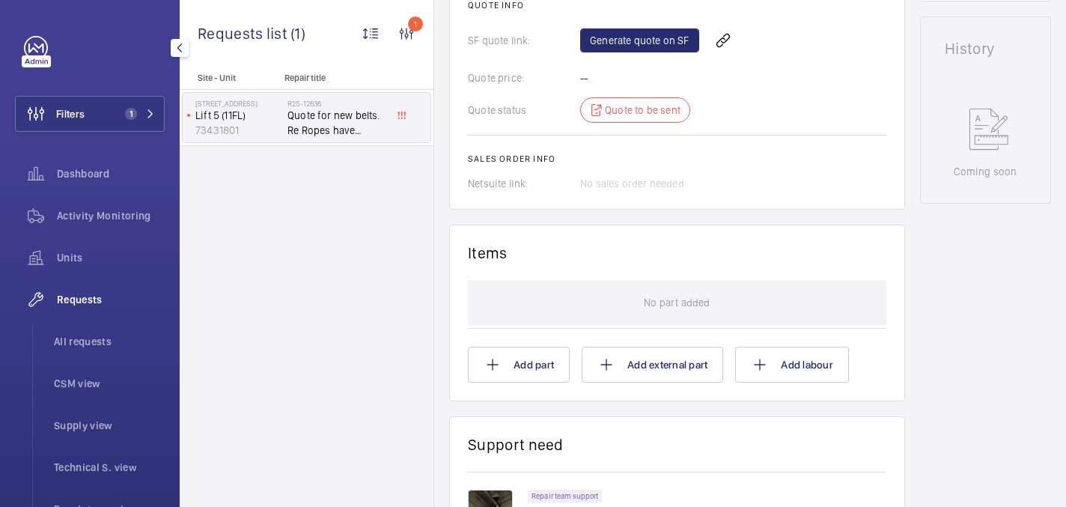
scroll to position [95, 0]
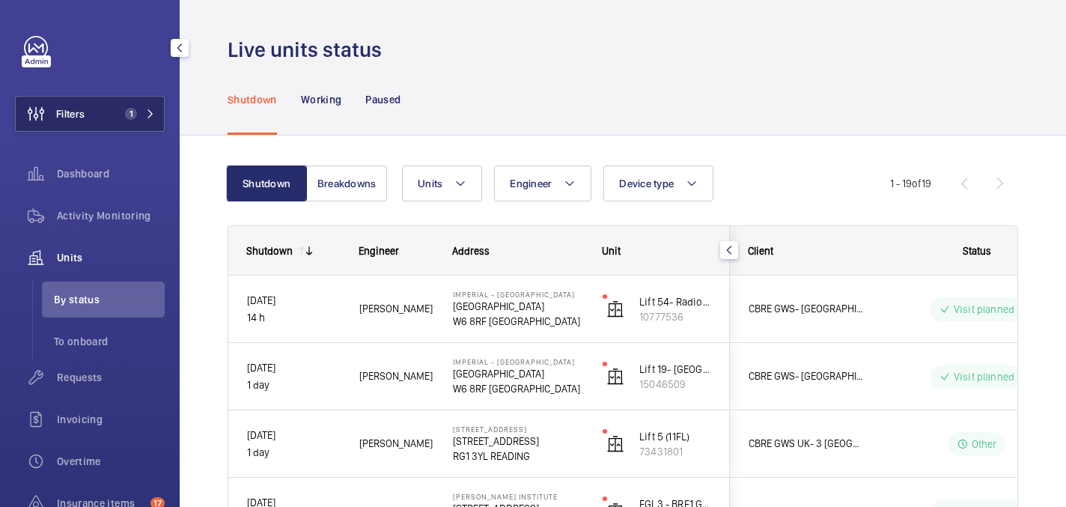
click at [136, 109] on span "1" at bounding box center [128, 114] width 18 height 12
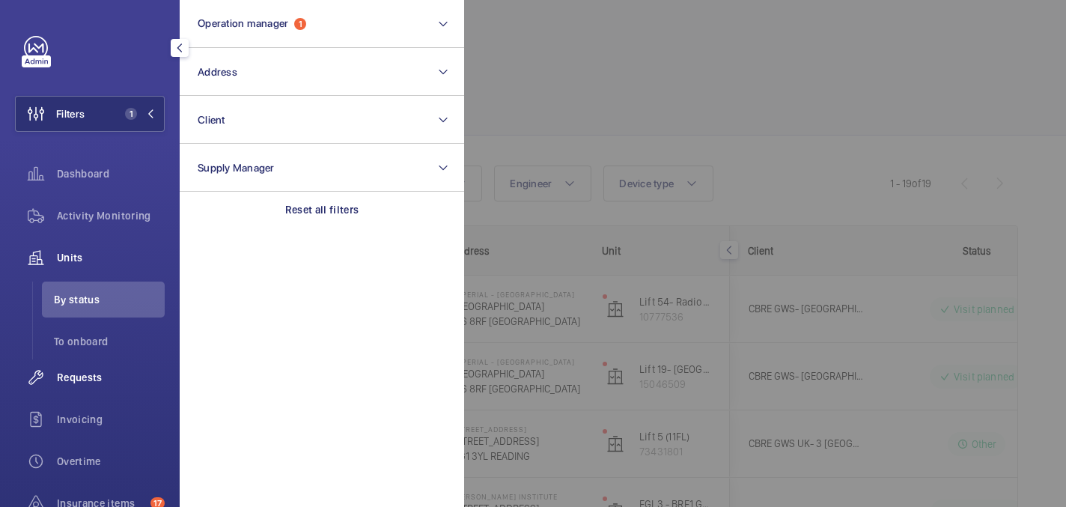
click at [80, 385] on div "Requests" at bounding box center [90, 377] width 150 height 36
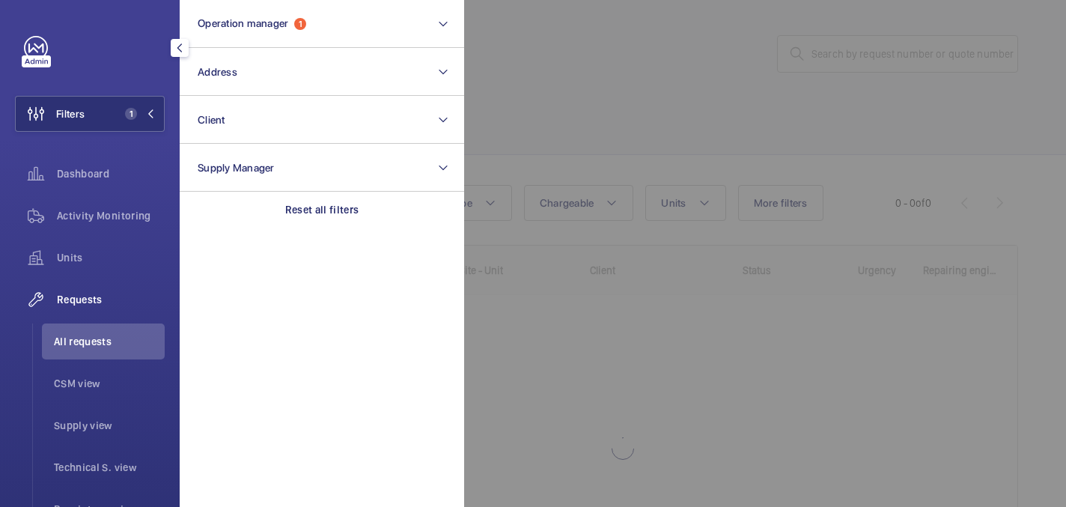
click at [556, 113] on div at bounding box center [997, 253] width 1066 height 507
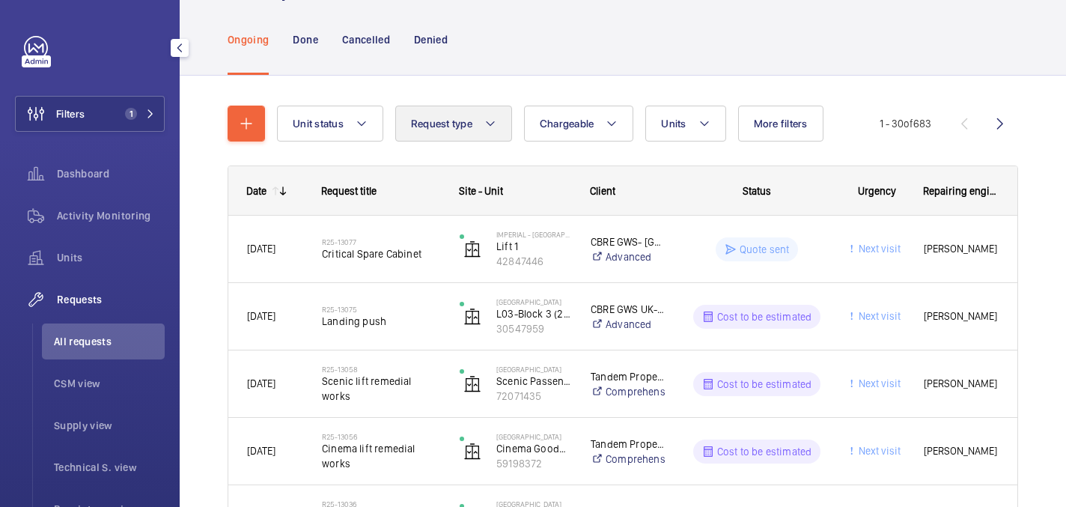
scroll to position [99, 0]
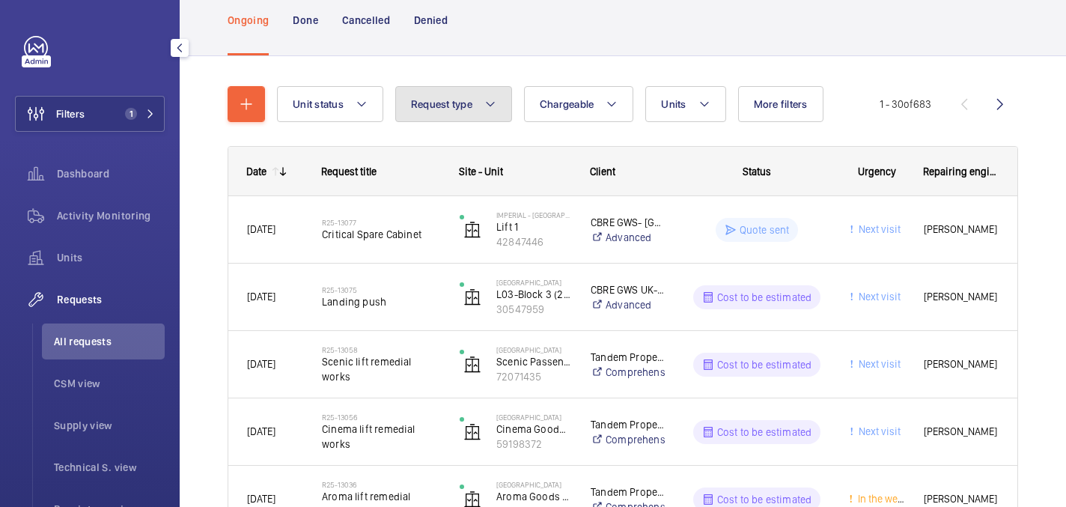
click at [497, 114] on button "Request type" at bounding box center [453, 104] width 117 height 36
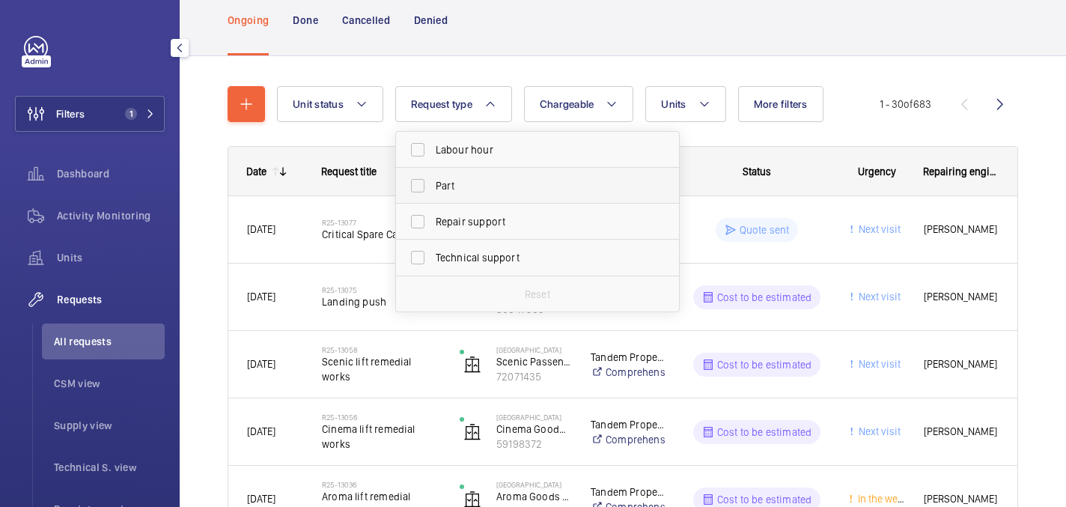
scroll to position [140, 0]
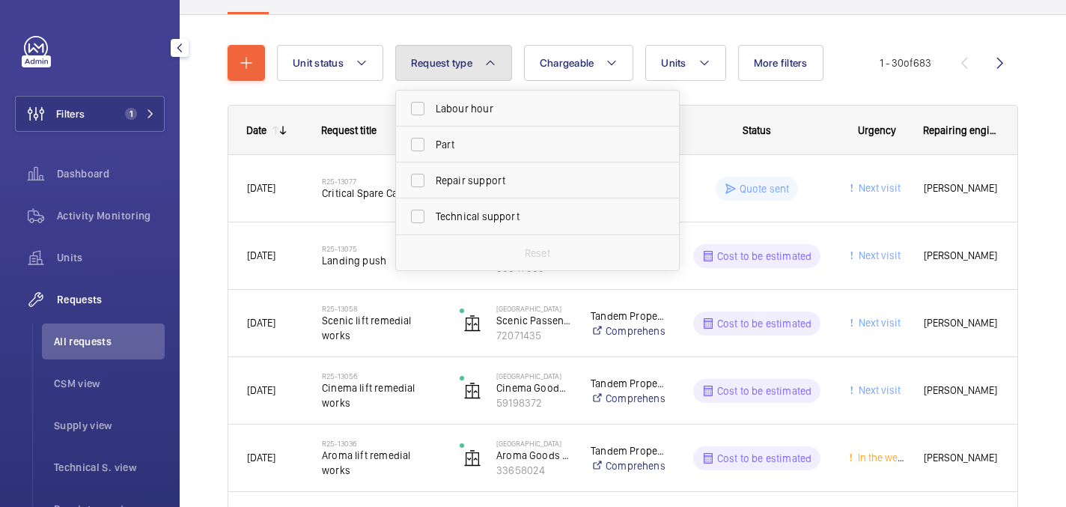
click at [483, 47] on button "Request type" at bounding box center [453, 63] width 117 height 36
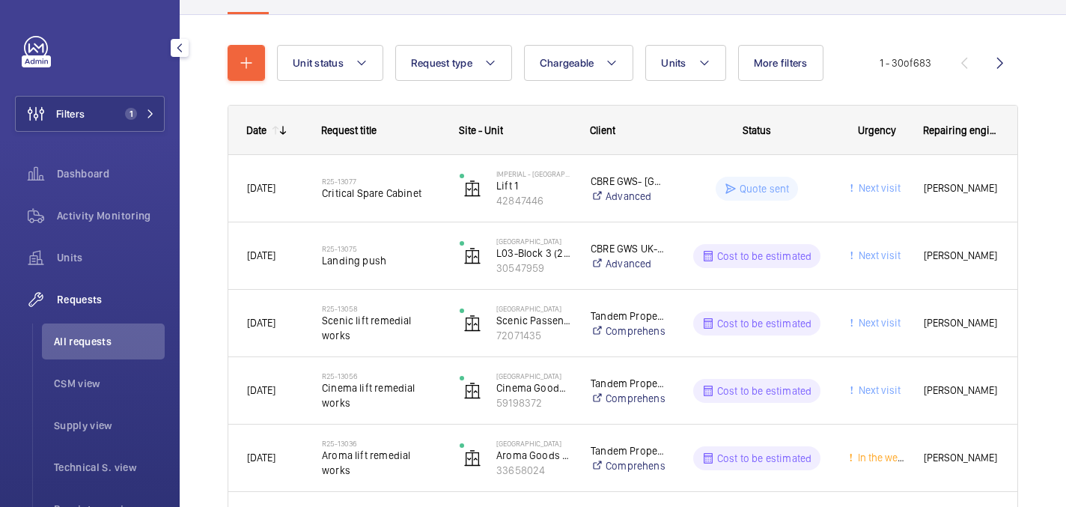
scroll to position [1, 0]
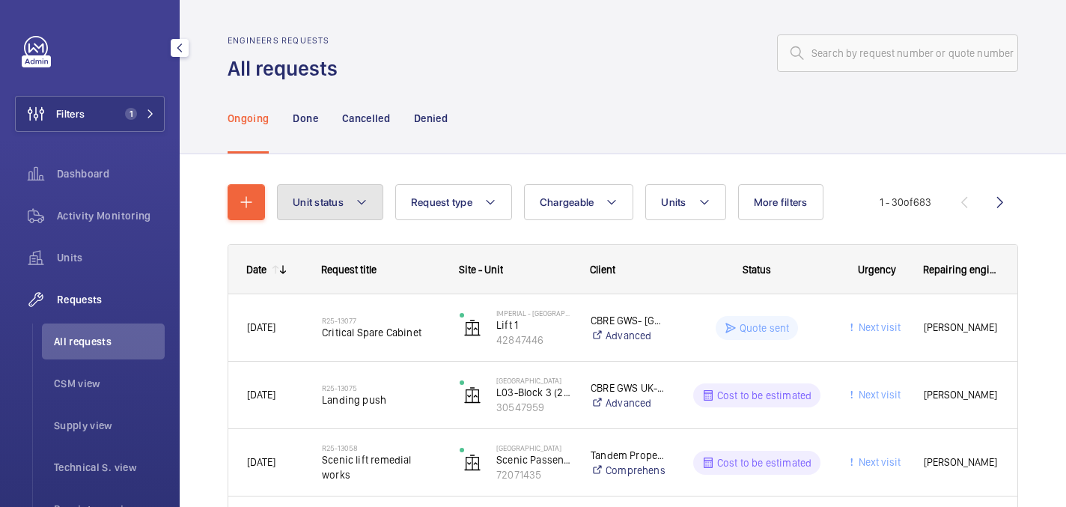
click at [352, 195] on button "Unit status" at bounding box center [330, 202] width 106 height 36
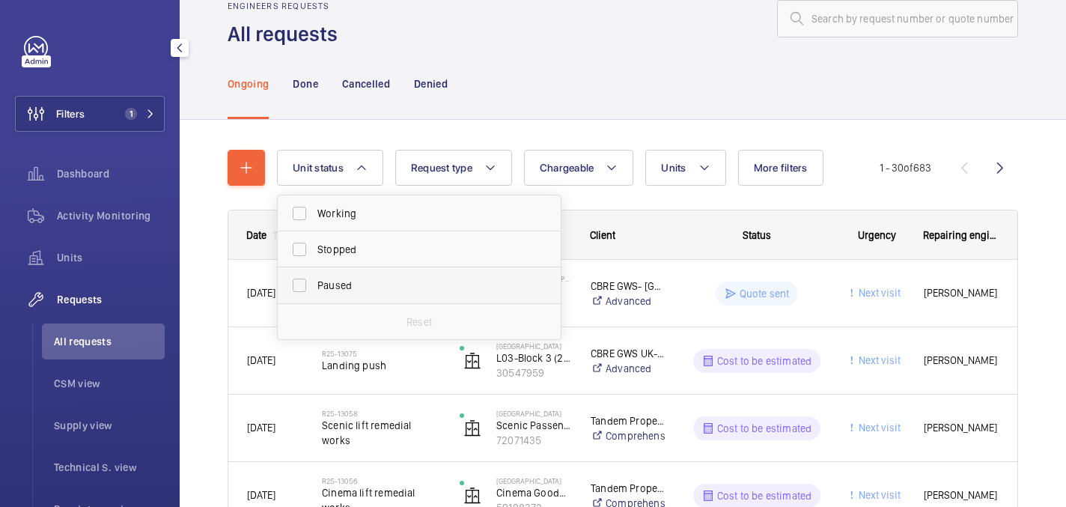
scroll to position [36, 0]
click at [380, 241] on span "Stopped" at bounding box center [420, 248] width 206 height 15
click at [314, 241] on input "Stopped" at bounding box center [299, 248] width 30 height 30
checkbox input "true"
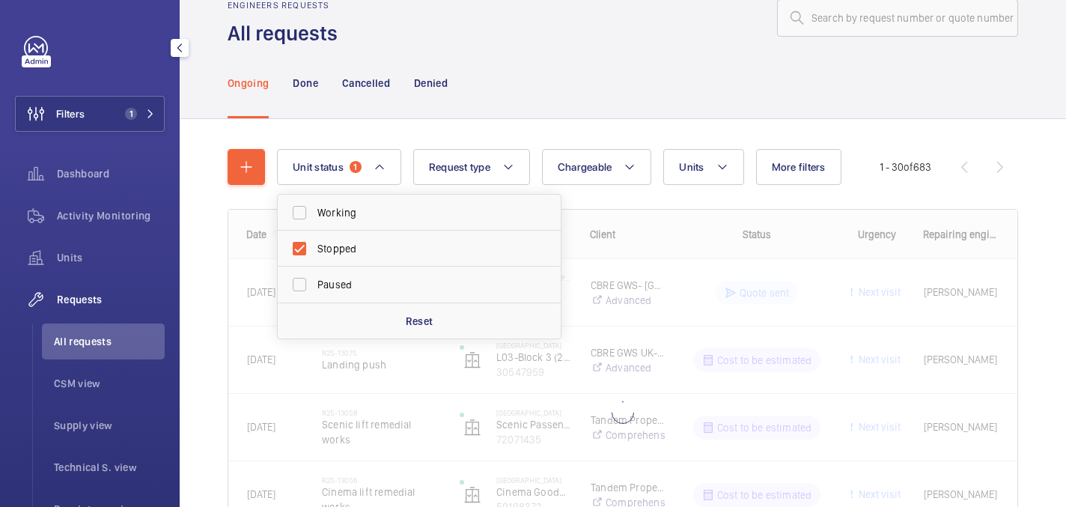
click at [508, 56] on div "Ongoing Done Cancelled Denied" at bounding box center [622, 82] width 790 height 71
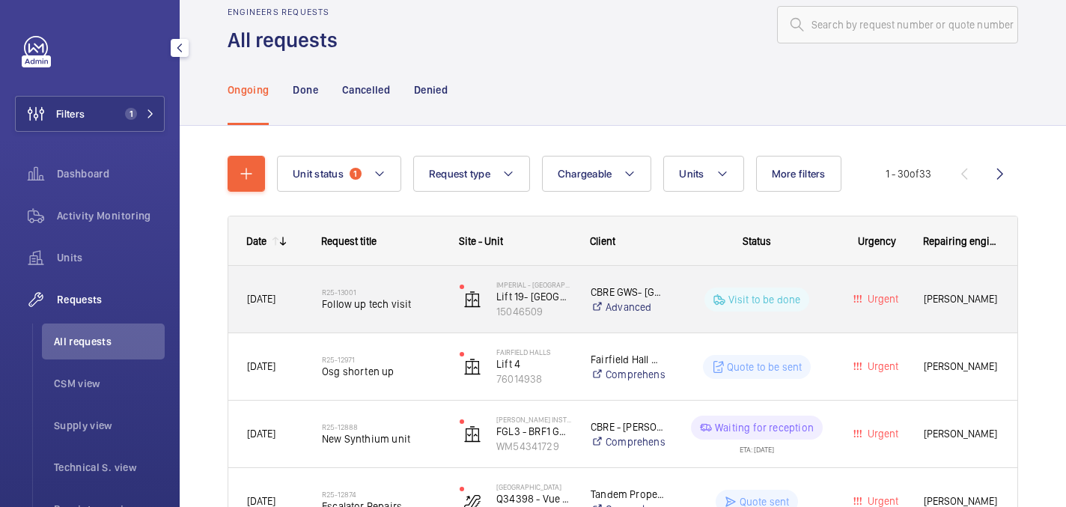
scroll to position [34, 0]
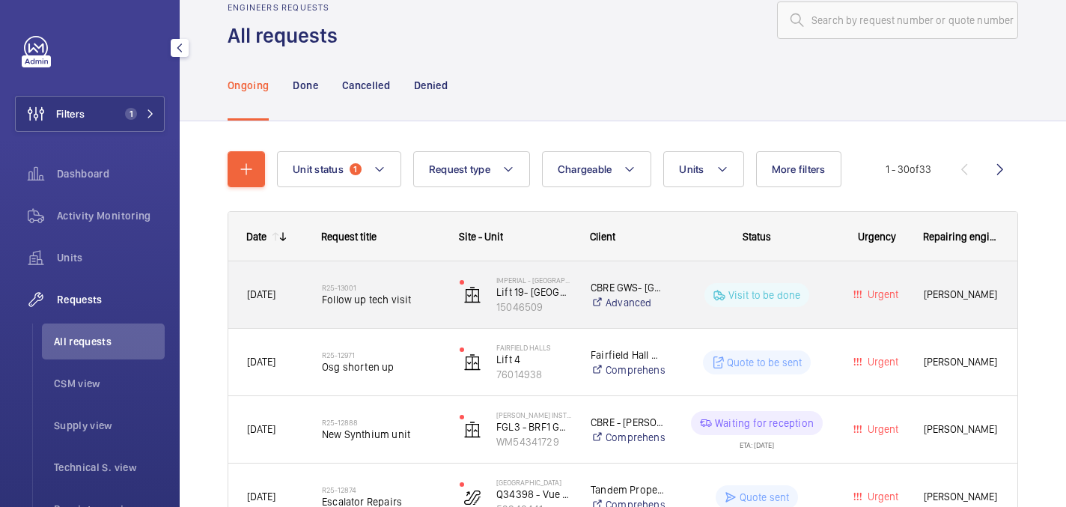
click at [386, 307] on div "R25-13001 Follow up tech visit" at bounding box center [381, 294] width 118 height 43
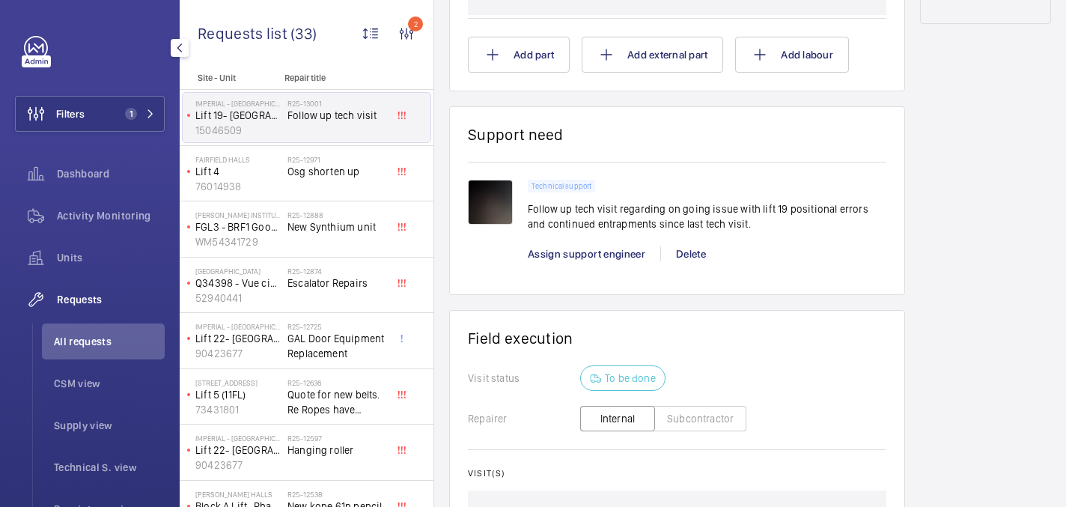
scroll to position [848, 0]
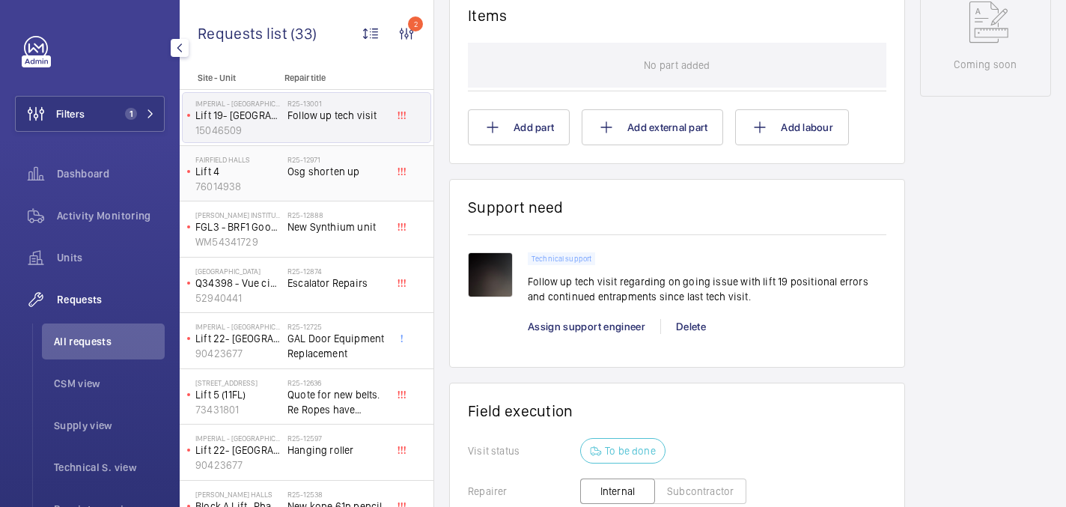
click at [374, 189] on div "R25-12971 Osg shorten up" at bounding box center [336, 176] width 99 height 43
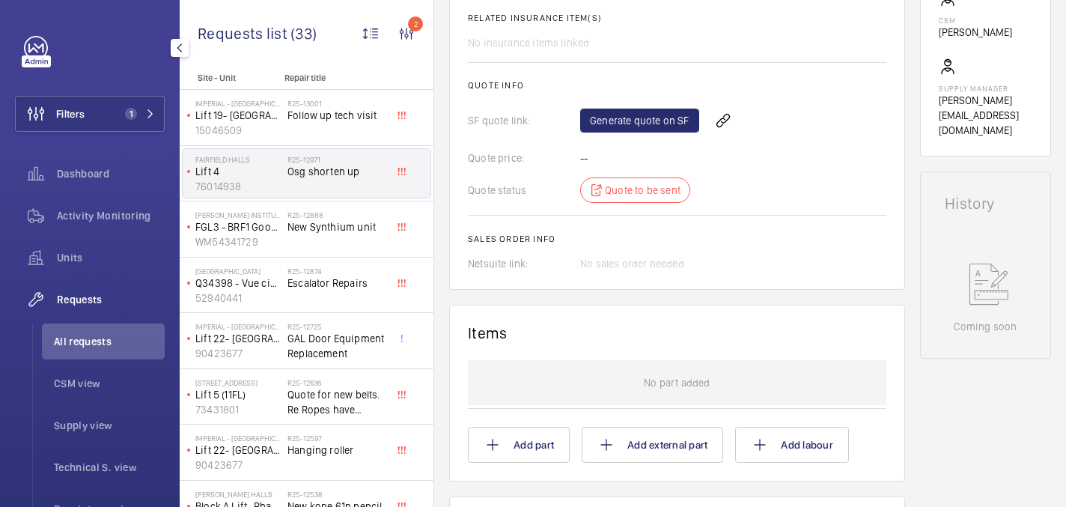
scroll to position [560, 0]
click at [367, 230] on span "New Synthium unit" at bounding box center [336, 226] width 99 height 15
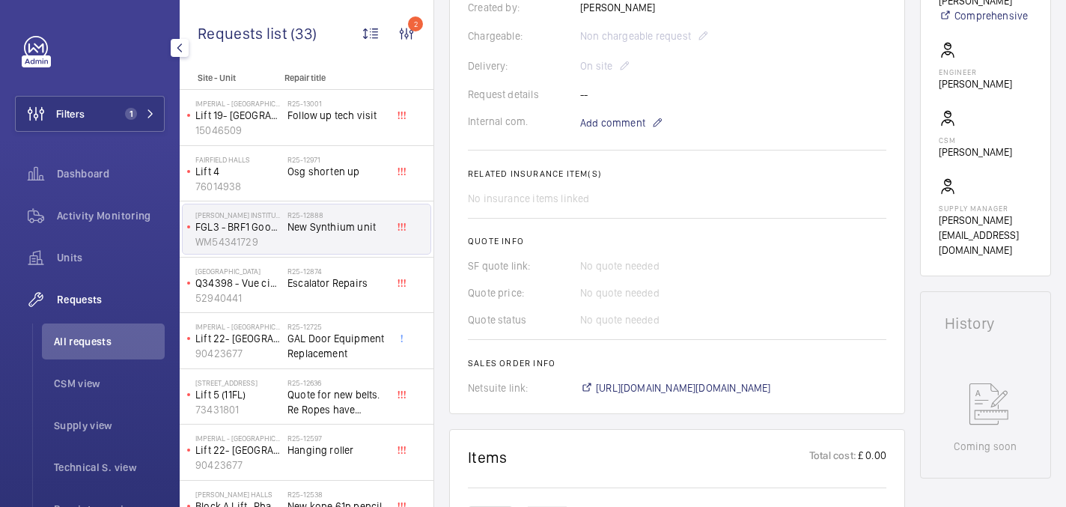
scroll to position [663, 0]
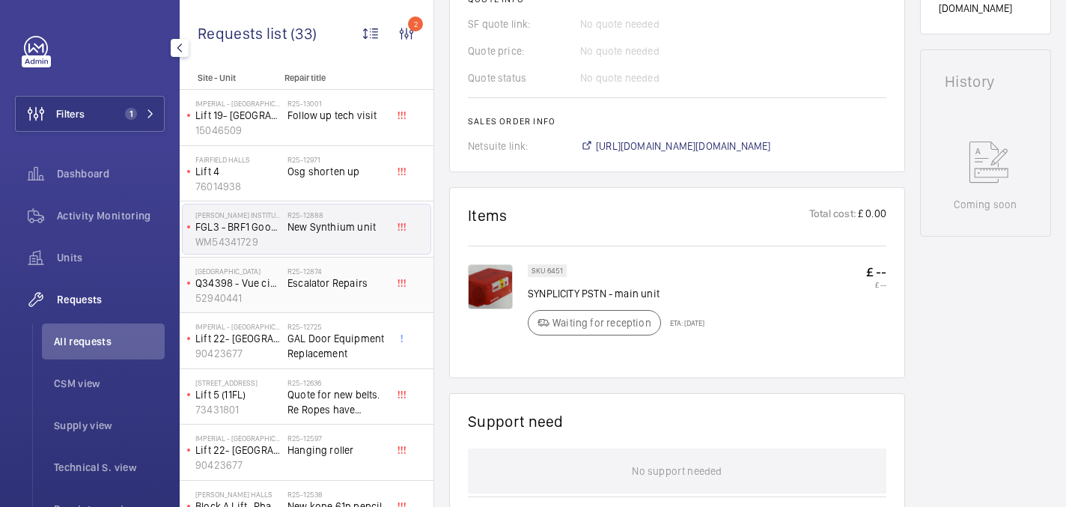
click at [359, 286] on span "Escalator Repairs" at bounding box center [336, 282] width 99 height 15
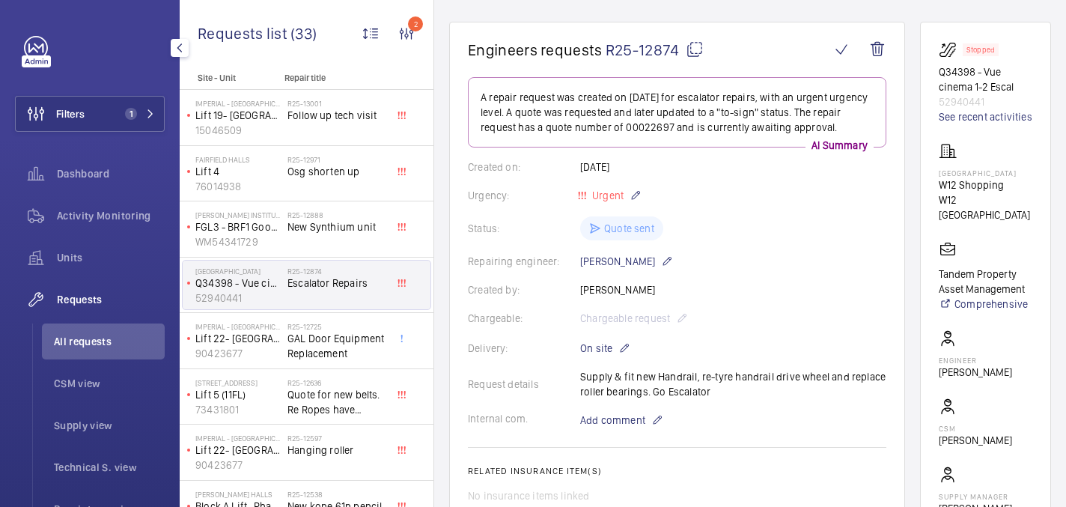
scroll to position [126, 0]
click at [354, 333] on span "GAL Door Equipment Replacement" at bounding box center [336, 346] width 99 height 30
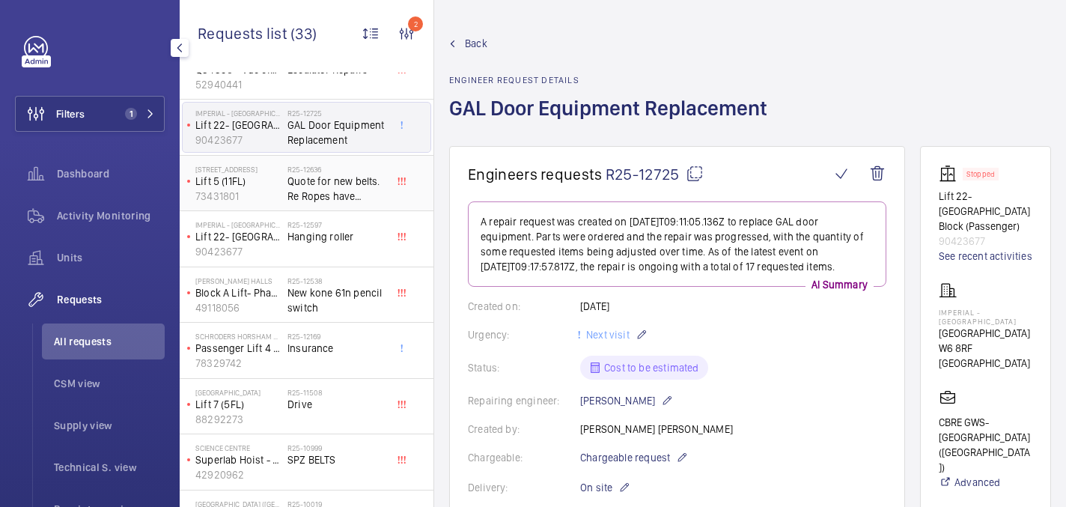
scroll to position [230, 0]
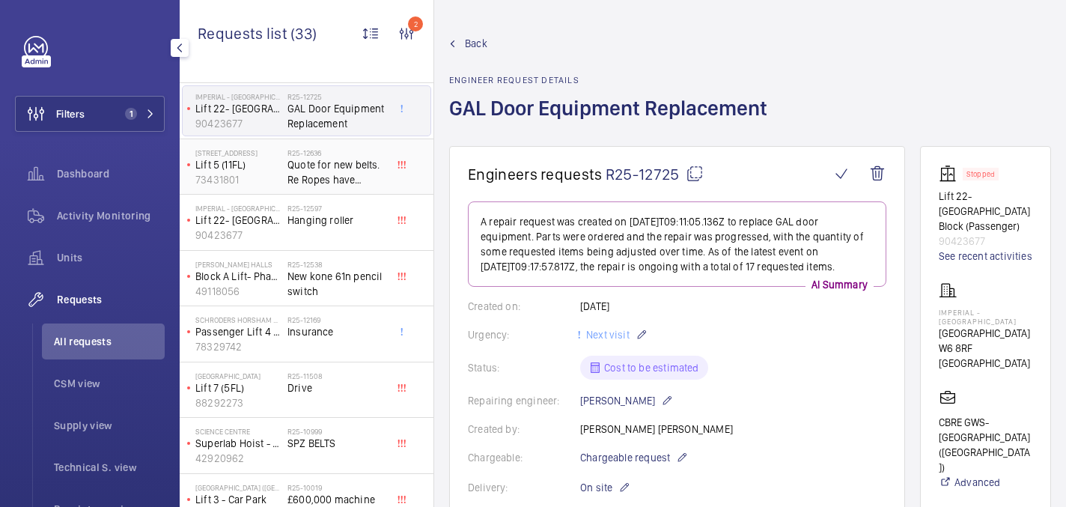
click at [349, 164] on span "Quote for new belts. Re Ropes have already surveyed it for Schindler." at bounding box center [336, 172] width 99 height 30
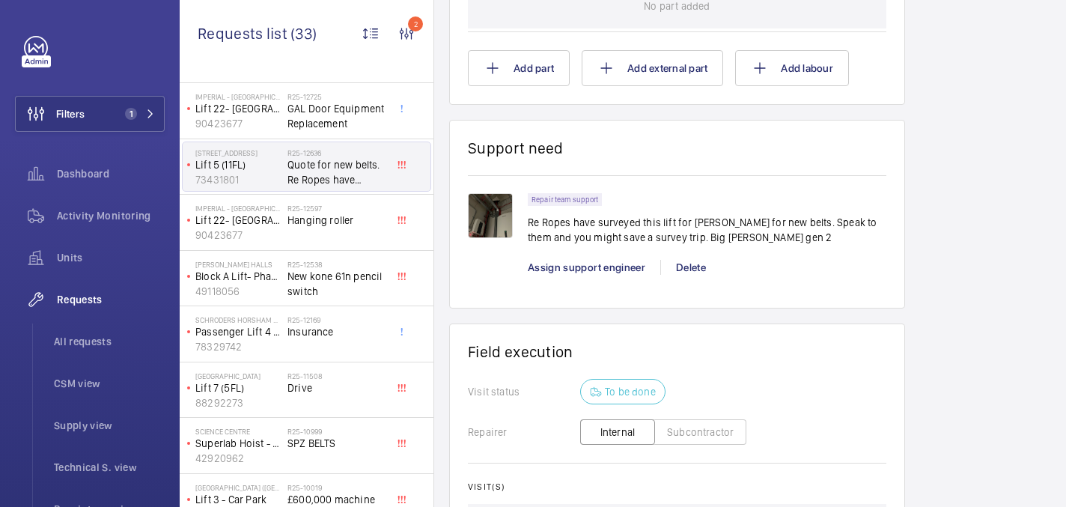
scroll to position [998, 0]
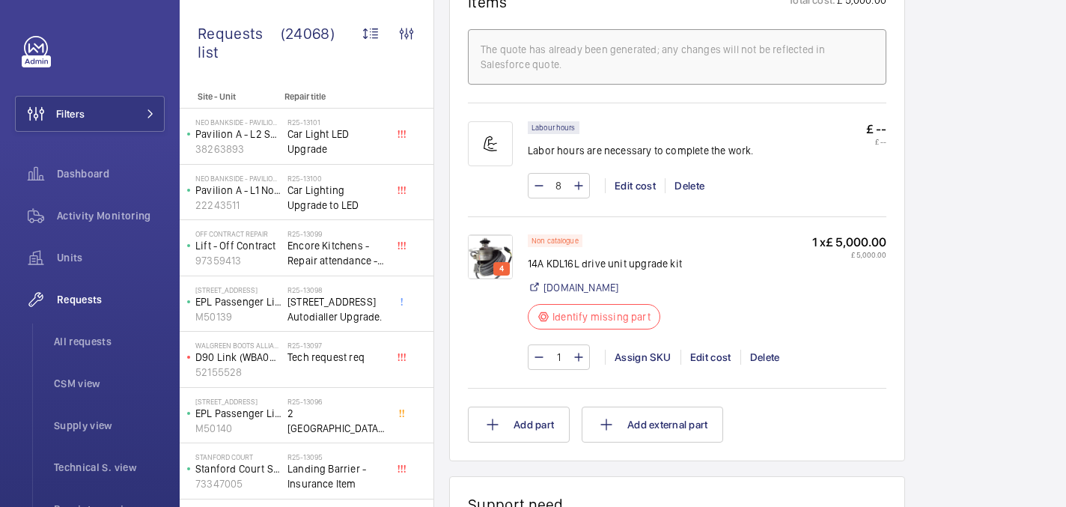
scroll to position [943, 0]
click at [492, 268] on img at bounding box center [490, 258] width 45 height 45
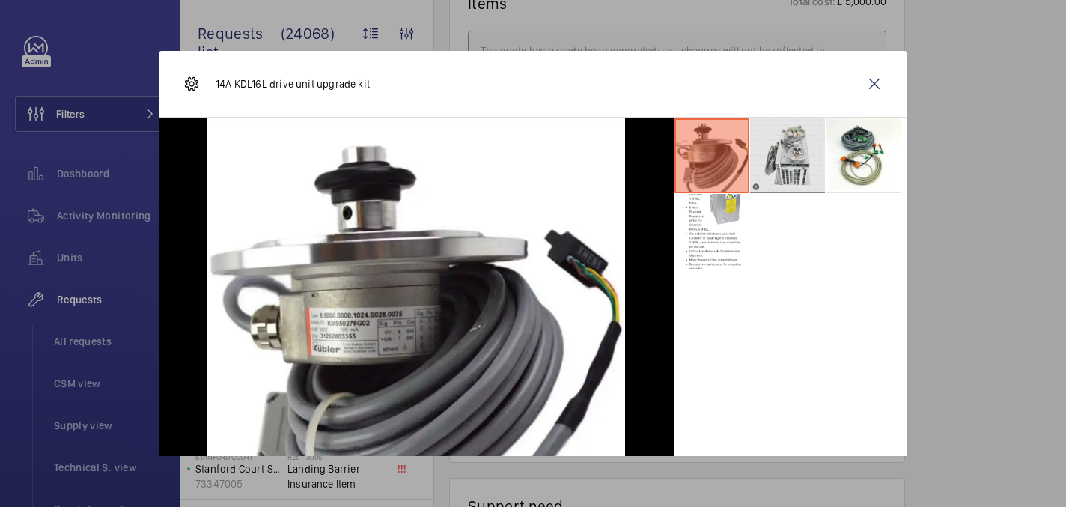
click at [798, 157] on li at bounding box center [787, 155] width 75 height 75
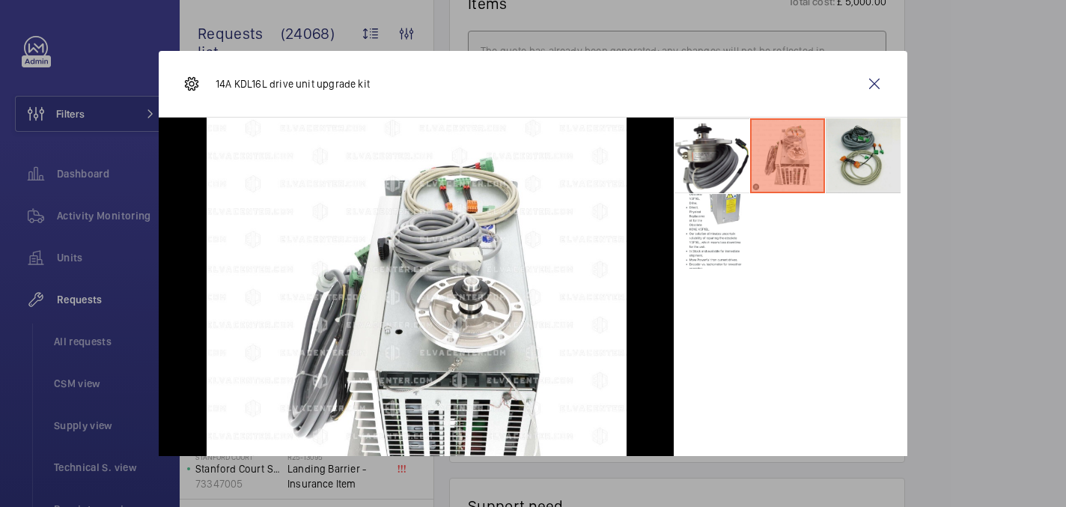
click at [863, 157] on li at bounding box center [862, 155] width 75 height 75
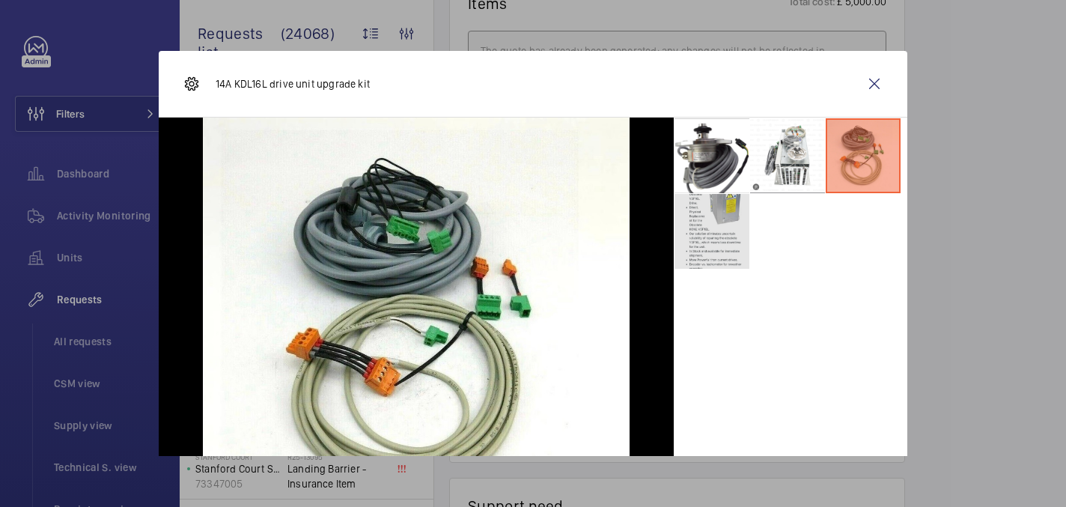
click at [724, 231] on li at bounding box center [711, 231] width 75 height 75
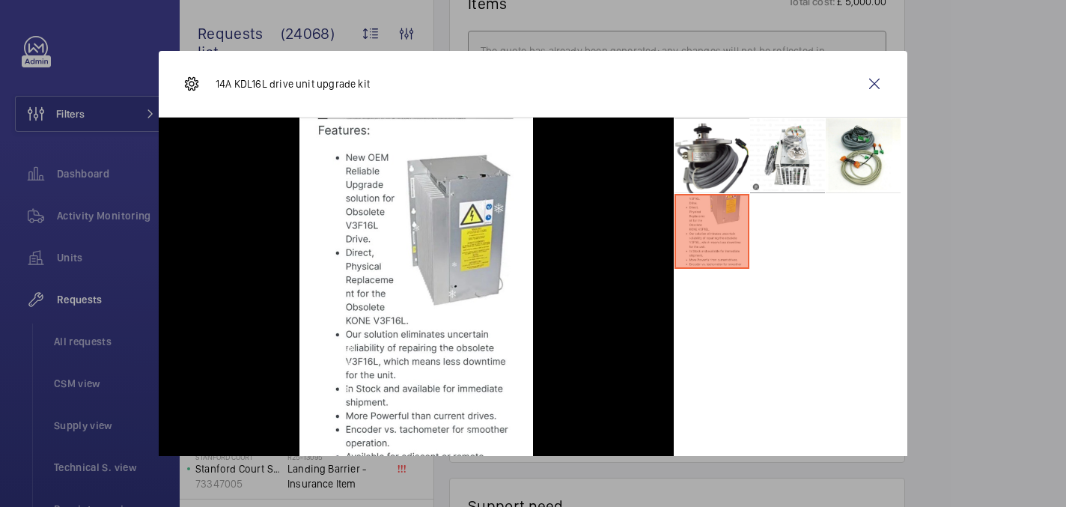
click at [718, 114] on div "14A KDL16L drive unit upgrade kit" at bounding box center [533, 84] width 748 height 67
click at [720, 157] on li at bounding box center [711, 155] width 75 height 75
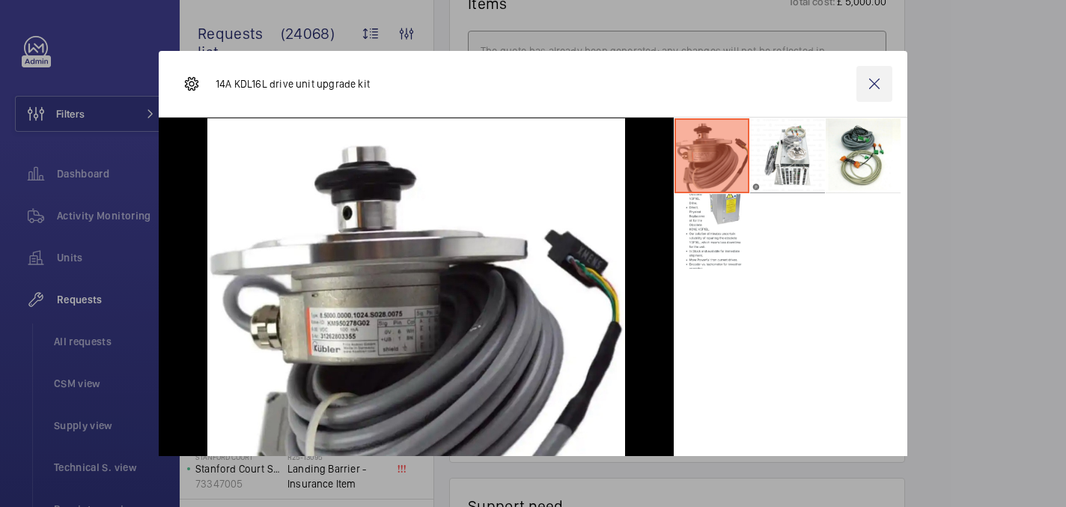
click at [864, 80] on wm-front-icon-button at bounding box center [874, 84] width 36 height 36
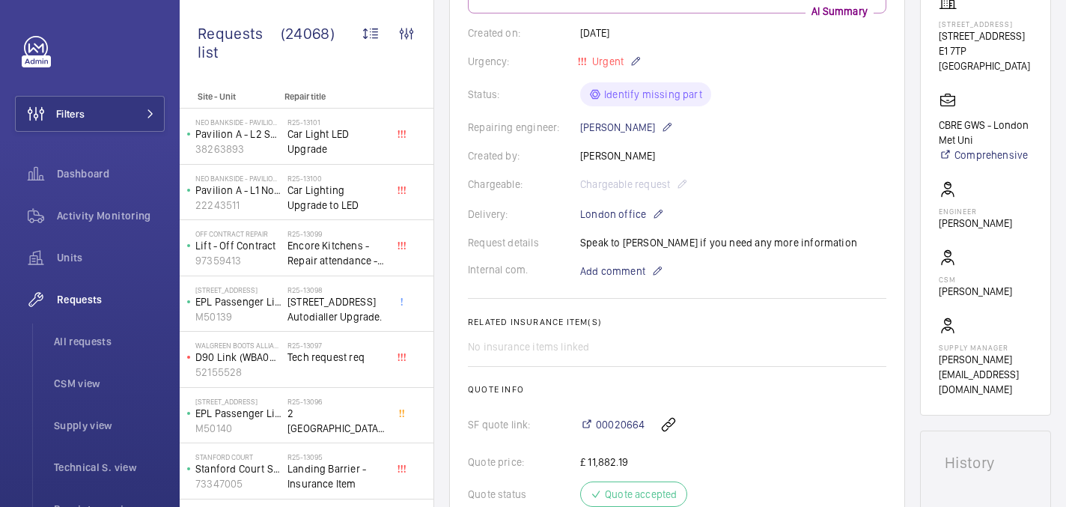
scroll to position [232, 0]
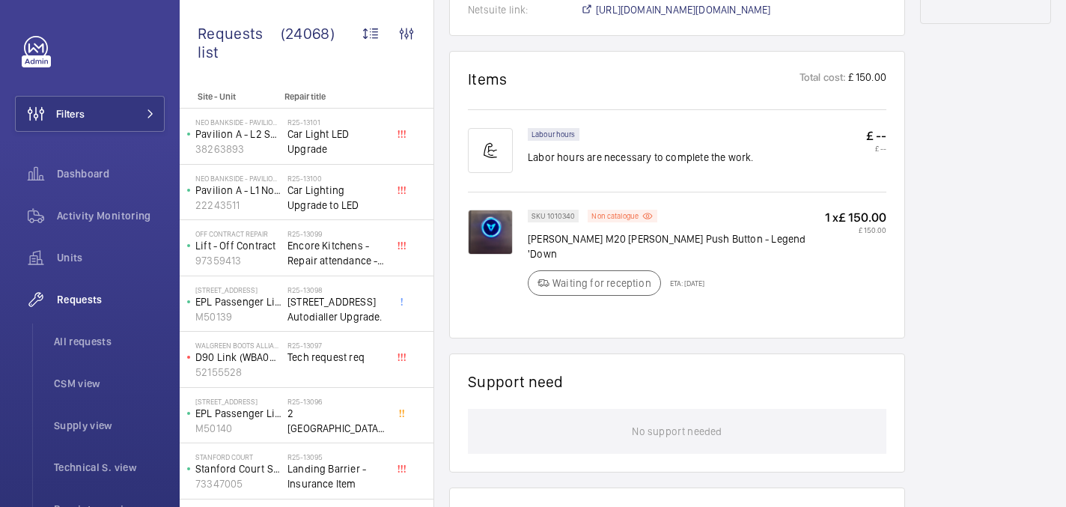
scroll to position [879, 0]
